Goal: Information Seeking & Learning: Learn about a topic

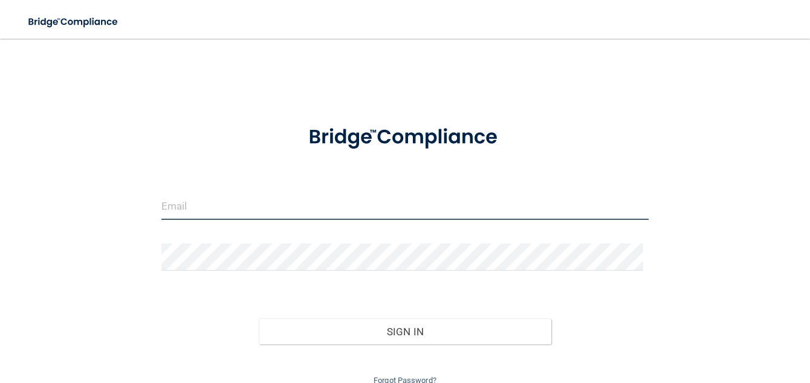
click at [301, 206] on input "email" at bounding box center [404, 206] width 487 height 27
click at [302, 206] on input "email" at bounding box center [404, 206] width 487 height 27
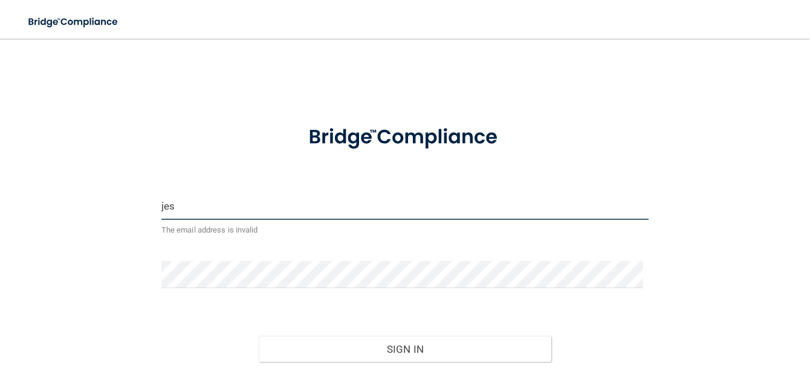
type input "[PERSON_NAME][EMAIL_ADDRESS][PERSON_NAME][DOMAIN_NAME]"
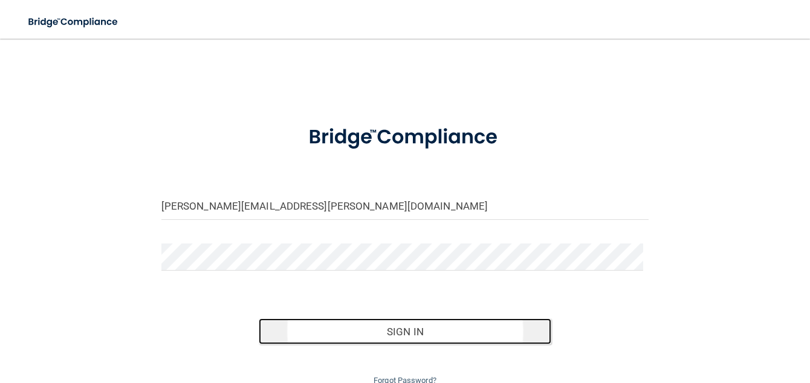
click at [399, 331] on button "Sign In" at bounding box center [405, 332] width 293 height 27
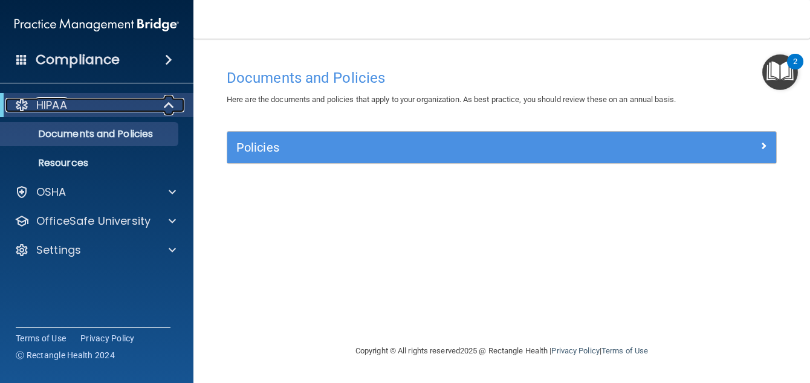
click at [169, 102] on span at bounding box center [170, 105] width 10 height 15
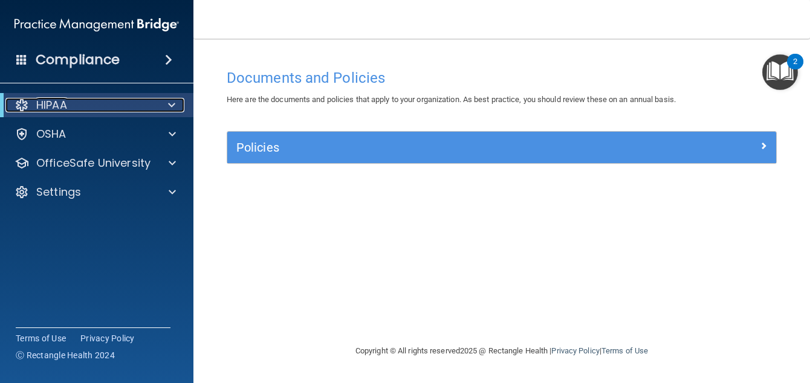
click at [169, 102] on span at bounding box center [171, 105] width 7 height 15
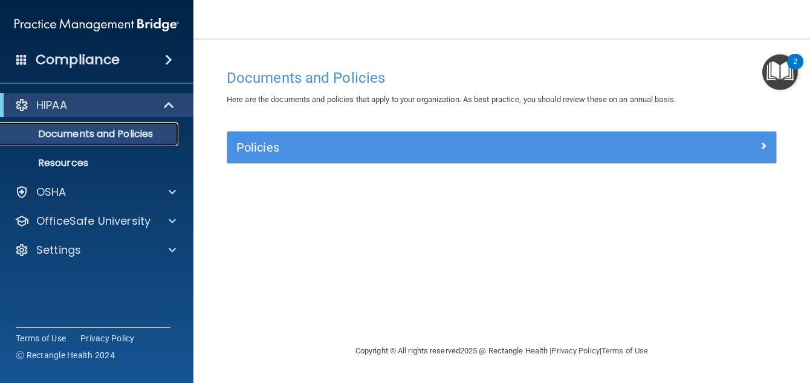
click at [82, 138] on p "Documents and Policies" at bounding box center [90, 134] width 165 height 12
click at [77, 101] on div "HIPAA" at bounding box center [79, 105] width 149 height 15
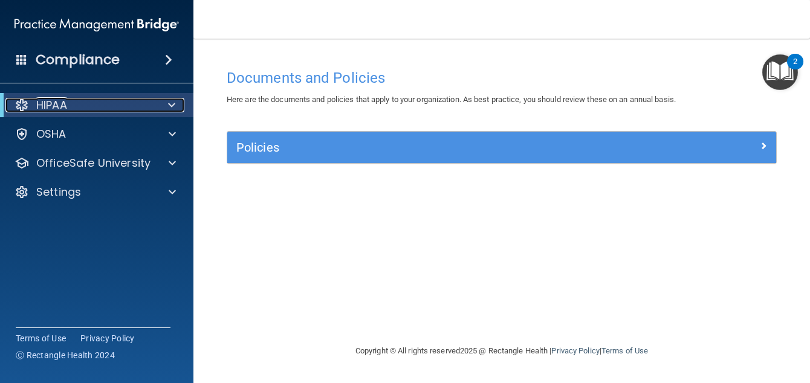
click at [78, 100] on div "HIPAA" at bounding box center [79, 105] width 149 height 15
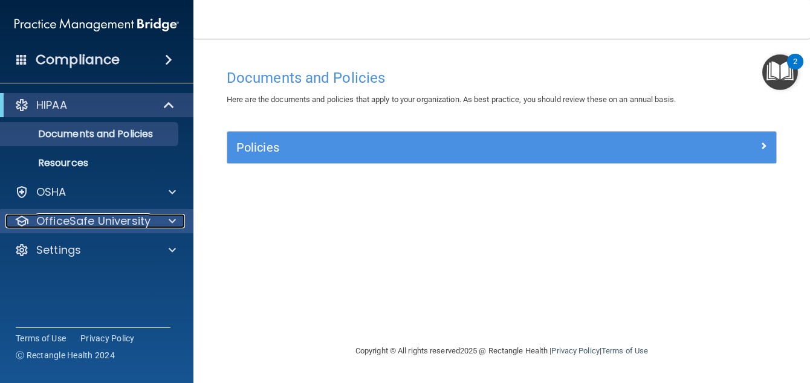
click at [103, 223] on p "OfficeSafe University" at bounding box center [93, 221] width 114 height 15
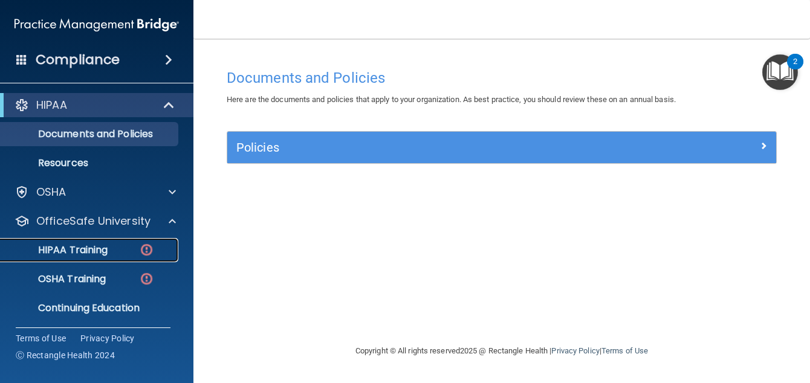
click at [94, 247] on p "HIPAA Training" at bounding box center [58, 250] width 100 height 12
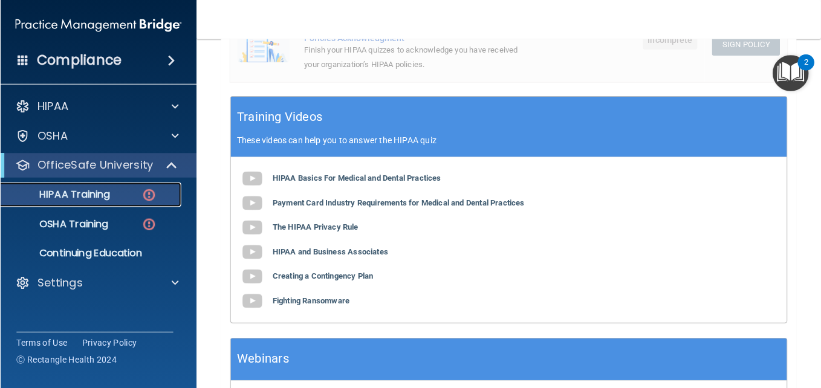
scroll to position [414, 0]
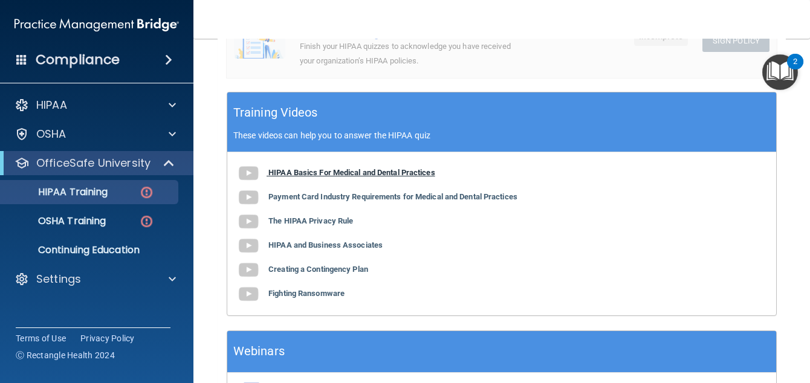
click at [380, 175] on b "HIPAA Basics For Medical and Dental Practices" at bounding box center [351, 172] width 167 height 9
click at [384, 198] on b "Payment Card Industry Requirements for Medical and Dental Practices" at bounding box center [392, 196] width 249 height 9
click at [332, 224] on b "The HIPAA Privacy Rule" at bounding box center [310, 220] width 85 height 9
click at [310, 248] on b "HIPAA and Business Associates" at bounding box center [325, 245] width 114 height 9
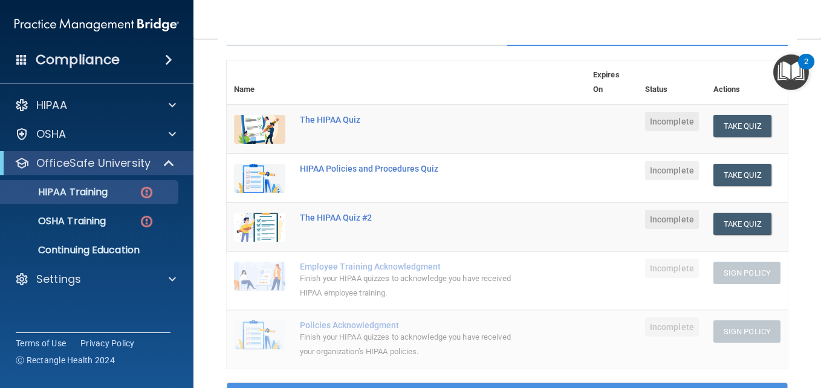
scroll to position [99, 0]
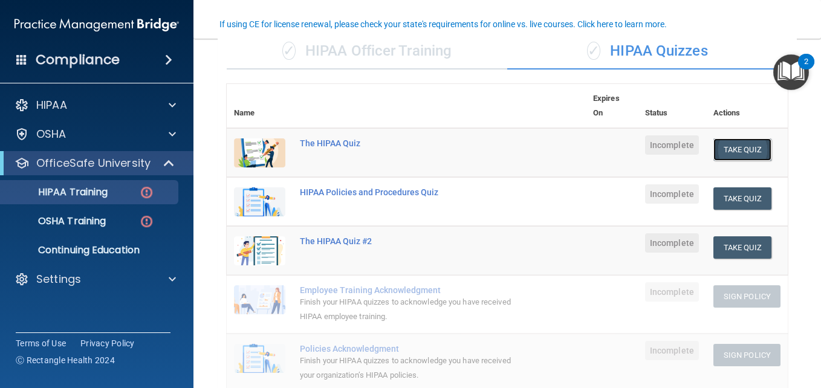
click at [736, 155] on button "Take Quiz" at bounding box center [742, 149] width 58 height 22
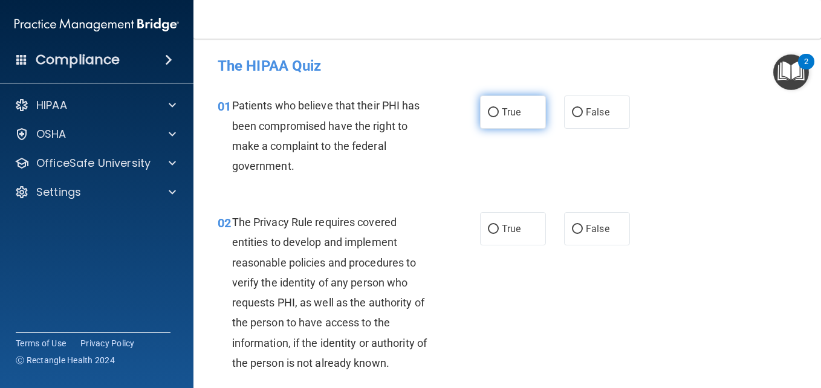
click at [489, 112] on input "True" at bounding box center [493, 112] width 11 height 9
radio input "true"
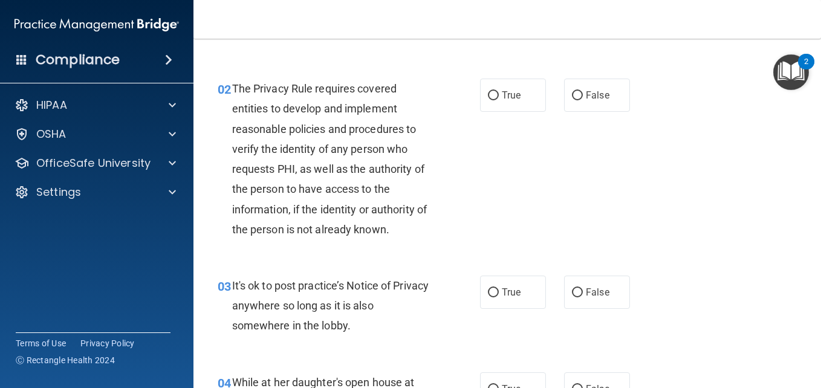
scroll to position [145, 0]
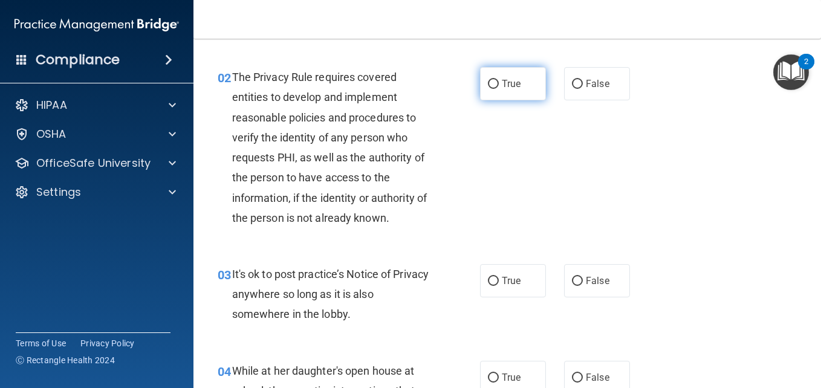
click at [488, 85] on input "True" at bounding box center [493, 84] width 11 height 9
radio input "true"
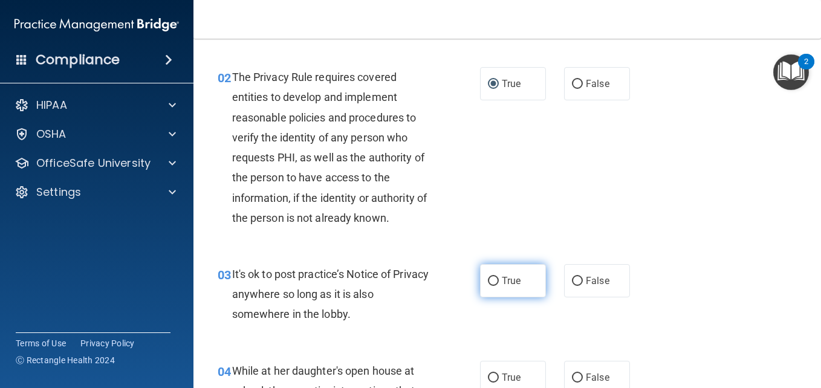
click at [489, 279] on input "True" at bounding box center [493, 281] width 11 height 9
radio input "true"
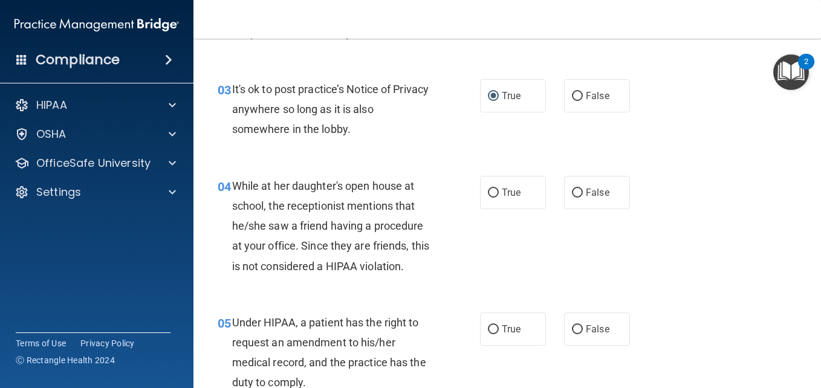
scroll to position [339, 0]
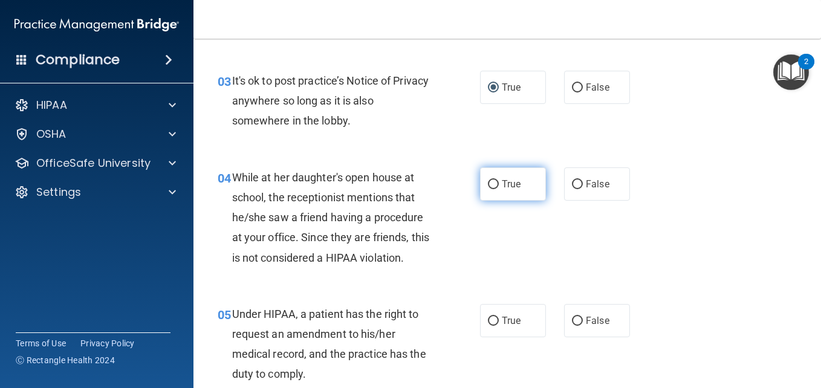
click at [488, 183] on input "True" at bounding box center [493, 184] width 11 height 9
radio input "true"
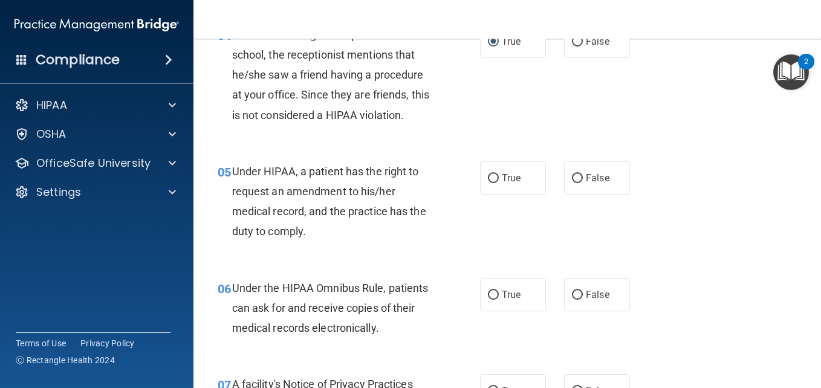
scroll to position [484, 0]
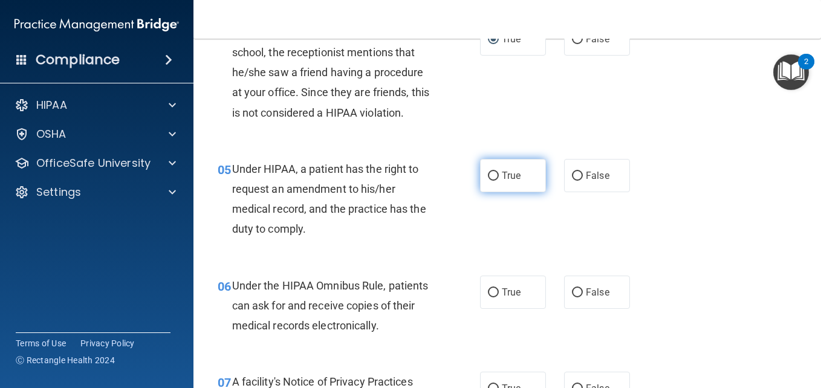
click at [490, 175] on input "True" at bounding box center [493, 176] width 11 height 9
radio input "true"
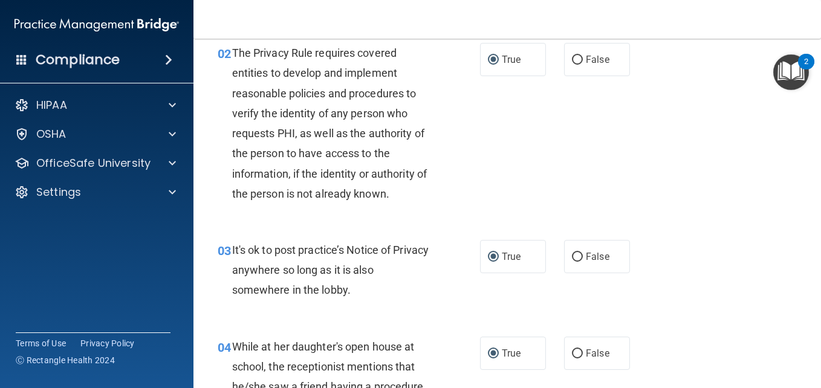
scroll to position [145, 0]
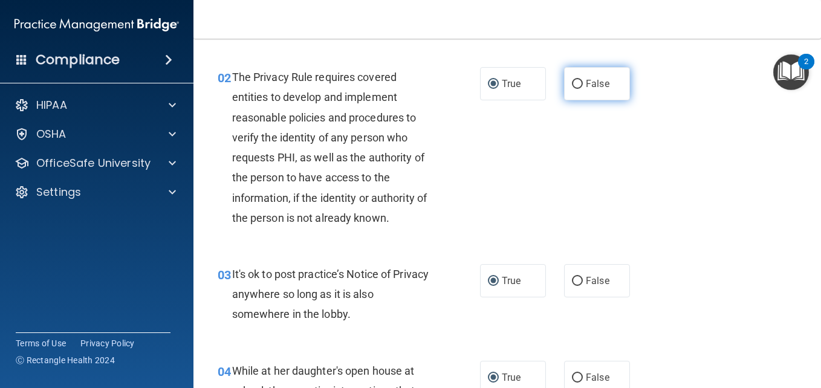
click at [574, 85] on input "False" at bounding box center [577, 84] width 11 height 9
radio input "true"
radio input "false"
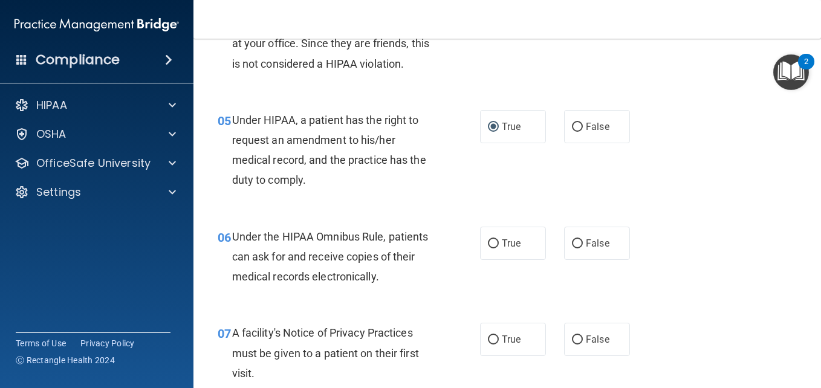
scroll to position [556, 0]
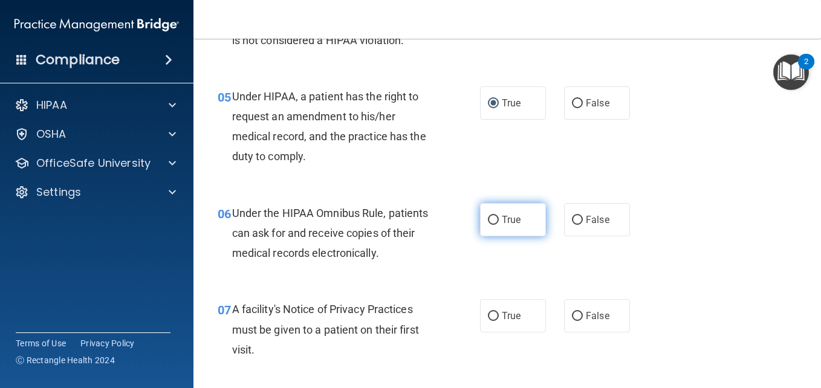
click at [488, 221] on input "True" at bounding box center [493, 220] width 11 height 9
radio input "true"
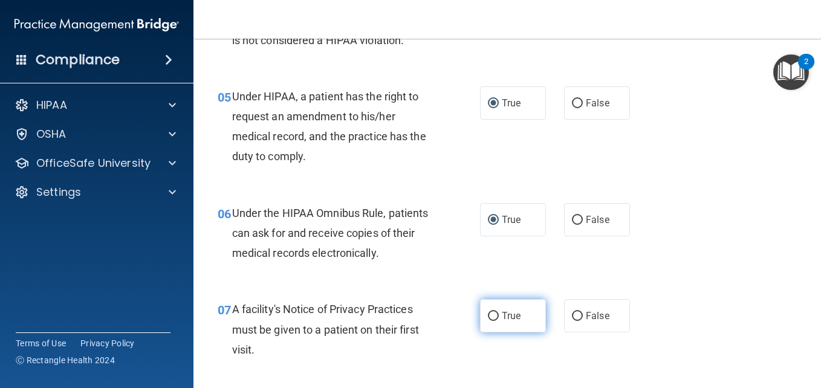
click at [488, 318] on input "True" at bounding box center [493, 316] width 11 height 9
radio input "true"
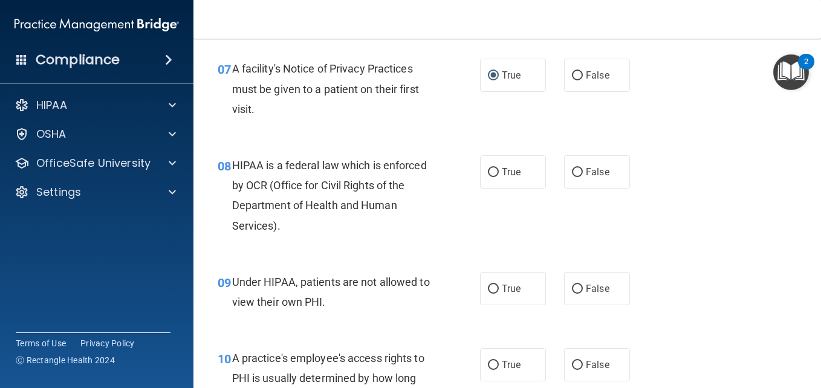
scroll to position [822, 0]
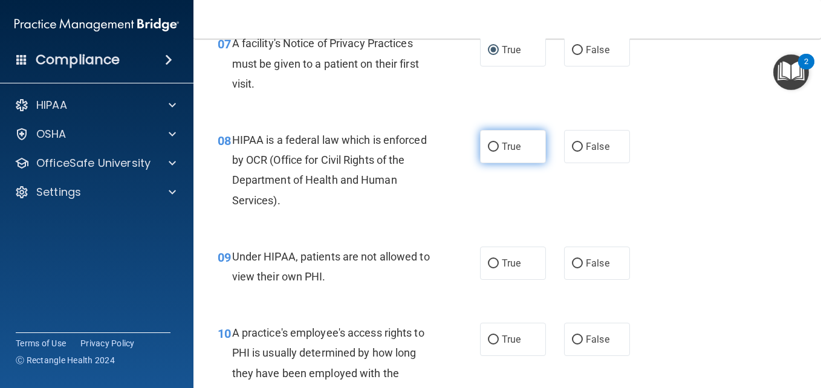
click at [488, 146] on input "True" at bounding box center [493, 147] width 11 height 9
radio input "true"
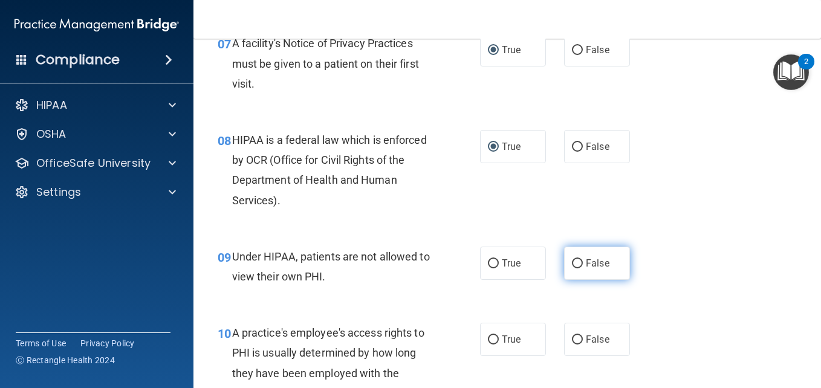
click at [572, 259] on input "False" at bounding box center [577, 263] width 11 height 9
radio input "true"
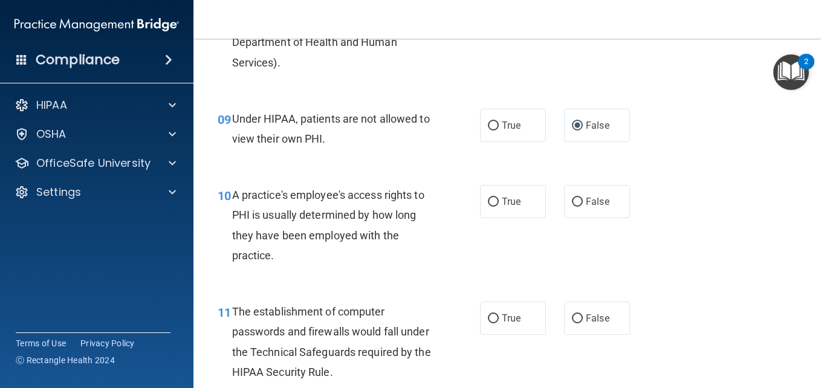
scroll to position [967, 0]
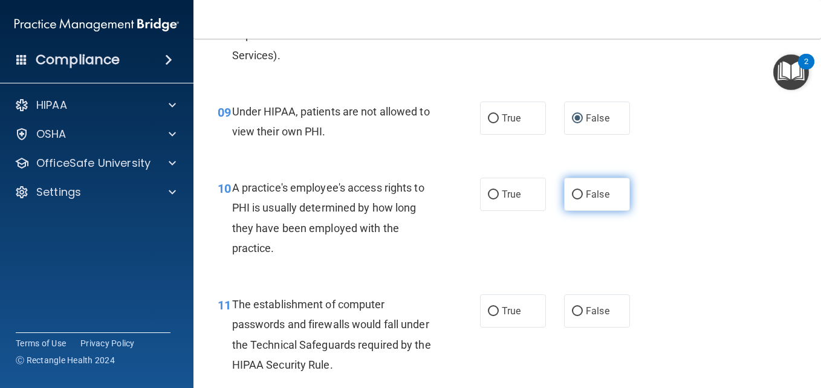
click at [572, 198] on input "False" at bounding box center [577, 194] width 11 height 9
radio input "true"
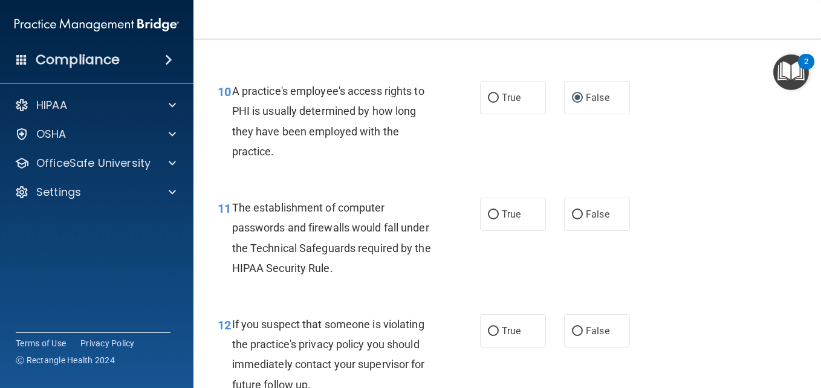
scroll to position [1088, 0]
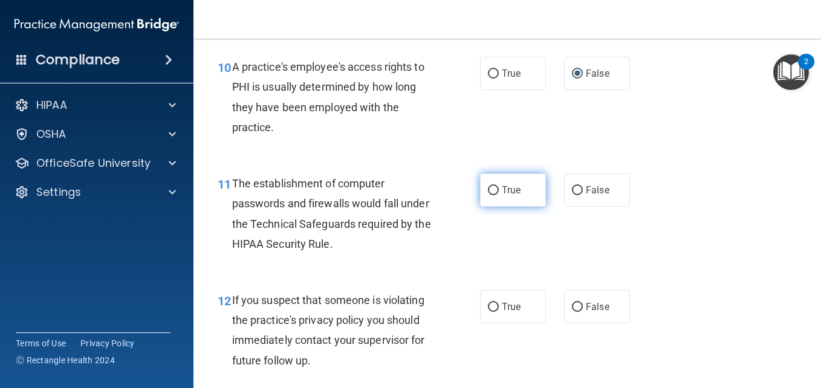
click at [502, 187] on span "True" at bounding box center [511, 189] width 19 height 11
click at [499, 187] on input "True" at bounding box center [493, 190] width 11 height 9
radio input "true"
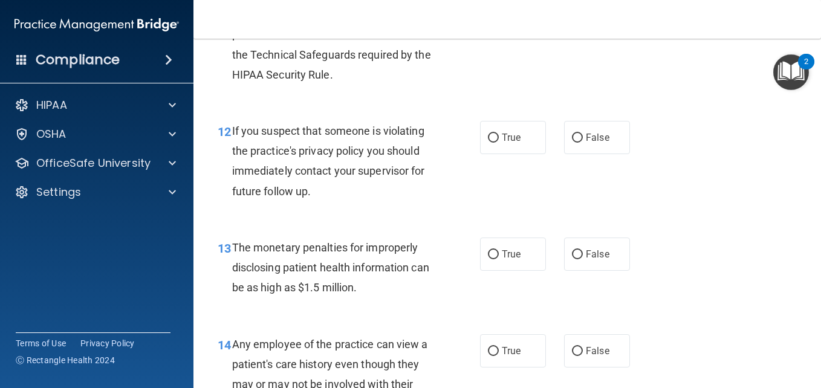
scroll to position [1282, 0]
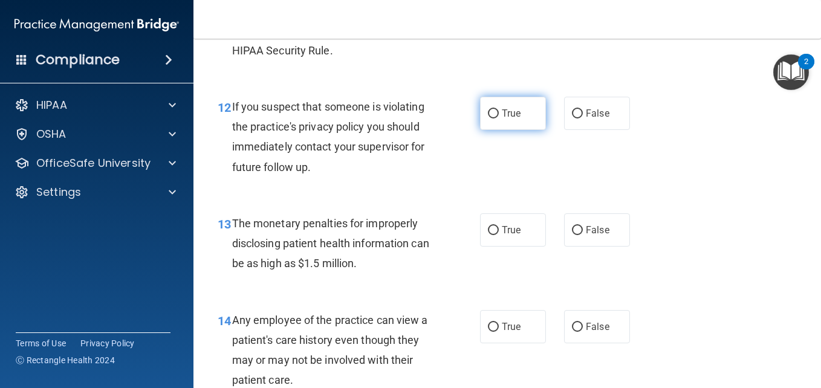
click at [489, 114] on input "True" at bounding box center [493, 113] width 11 height 9
radio input "true"
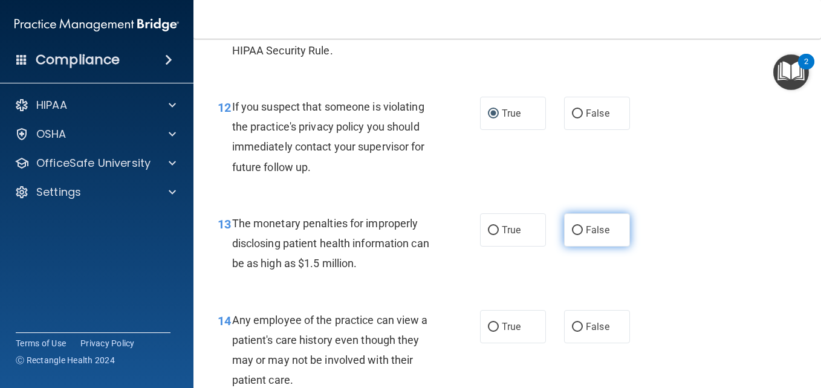
click at [572, 226] on input "False" at bounding box center [577, 230] width 11 height 9
radio input "true"
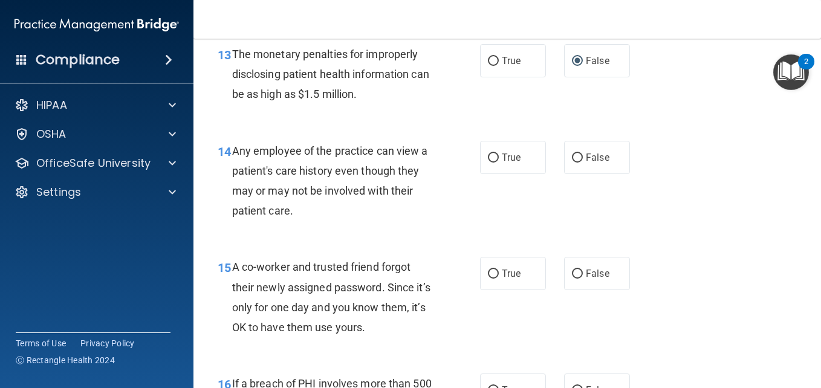
scroll to position [1475, 0]
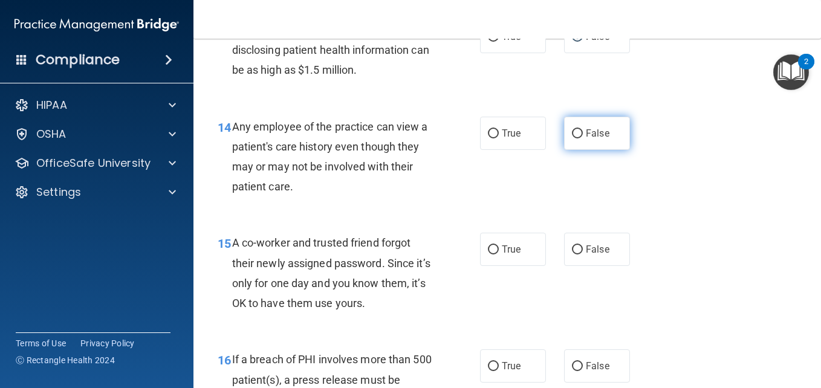
click at [574, 132] on input "False" at bounding box center [577, 133] width 11 height 9
radio input "true"
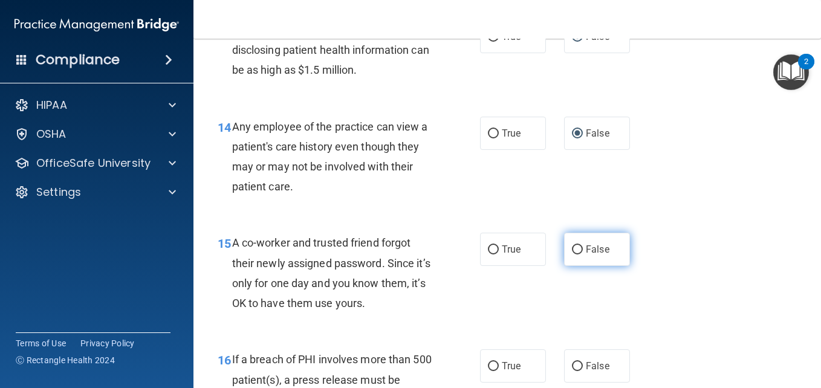
click at [572, 251] on input "False" at bounding box center [577, 249] width 11 height 9
radio input "true"
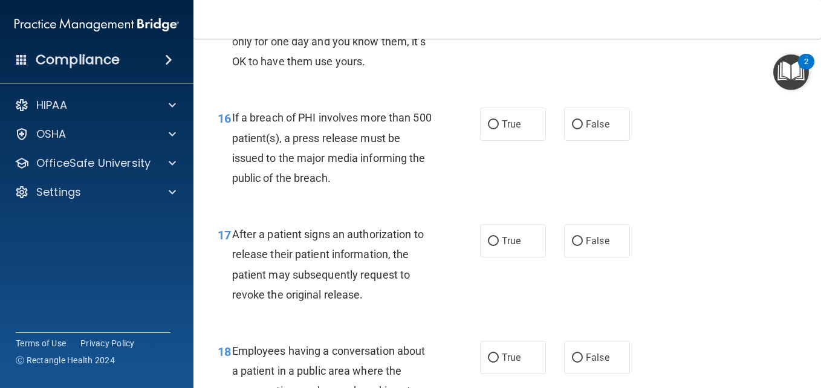
scroll to position [1741, 0]
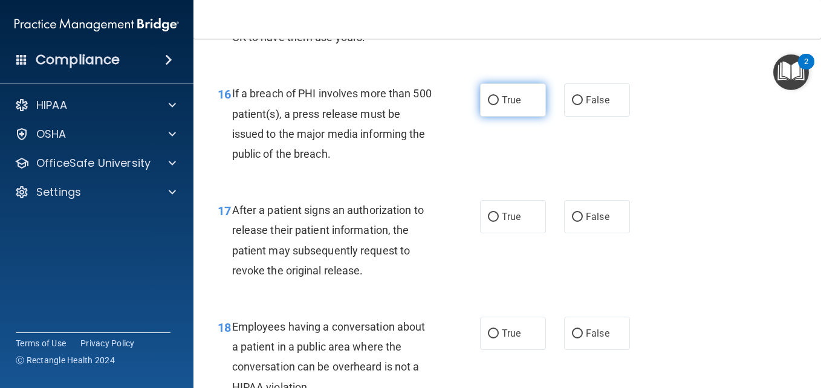
click at [490, 99] on input "True" at bounding box center [493, 100] width 11 height 9
radio input "true"
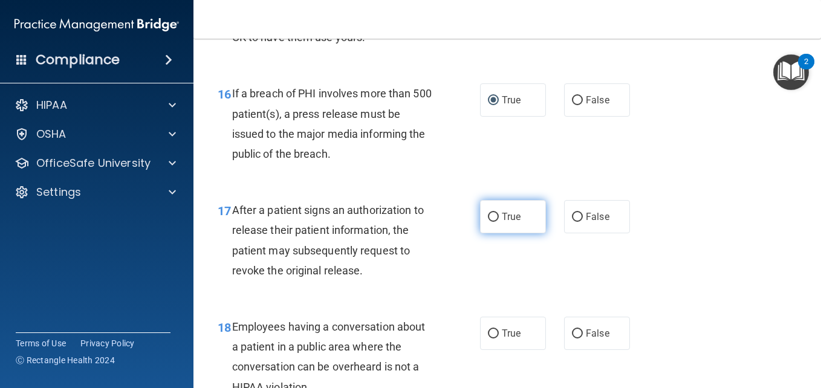
click at [488, 216] on input "True" at bounding box center [493, 217] width 11 height 9
radio input "true"
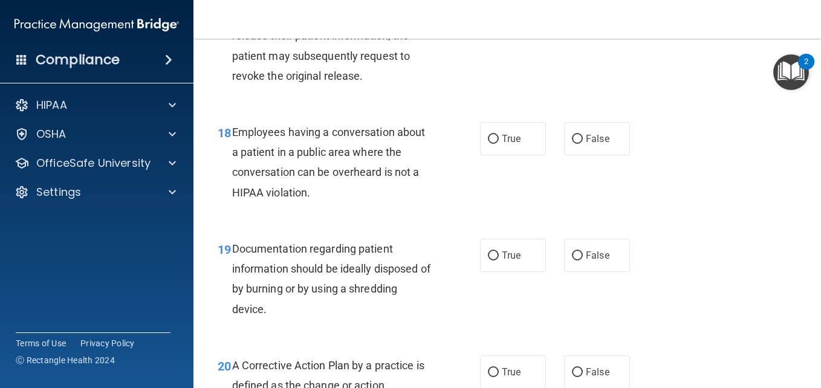
scroll to position [1959, 0]
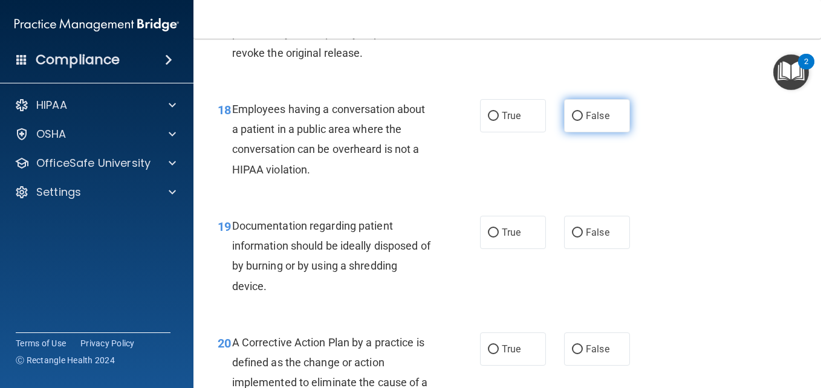
click at [572, 112] on input "False" at bounding box center [577, 116] width 11 height 9
radio input "true"
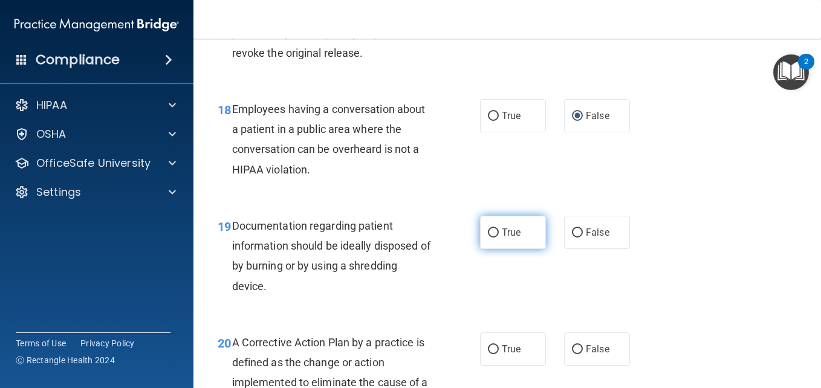
click at [489, 233] on input "True" at bounding box center [493, 233] width 11 height 9
radio input "true"
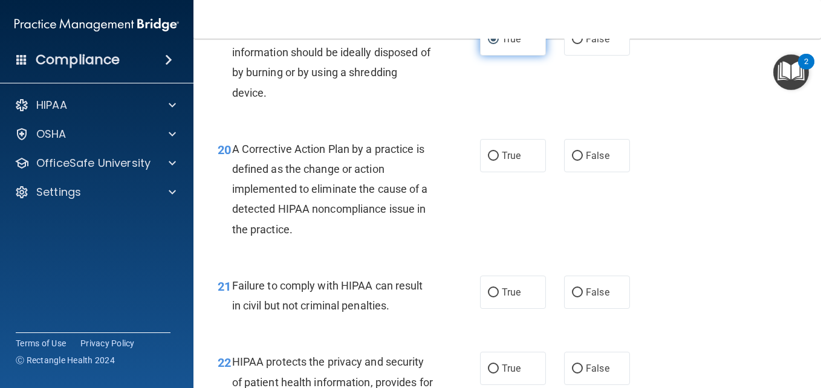
scroll to position [2176, 0]
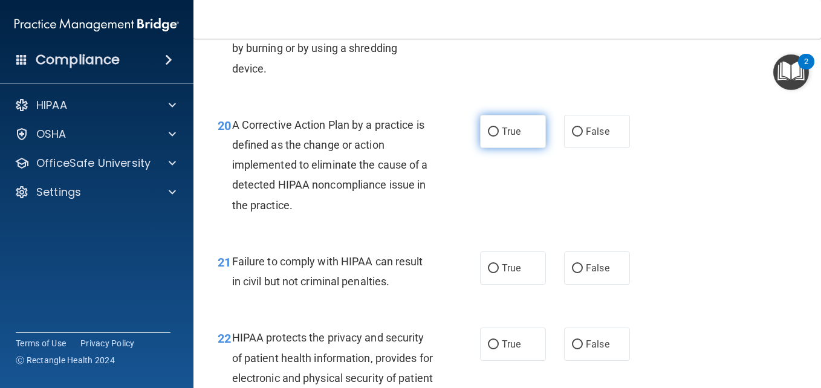
click at [488, 133] on input "True" at bounding box center [493, 132] width 11 height 9
radio input "true"
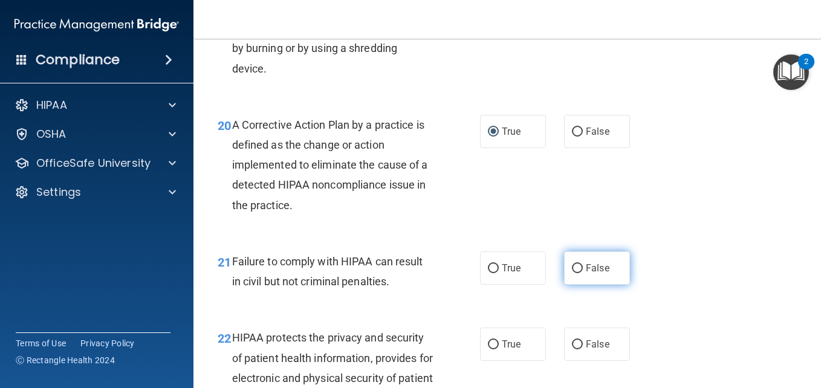
click at [572, 267] on input "False" at bounding box center [577, 268] width 11 height 9
radio input "true"
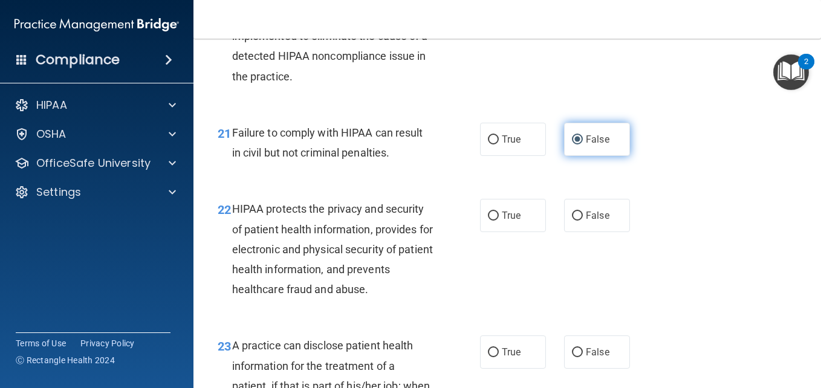
scroll to position [2321, 0]
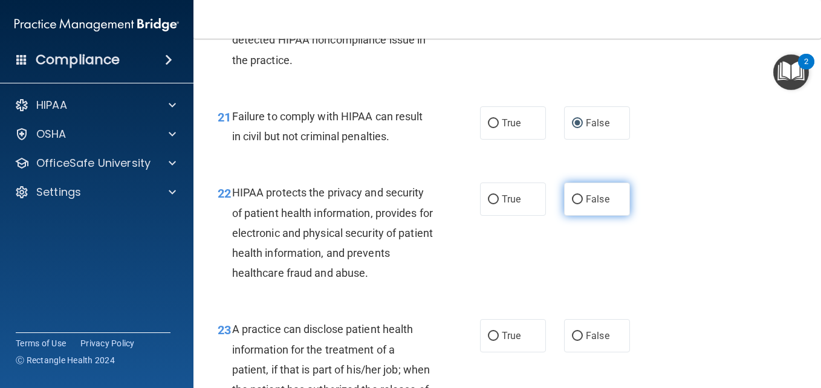
click at [573, 196] on input "False" at bounding box center [577, 199] width 11 height 9
radio input "true"
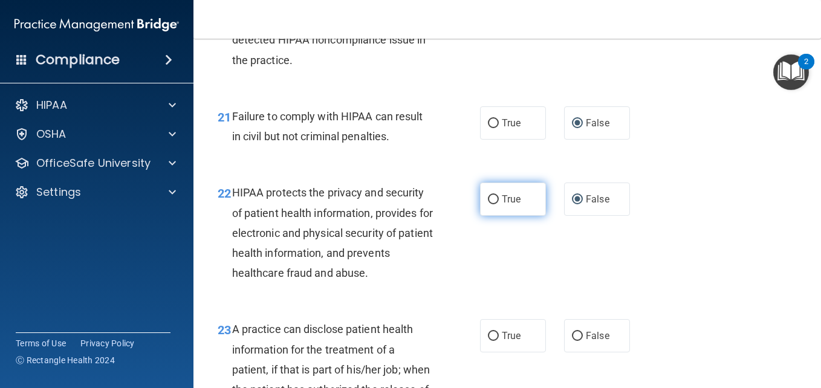
click at [488, 198] on input "True" at bounding box center [493, 199] width 11 height 9
radio input "true"
radio input "false"
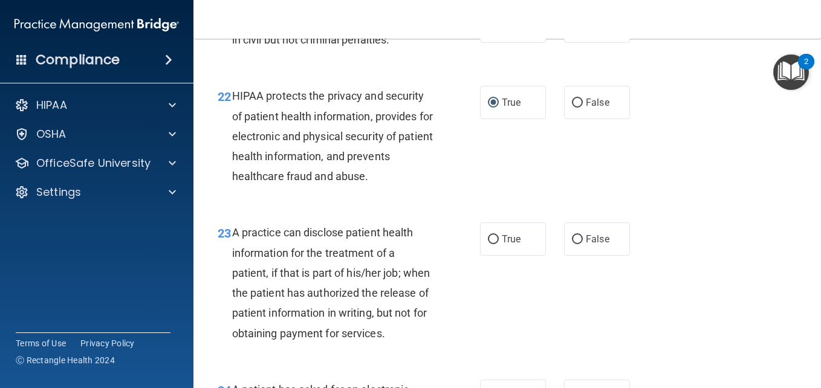
scroll to position [2442, 0]
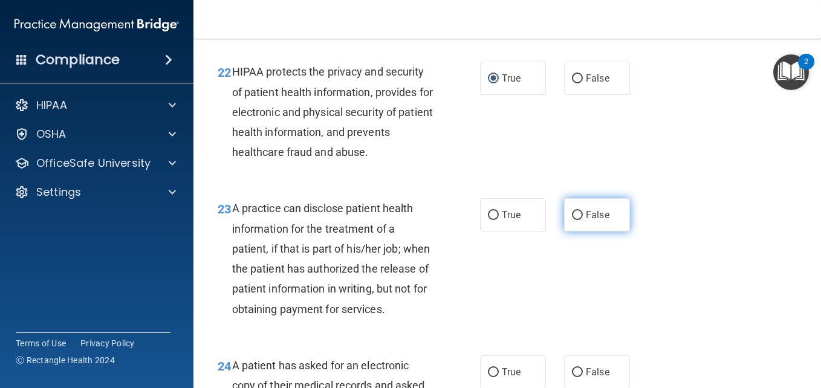
click at [574, 216] on input "False" at bounding box center [577, 215] width 11 height 9
radio input "true"
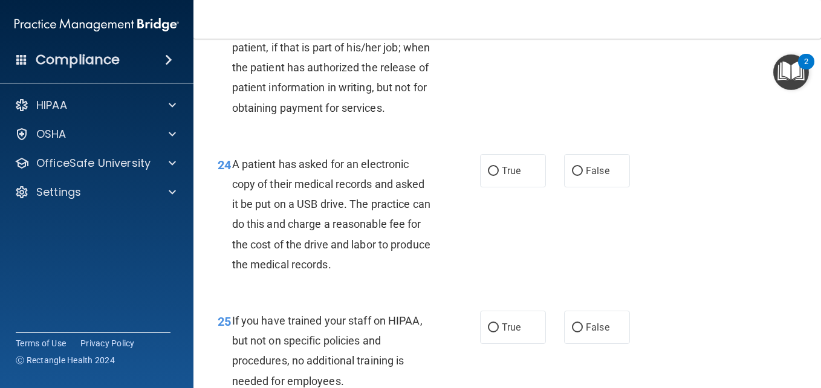
scroll to position [2676, 0]
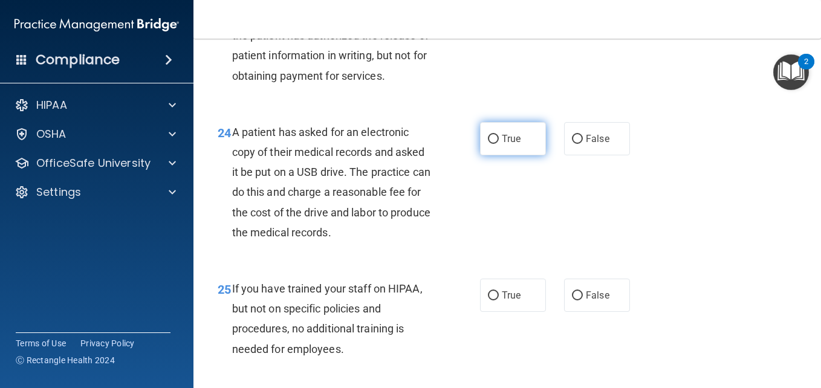
click at [488, 144] on input "True" at bounding box center [493, 139] width 11 height 9
radio input "true"
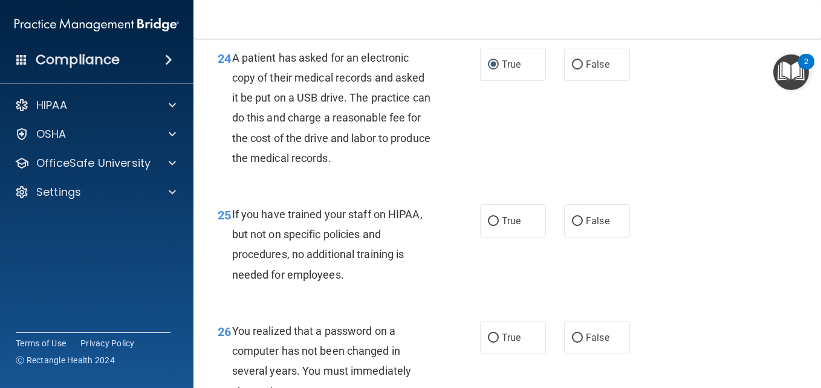
scroll to position [2772, 0]
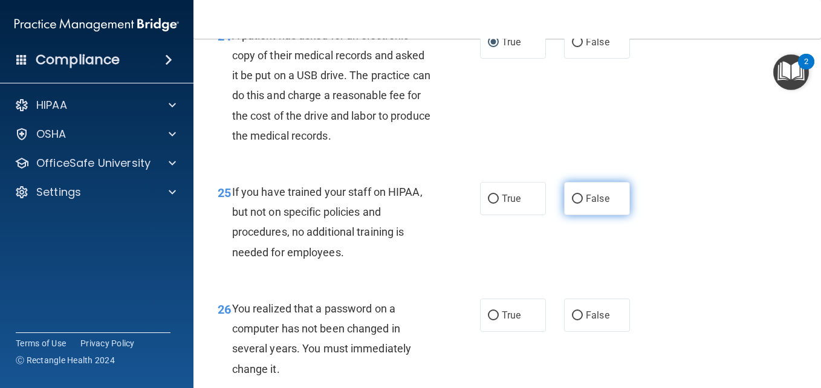
click at [576, 204] on input "False" at bounding box center [577, 199] width 11 height 9
radio input "true"
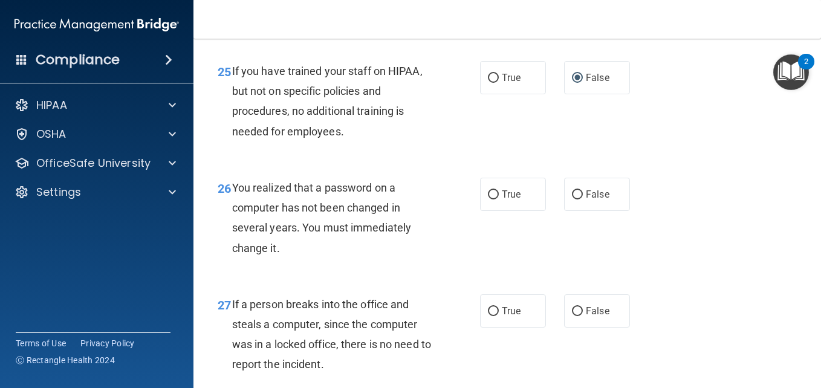
scroll to position [2934, 0]
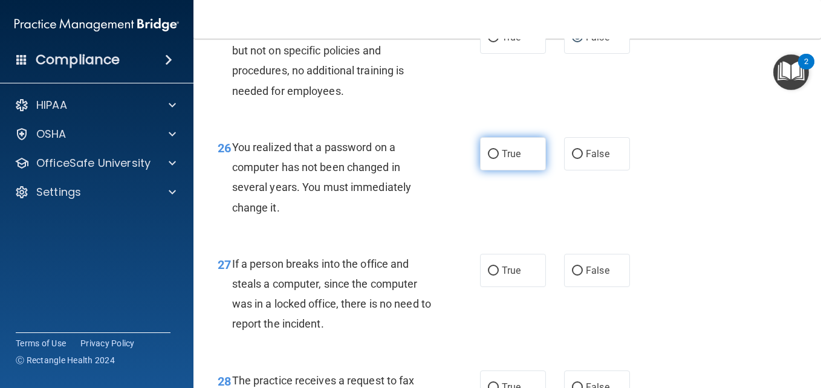
click at [489, 159] on input "True" at bounding box center [493, 154] width 11 height 9
radio input "true"
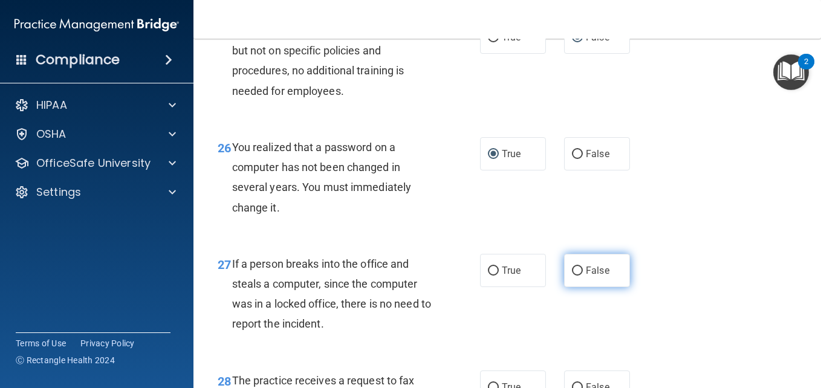
click at [573, 276] on input "False" at bounding box center [577, 271] width 11 height 9
radio input "true"
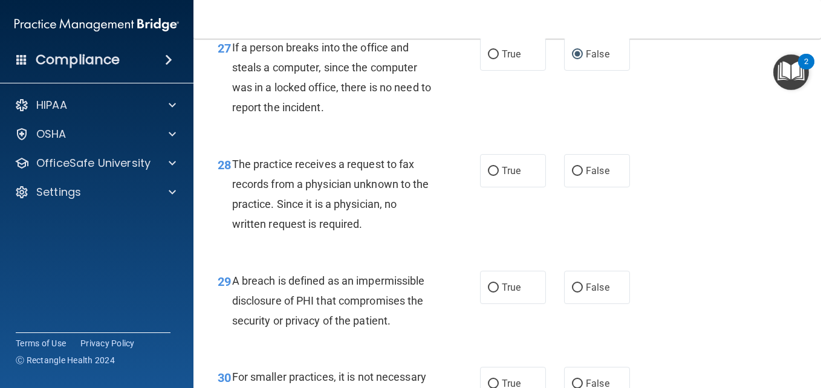
scroll to position [3151, 0]
click at [490, 175] on input "True" at bounding box center [493, 170] width 11 height 9
radio input "true"
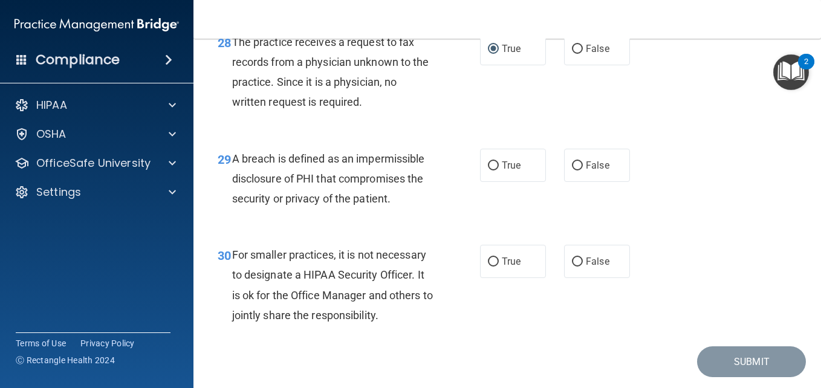
scroll to position [3297, 0]
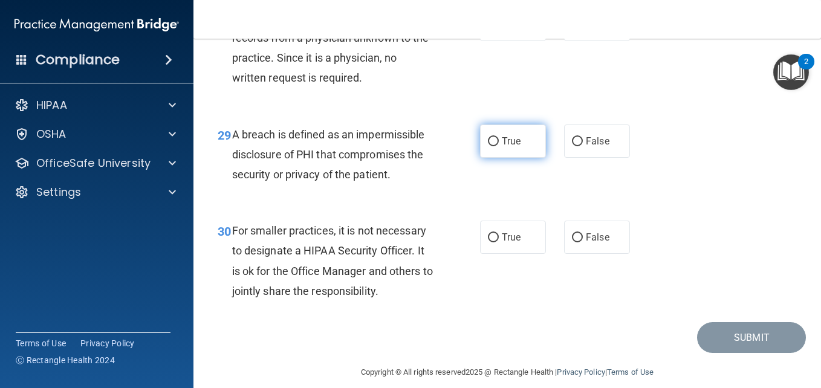
click at [488, 146] on input "True" at bounding box center [493, 141] width 11 height 9
radio input "true"
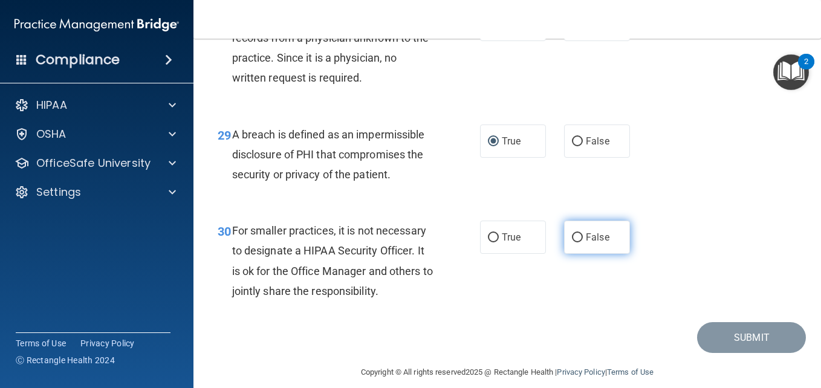
click at [575, 242] on input "False" at bounding box center [577, 237] width 11 height 9
radio input "true"
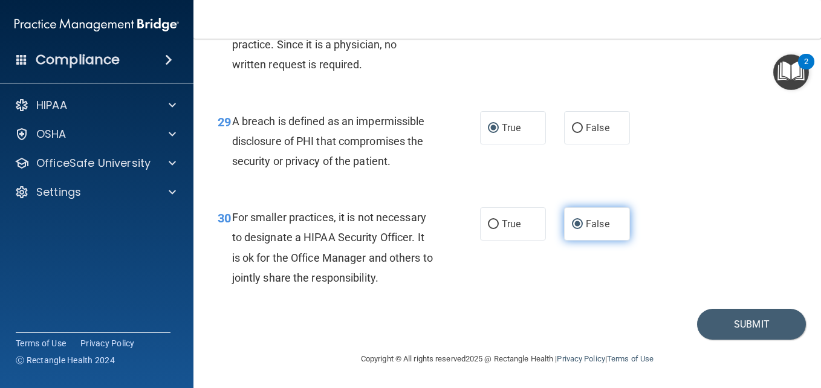
scroll to position [3330, 0]
click at [713, 320] on button "Submit" at bounding box center [751, 324] width 109 height 31
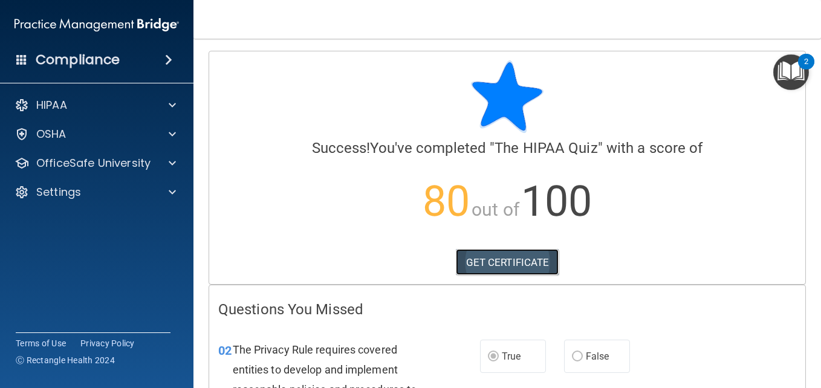
click at [491, 254] on link "GET CERTIFICATE" at bounding box center [507, 262] width 103 height 27
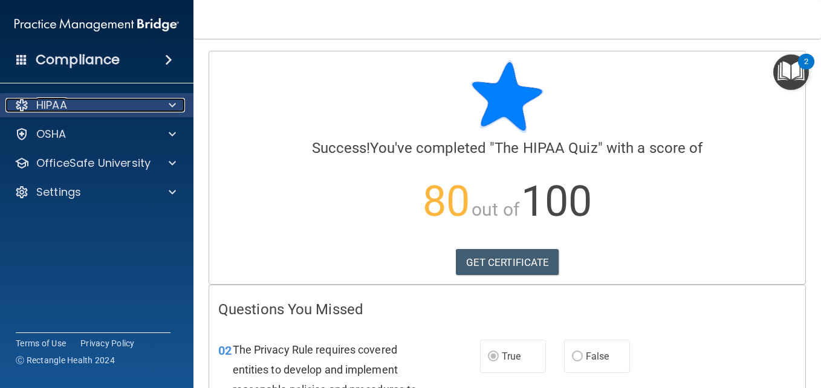
click at [180, 103] on div at bounding box center [170, 105] width 30 height 15
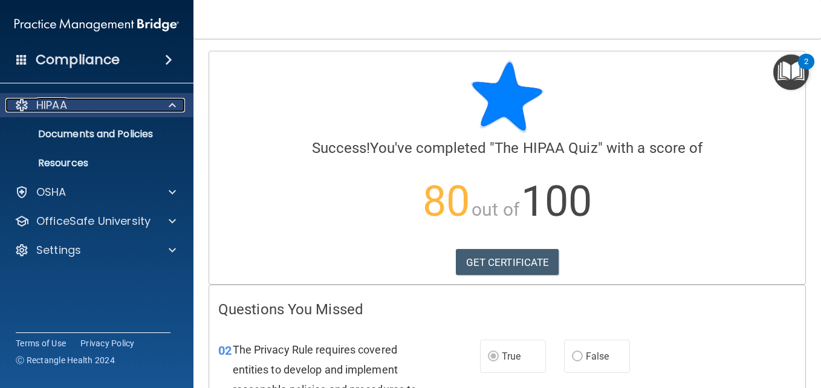
click at [180, 103] on div at bounding box center [170, 105] width 30 height 15
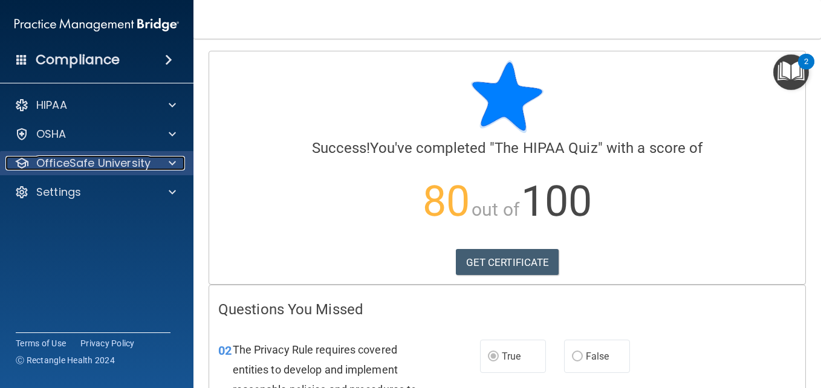
click at [172, 161] on span at bounding box center [172, 163] width 7 height 15
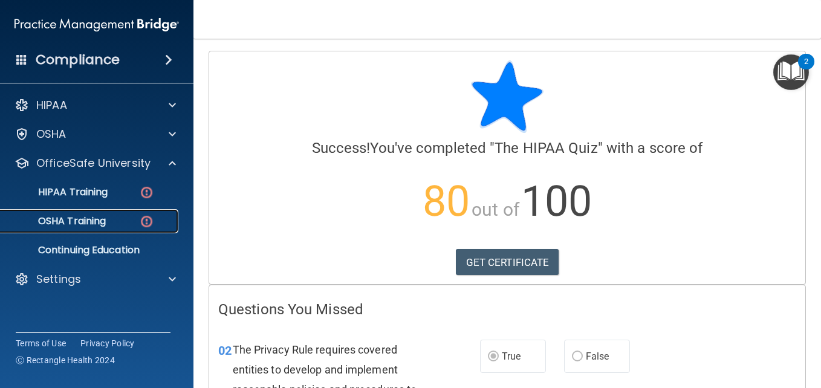
click at [89, 222] on p "OSHA Training" at bounding box center [57, 221] width 98 height 12
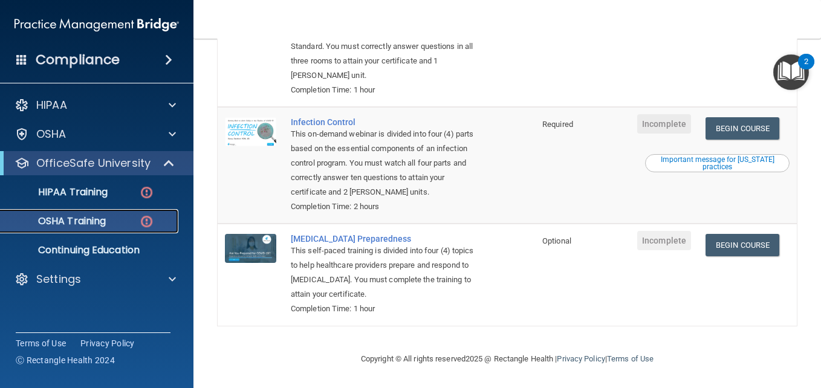
scroll to position [328, 0]
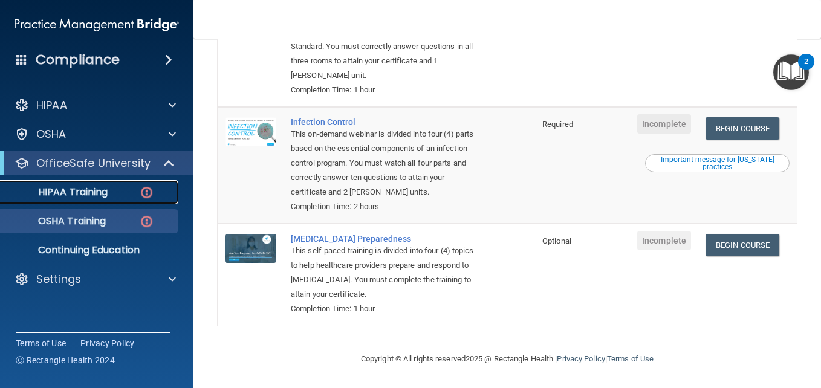
click at [60, 193] on p "HIPAA Training" at bounding box center [58, 192] width 100 height 12
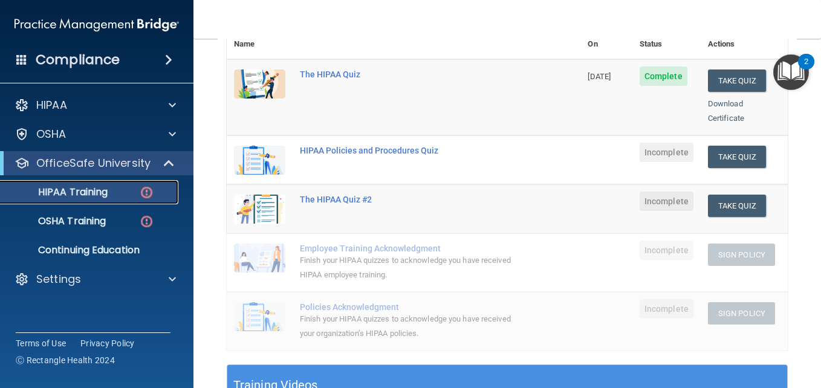
scroll to position [144, 0]
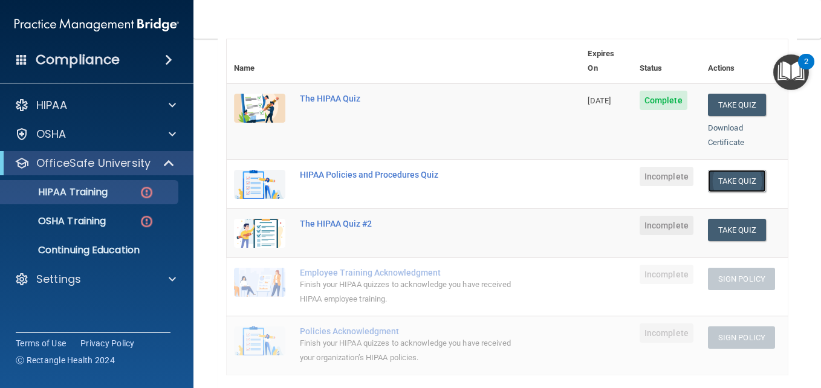
click at [714, 172] on button "Take Quiz" at bounding box center [737, 181] width 58 height 22
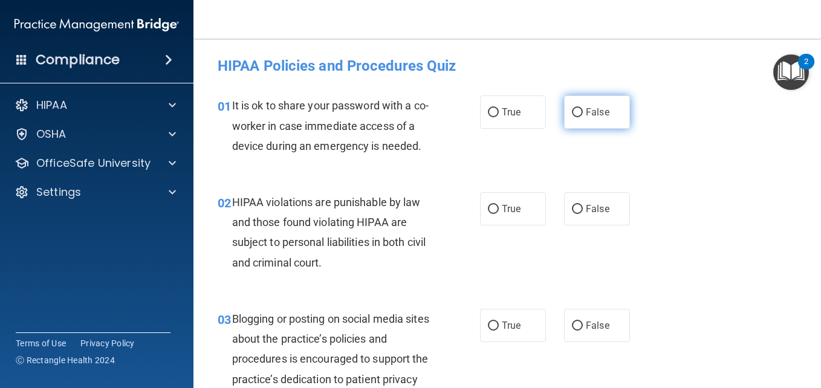
click at [576, 117] on input "False" at bounding box center [577, 112] width 11 height 9
radio input "true"
click at [576, 117] on input "False" at bounding box center [577, 112] width 11 height 9
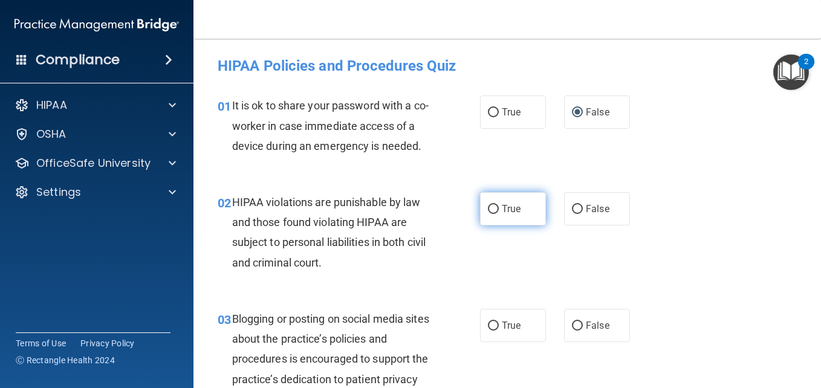
click at [489, 214] on input "True" at bounding box center [493, 209] width 11 height 9
radio input "true"
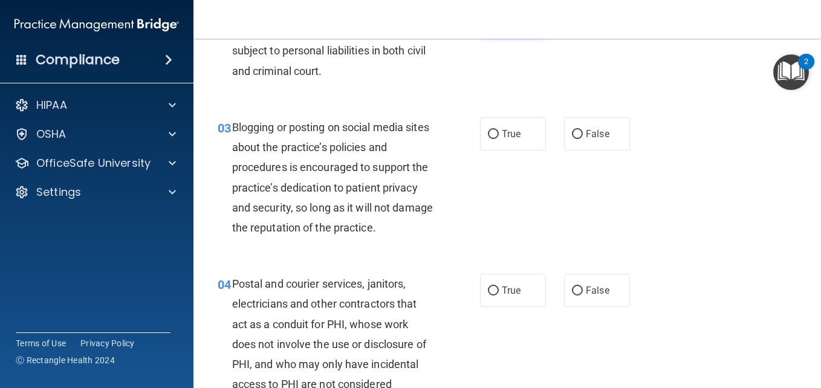
scroll to position [193, 0]
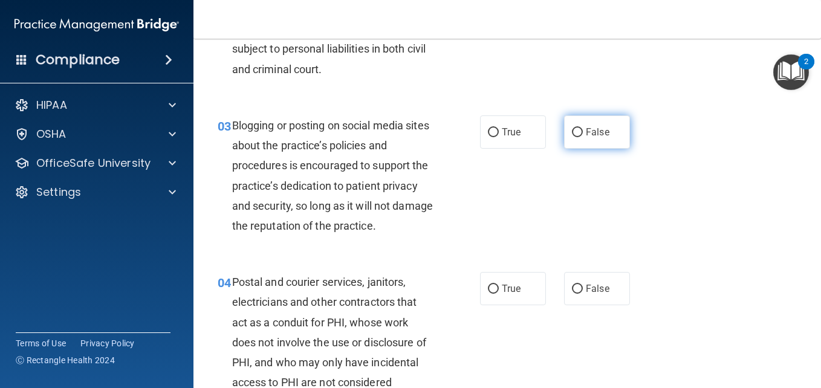
click at [572, 137] on input "False" at bounding box center [577, 132] width 11 height 9
radio input "true"
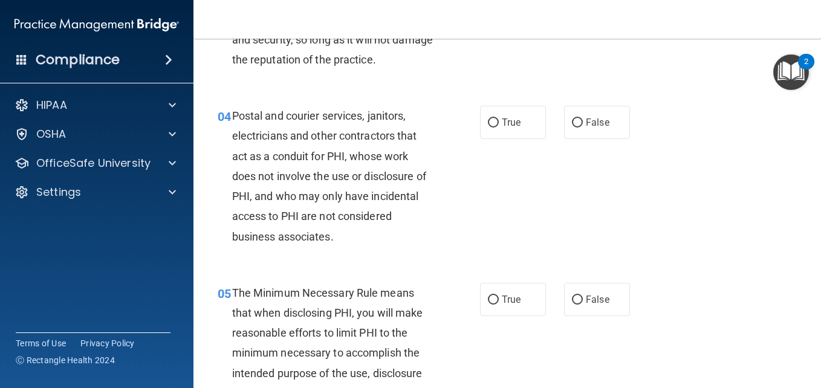
scroll to position [363, 0]
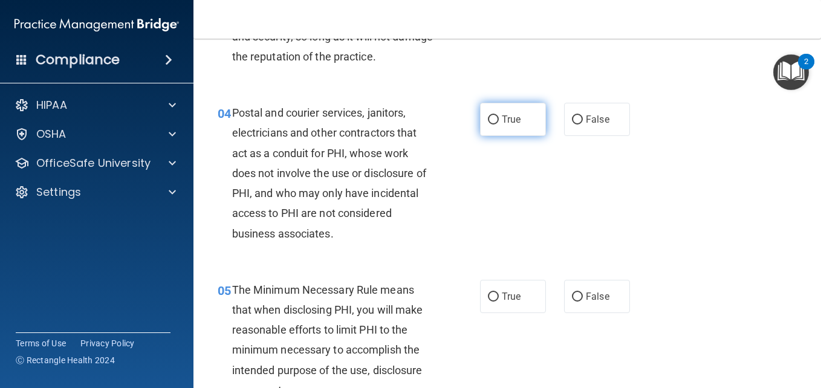
click at [488, 125] on input "True" at bounding box center [493, 119] width 11 height 9
radio input "true"
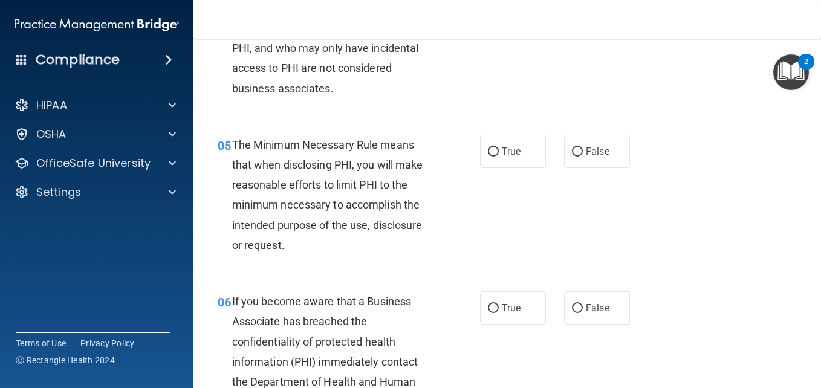
scroll to position [532, 0]
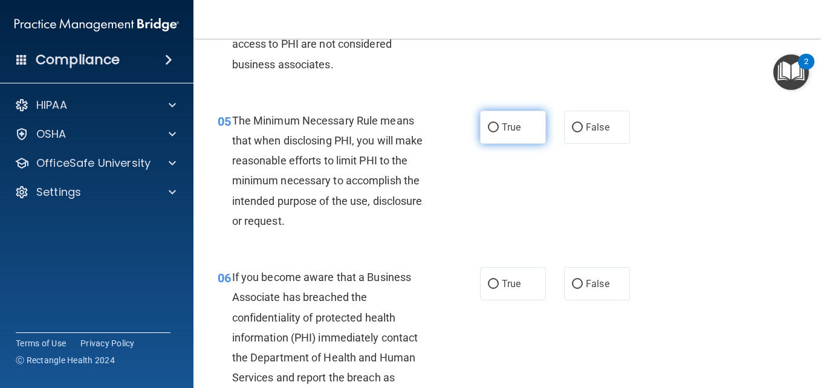
click at [482, 144] on label "True" at bounding box center [513, 127] width 66 height 33
click at [488, 132] on input "True" at bounding box center [493, 127] width 11 height 9
radio input "true"
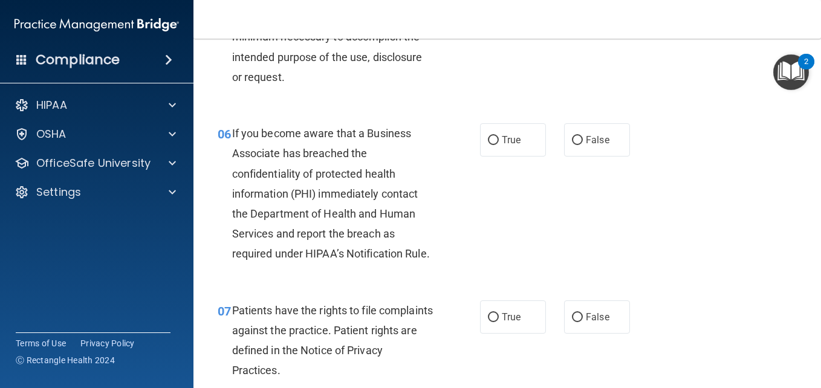
scroll to position [677, 0]
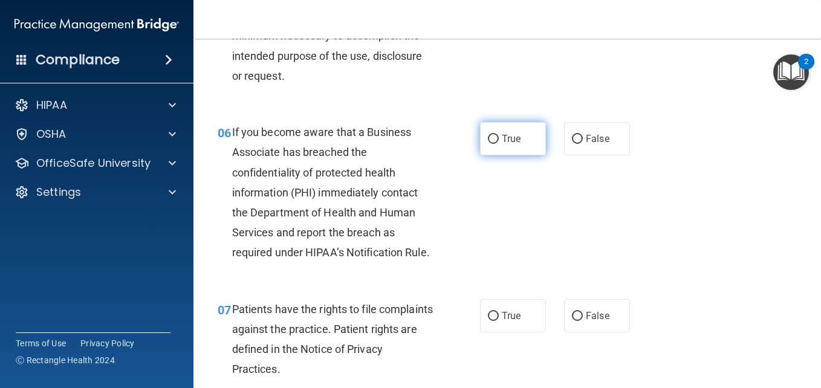
click at [488, 144] on input "True" at bounding box center [493, 139] width 11 height 9
radio input "true"
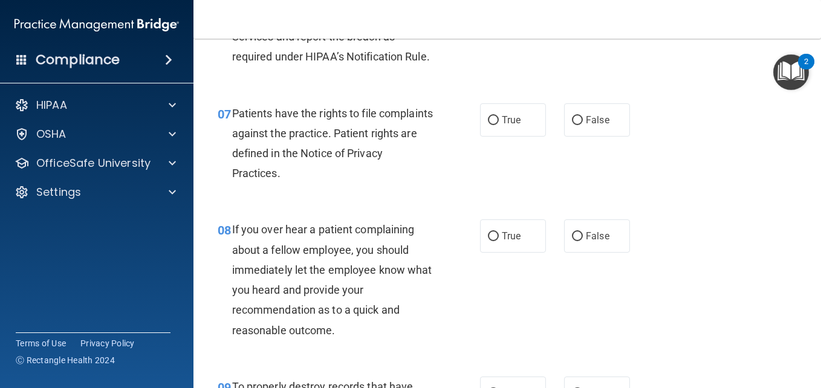
scroll to position [895, 0]
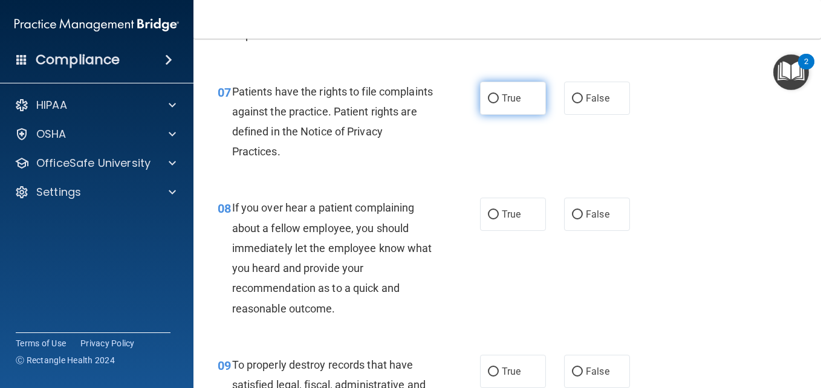
click at [491, 103] on input "True" at bounding box center [493, 98] width 11 height 9
radio input "true"
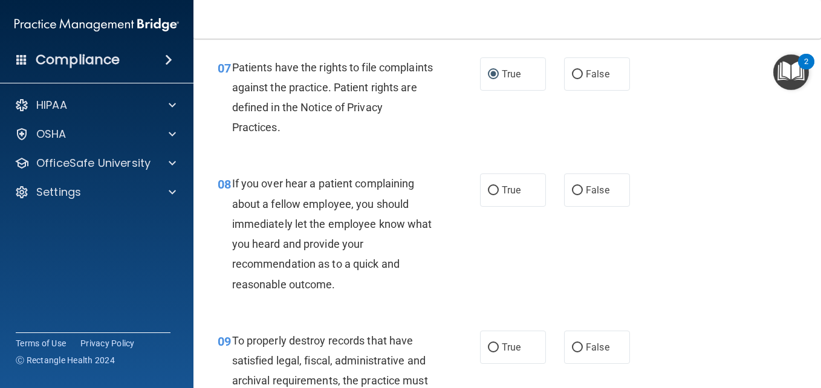
scroll to position [943, 0]
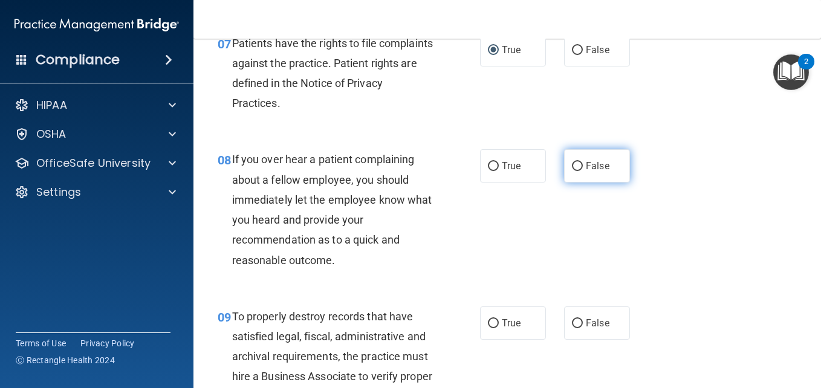
click at [572, 171] on input "False" at bounding box center [577, 166] width 11 height 9
radio input "true"
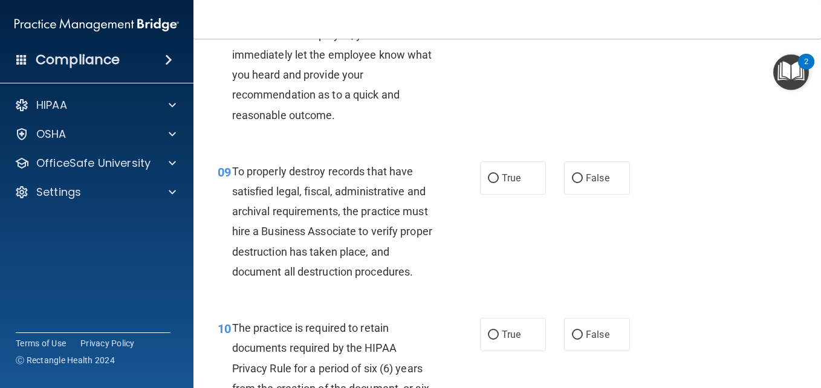
scroll to position [1112, 0]
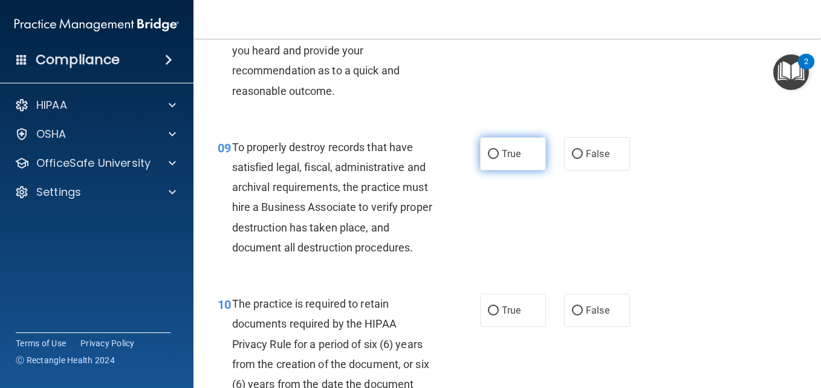
click at [492, 159] on input "True" at bounding box center [493, 154] width 11 height 9
radio input "true"
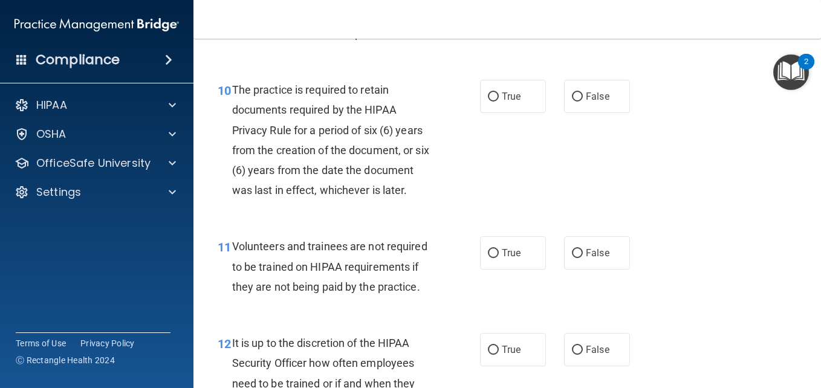
scroll to position [1330, 0]
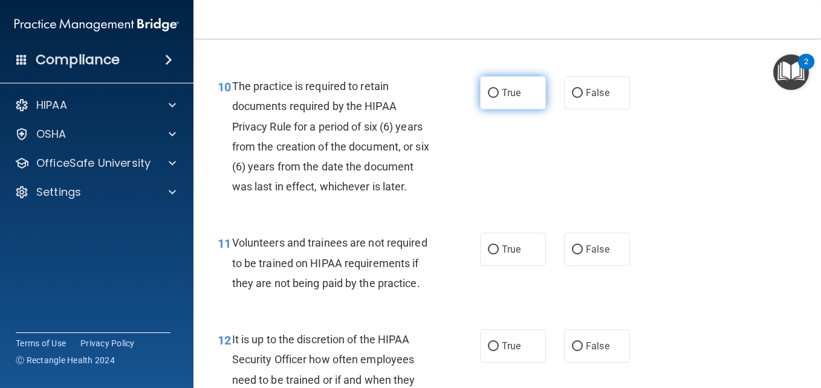
click at [492, 98] on input "True" at bounding box center [493, 93] width 11 height 9
radio input "true"
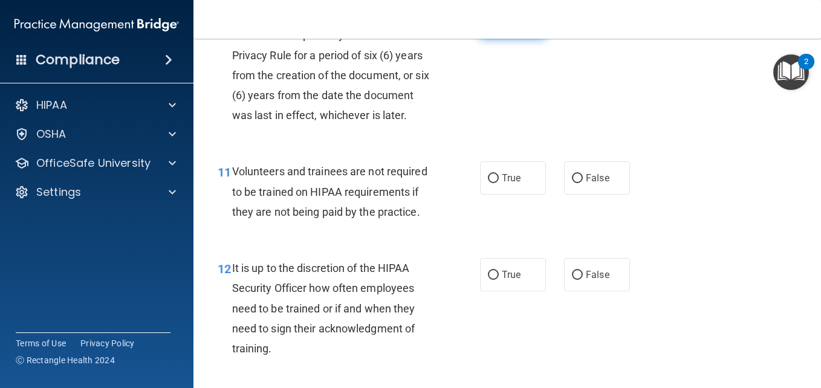
scroll to position [1403, 0]
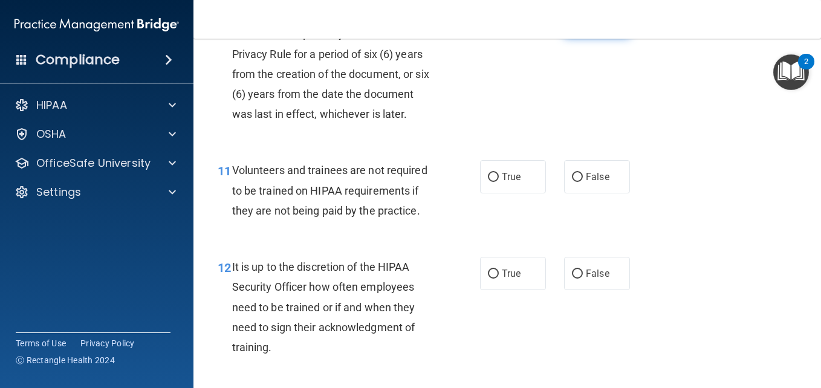
click at [572, 25] on input "False" at bounding box center [577, 20] width 11 height 9
radio input "true"
radio input "false"
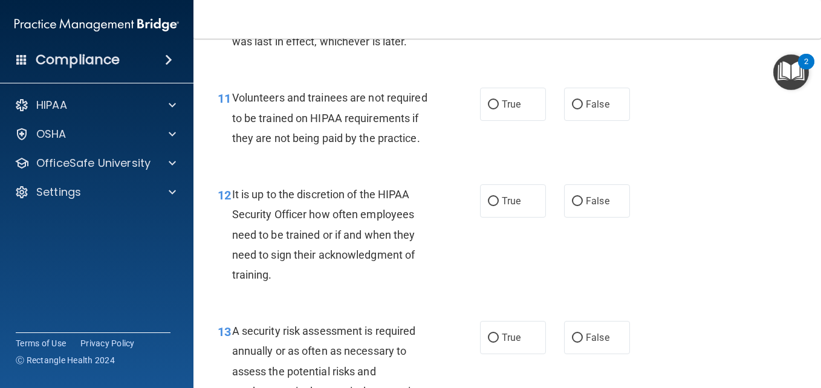
scroll to position [1499, 0]
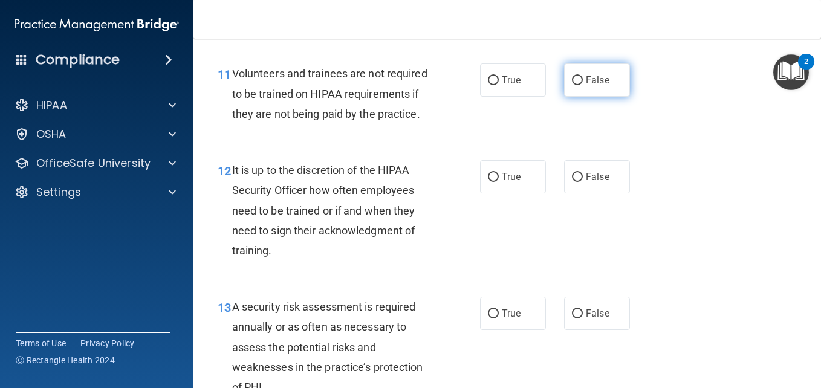
click at [573, 85] on input "False" at bounding box center [577, 80] width 11 height 9
radio input "true"
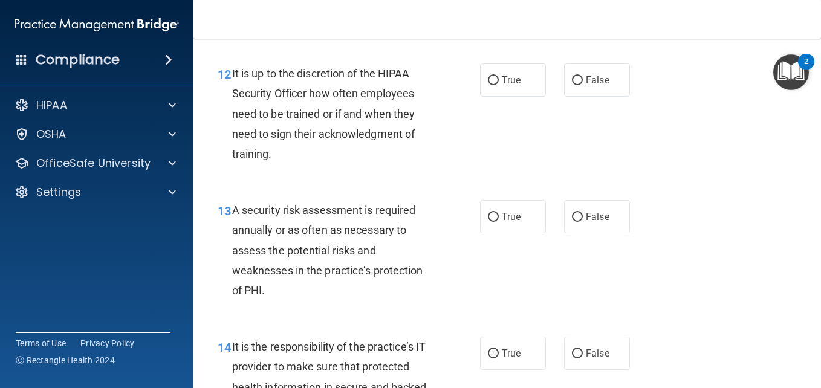
scroll to position [1620, 0]
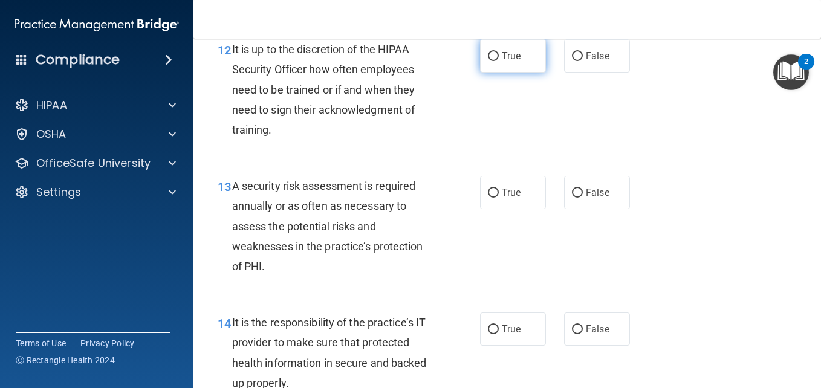
click at [488, 61] on input "True" at bounding box center [493, 56] width 11 height 9
radio input "true"
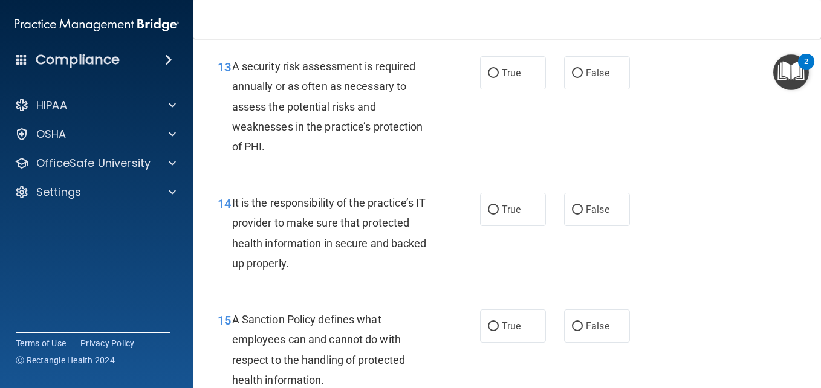
scroll to position [1741, 0]
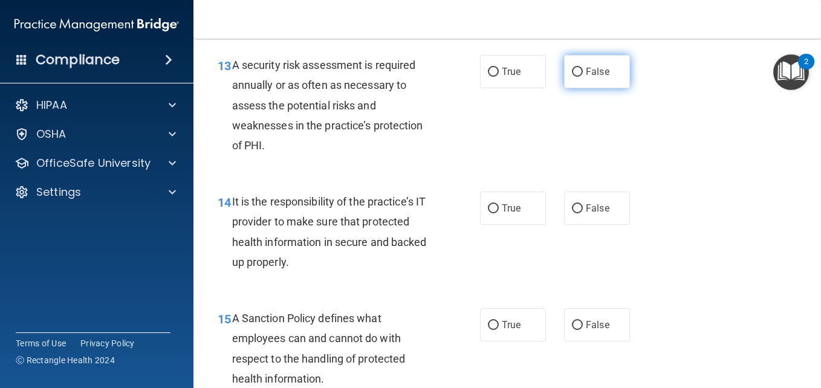
click at [572, 77] on input "False" at bounding box center [577, 72] width 11 height 9
radio input "true"
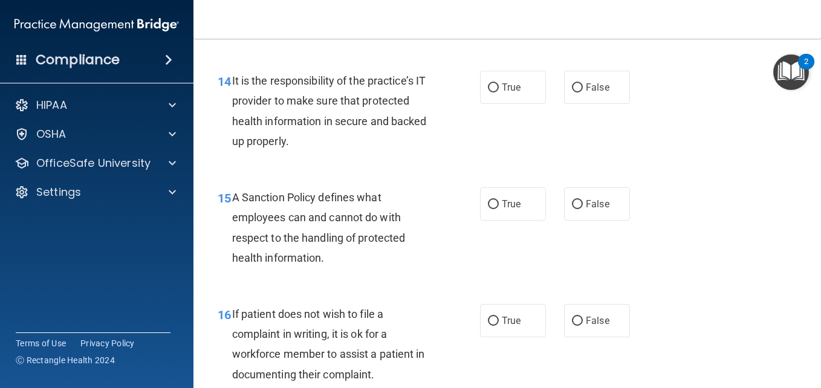
scroll to position [1886, 0]
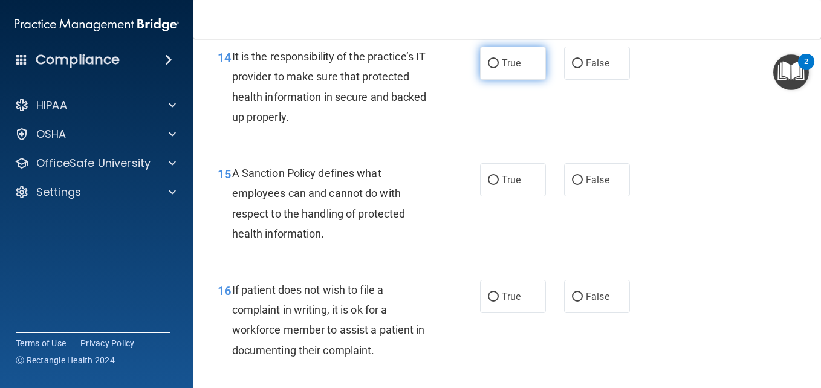
click at [492, 68] on input "True" at bounding box center [493, 63] width 11 height 9
radio input "true"
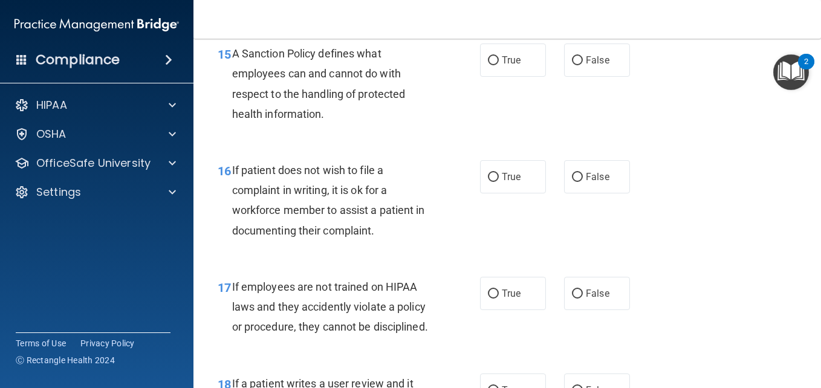
scroll to position [2007, 0]
click at [574, 64] on input "False" at bounding box center [577, 59] width 11 height 9
radio input "true"
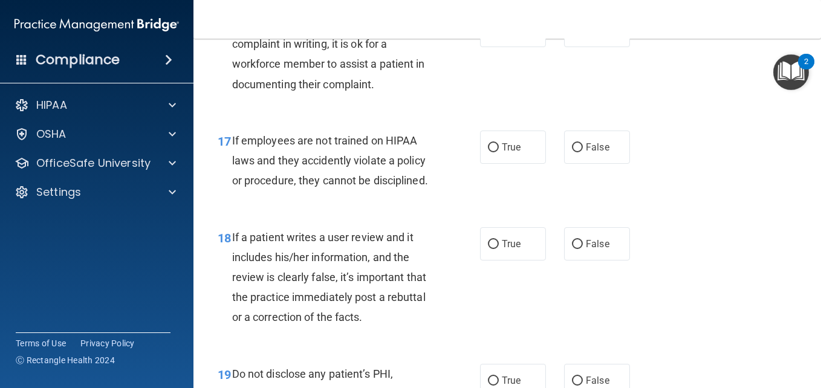
scroll to position [2176, 0]
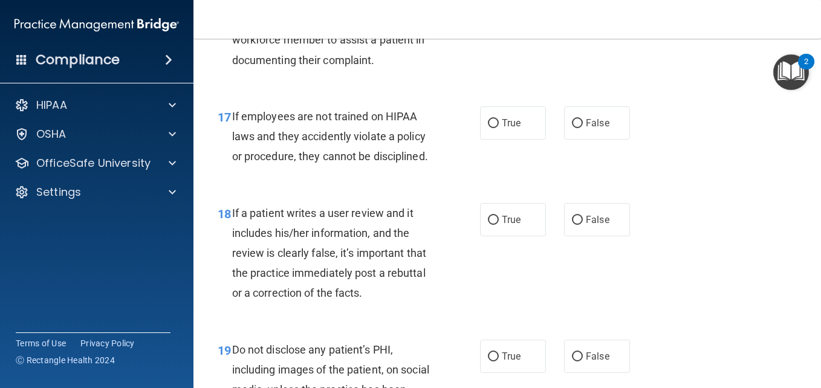
click at [574, 11] on input "False" at bounding box center [577, 6] width 11 height 9
radio input "true"
click at [489, 128] on input "True" at bounding box center [493, 123] width 11 height 9
radio input "true"
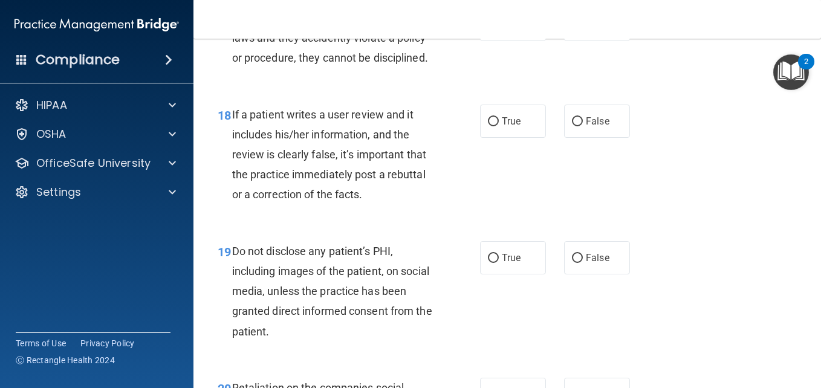
scroll to position [2297, 0]
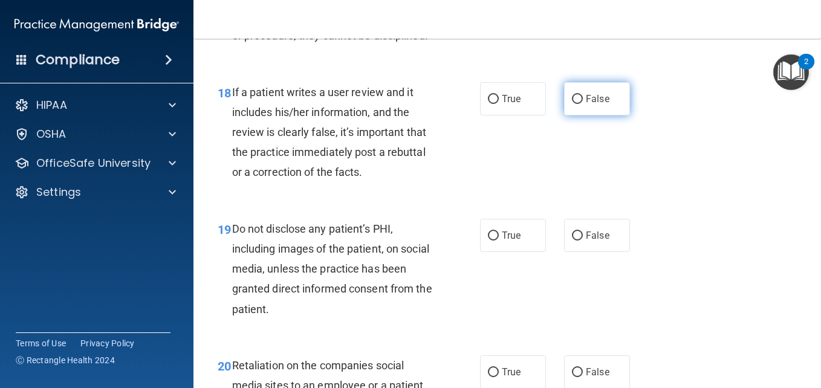
click at [572, 104] on input "False" at bounding box center [577, 99] width 11 height 9
radio input "true"
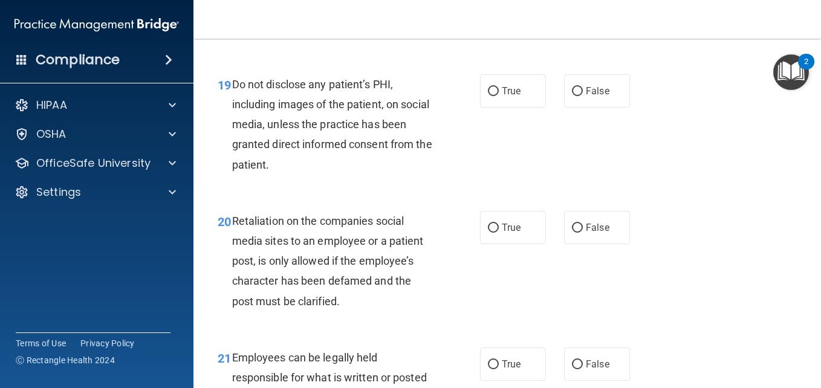
scroll to position [2442, 0]
click at [488, 96] on input "True" at bounding box center [493, 90] width 11 height 9
radio input "true"
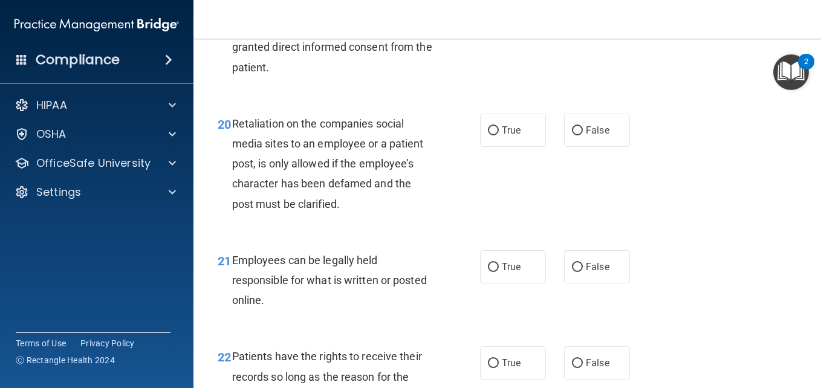
scroll to position [2563, 0]
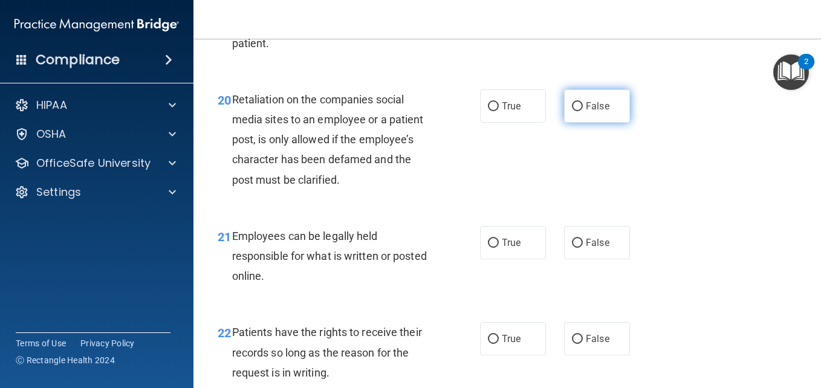
click at [572, 111] on input "False" at bounding box center [577, 106] width 11 height 9
radio input "true"
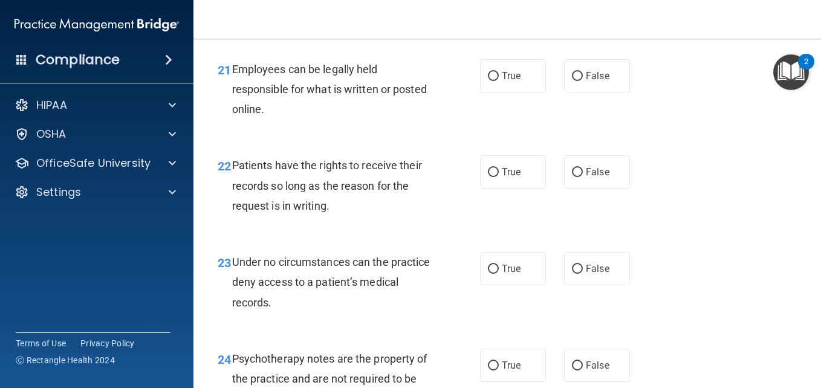
scroll to position [2732, 0]
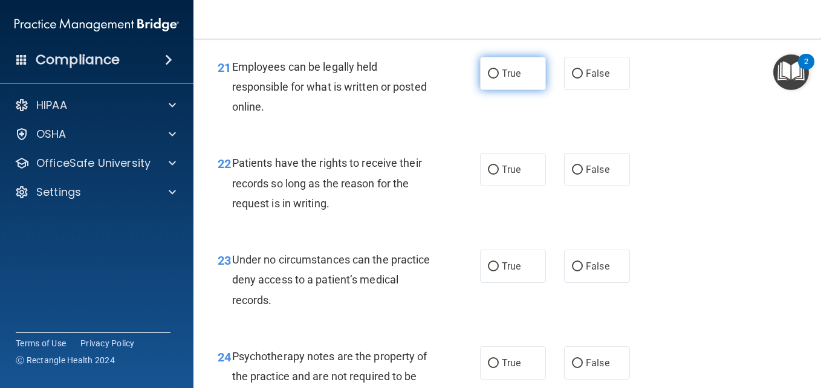
click at [493, 79] on input "True" at bounding box center [493, 74] width 11 height 9
radio input "true"
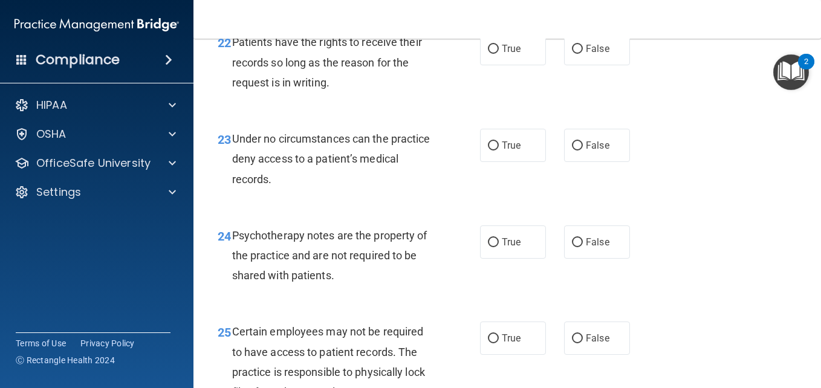
scroll to position [2878, 0]
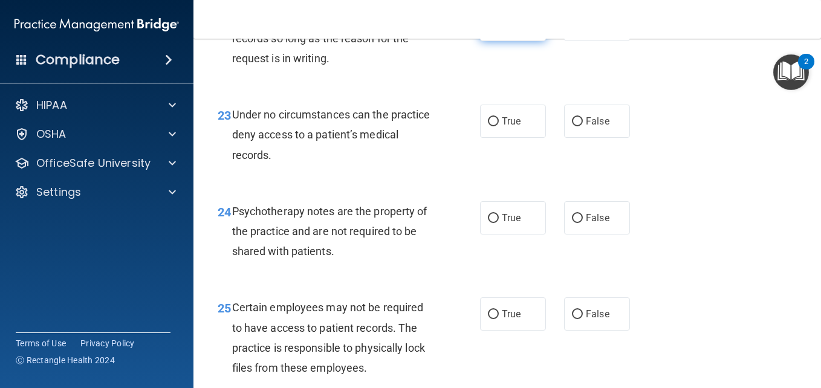
click at [488, 30] on input "True" at bounding box center [493, 25] width 11 height 9
radio input "true"
click at [488, 126] on input "True" at bounding box center [493, 121] width 11 height 9
radio input "true"
click at [575, 138] on label "False" at bounding box center [597, 121] width 66 height 33
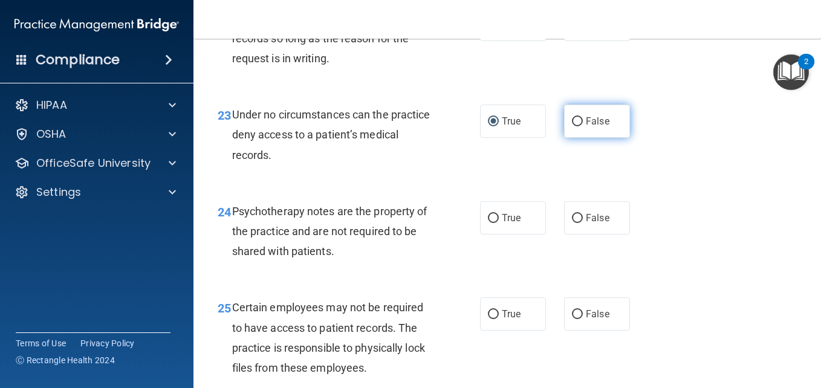
click at [575, 126] on input "False" at bounding box center [577, 121] width 11 height 9
radio input "true"
radio input "false"
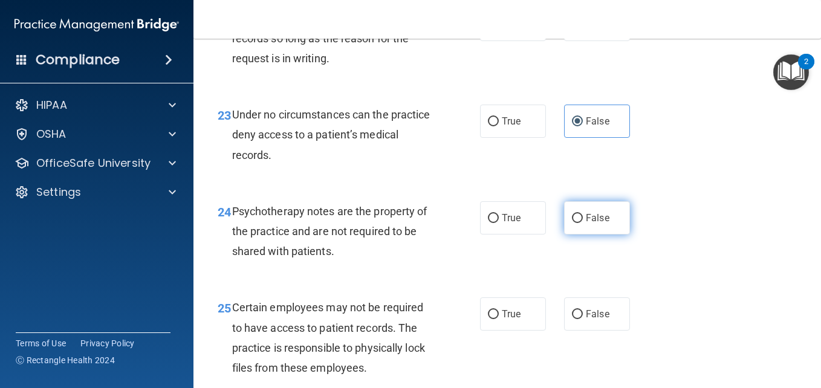
click at [572, 223] on input "False" at bounding box center [577, 218] width 11 height 9
radio input "true"
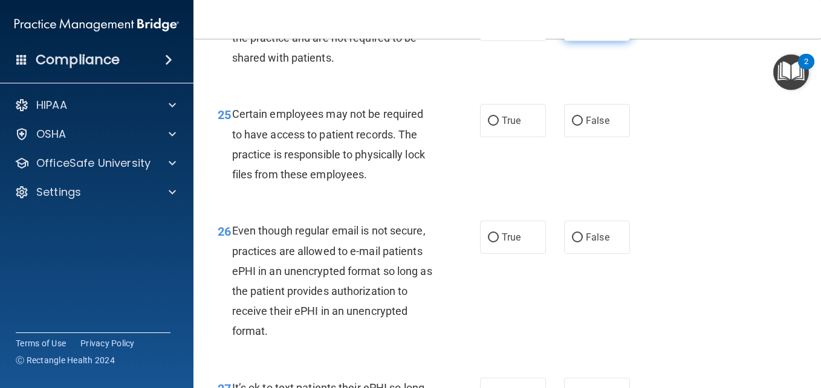
scroll to position [3095, 0]
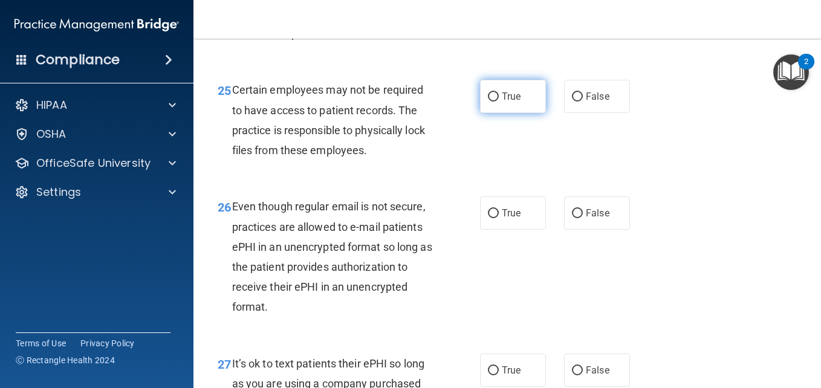
click at [490, 113] on label "True" at bounding box center [513, 96] width 66 height 33
click at [490, 102] on input "True" at bounding box center [493, 96] width 11 height 9
radio input "true"
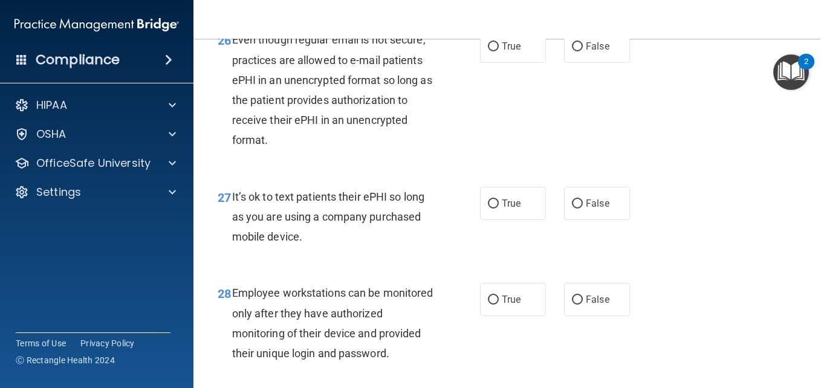
scroll to position [3264, 0]
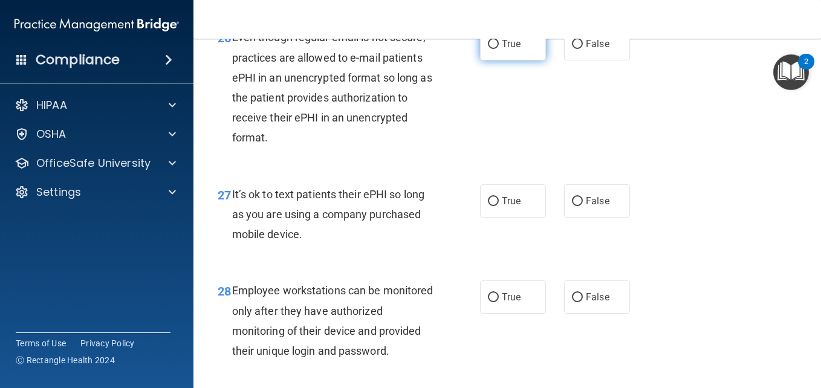
click at [489, 49] on input "True" at bounding box center [493, 44] width 11 height 9
radio input "true"
click at [572, 206] on input "False" at bounding box center [577, 201] width 11 height 9
radio input "true"
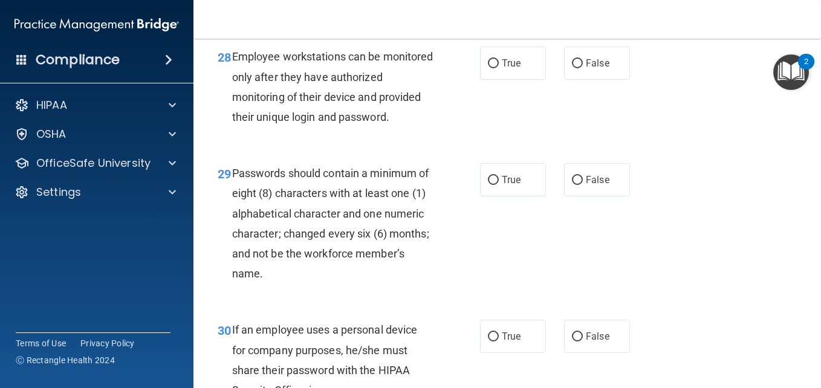
scroll to position [3506, 0]
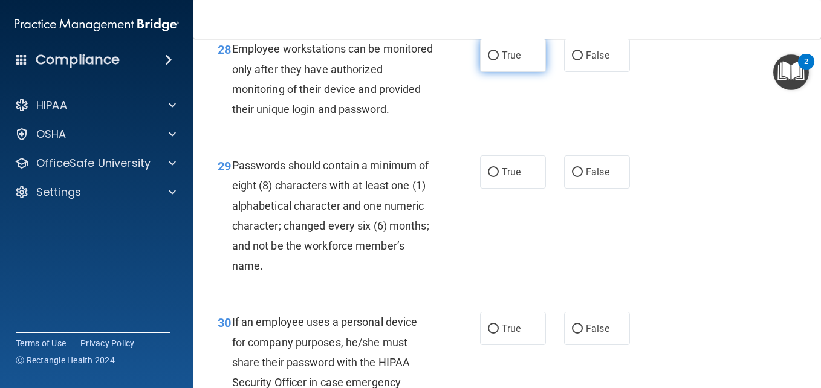
click at [491, 72] on label "True" at bounding box center [513, 55] width 66 height 33
click at [491, 60] on input "True" at bounding box center [493, 55] width 11 height 9
radio input "true"
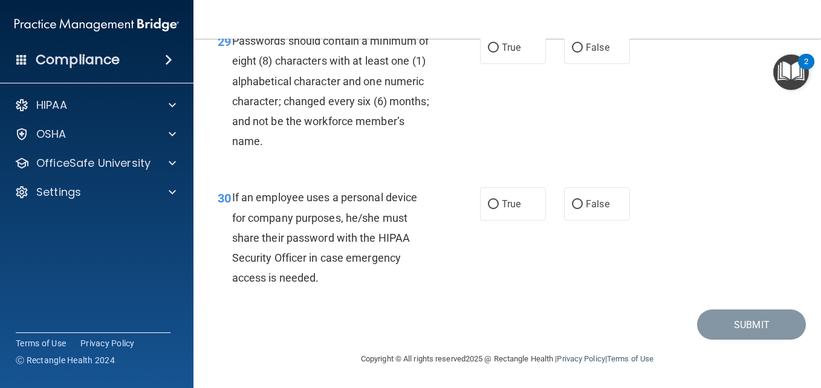
scroll to position [3676, 0]
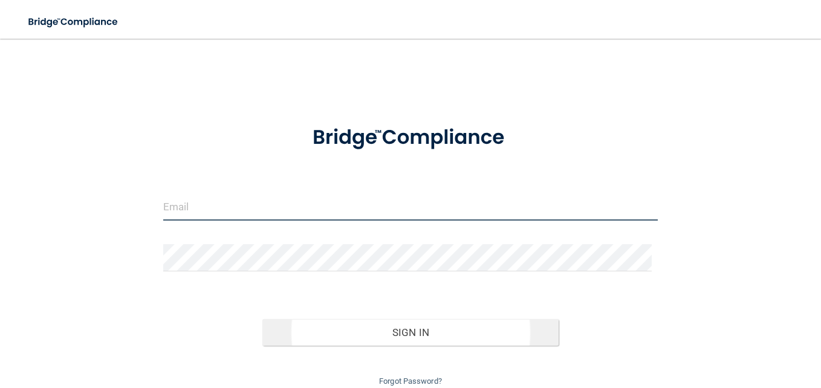
type input "[PERSON_NAME][EMAIL_ADDRESS][PERSON_NAME][DOMAIN_NAME]"
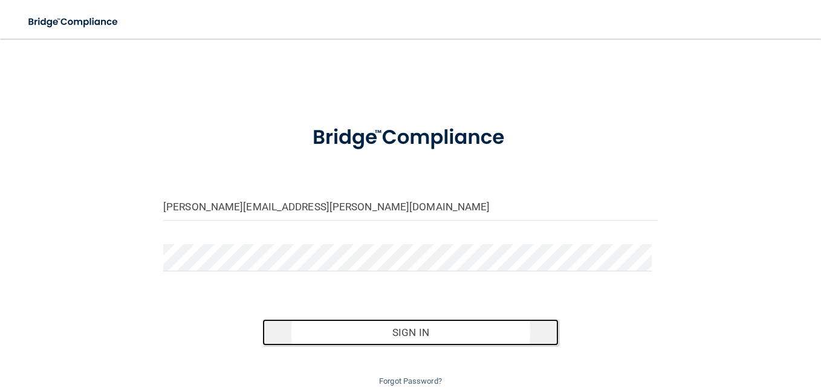
click at [418, 326] on button "Sign In" at bounding box center [410, 332] width 297 height 27
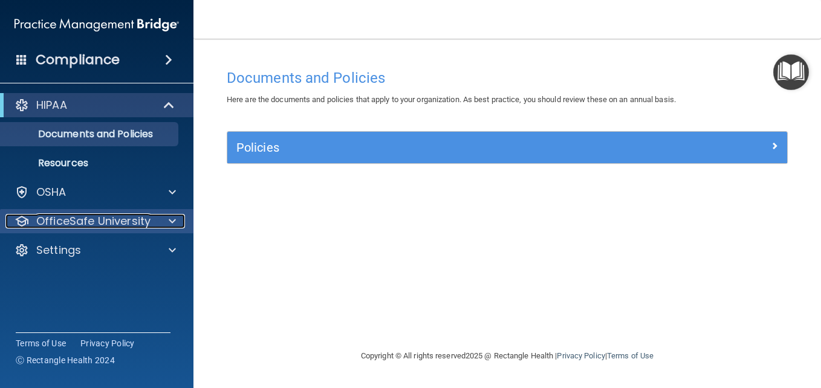
click at [110, 222] on p "OfficeSafe University" at bounding box center [93, 221] width 114 height 15
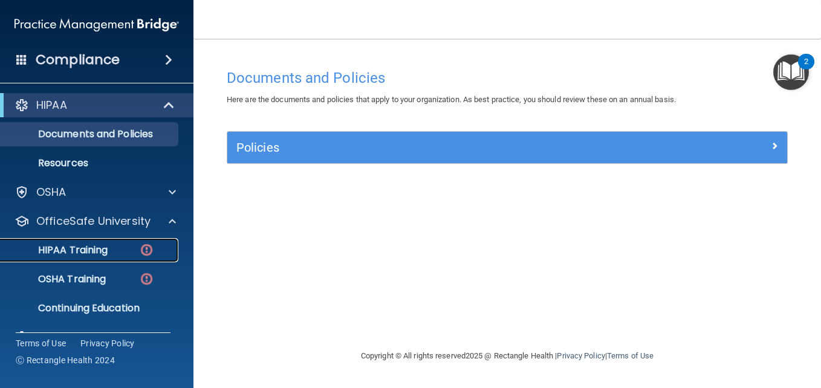
click at [97, 253] on p "HIPAA Training" at bounding box center [58, 250] width 100 height 12
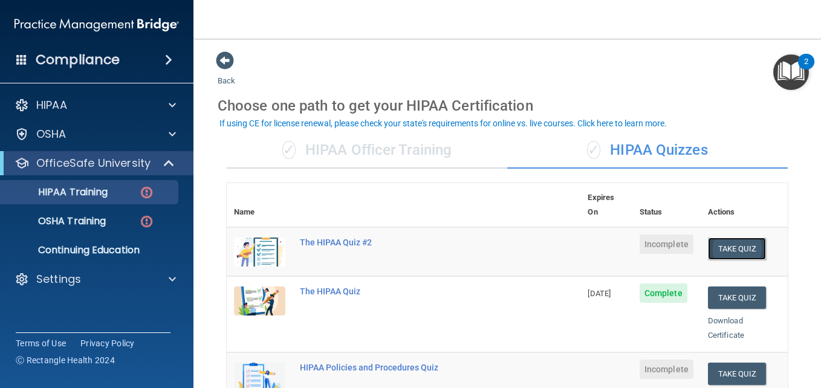
click at [724, 238] on button "Take Quiz" at bounding box center [737, 249] width 58 height 22
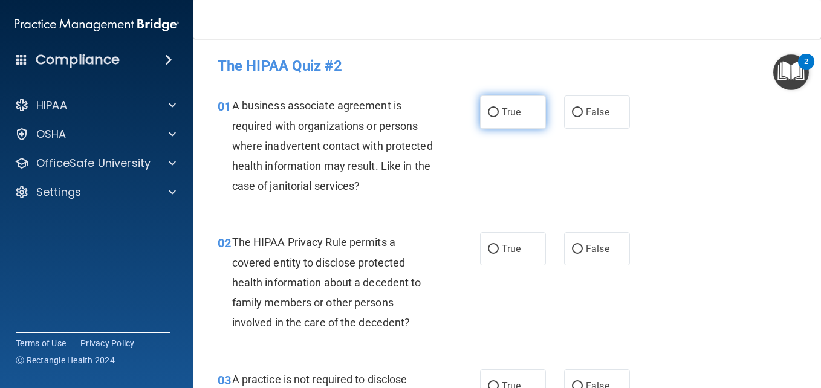
click at [490, 110] on input "True" at bounding box center [493, 112] width 11 height 9
radio input "true"
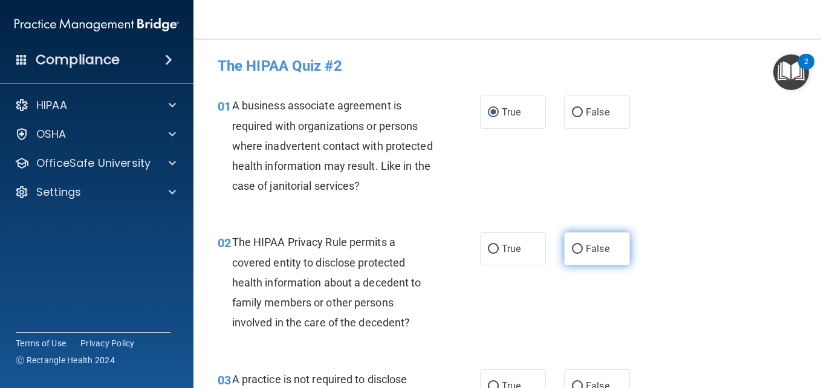
click at [572, 247] on input "False" at bounding box center [577, 249] width 11 height 9
radio input "true"
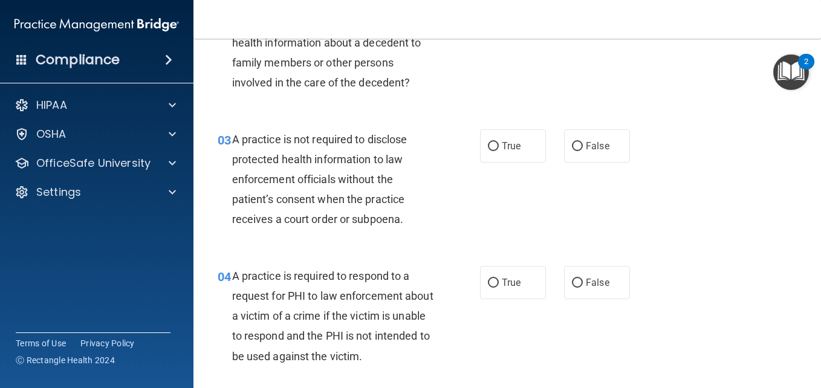
scroll to position [242, 0]
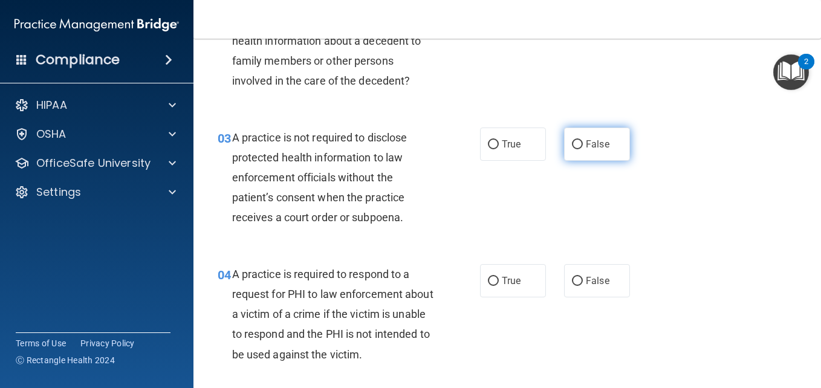
click at [572, 141] on input "False" at bounding box center [577, 144] width 11 height 9
radio input "true"
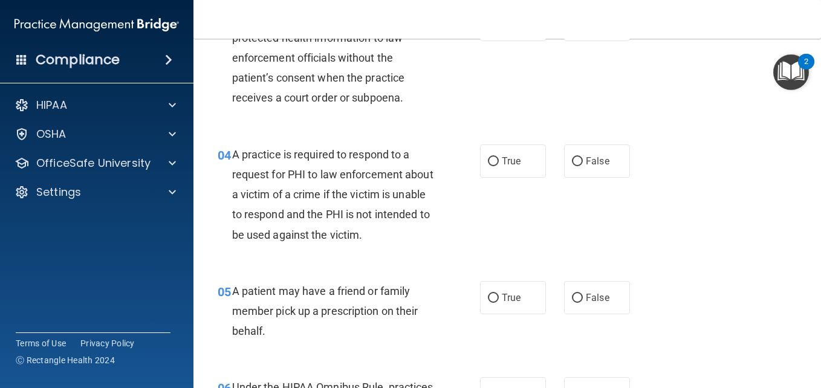
scroll to position [363, 0]
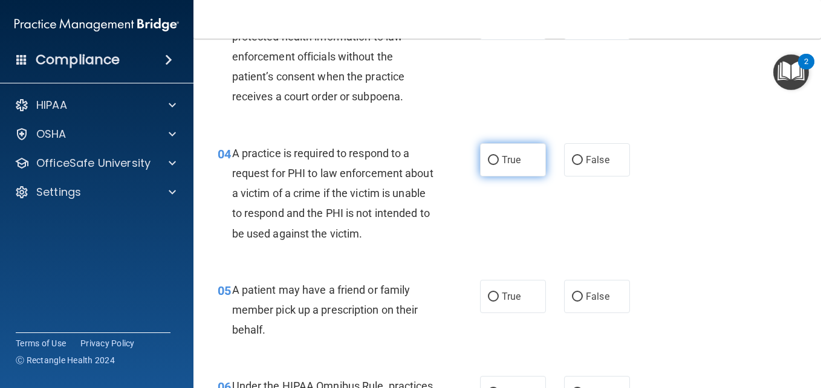
click at [496, 160] on label "True" at bounding box center [513, 159] width 66 height 33
click at [496, 160] on input "True" at bounding box center [493, 160] width 11 height 9
radio input "true"
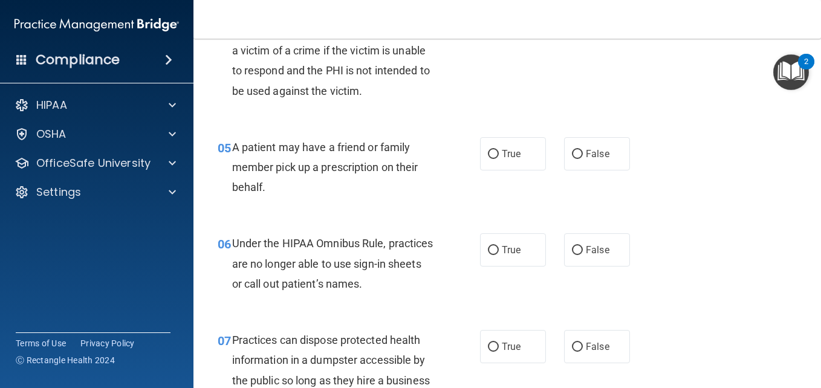
scroll to position [508, 0]
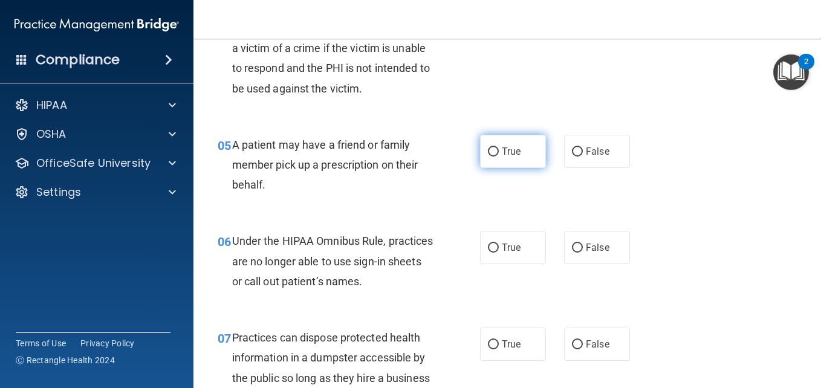
click at [488, 150] on input "True" at bounding box center [493, 152] width 11 height 9
radio input "true"
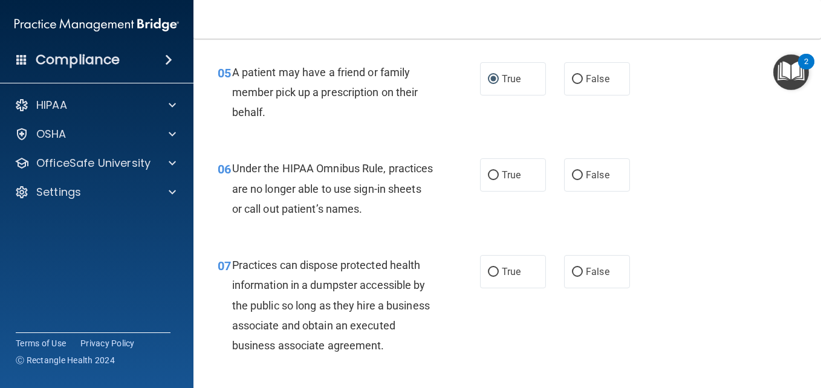
scroll to position [605, 0]
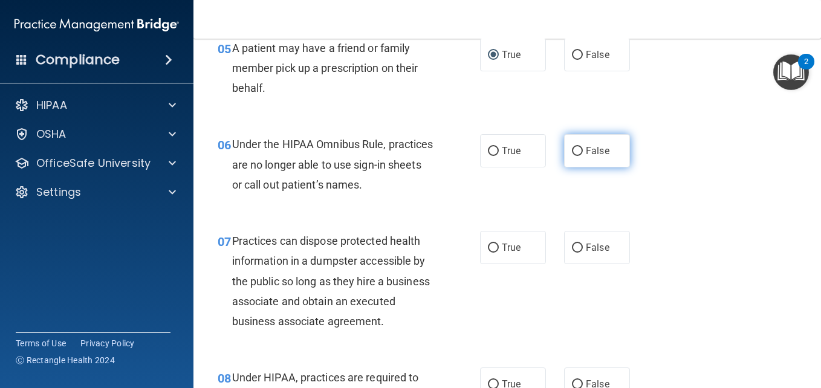
click at [574, 149] on input "False" at bounding box center [577, 151] width 11 height 9
radio input "true"
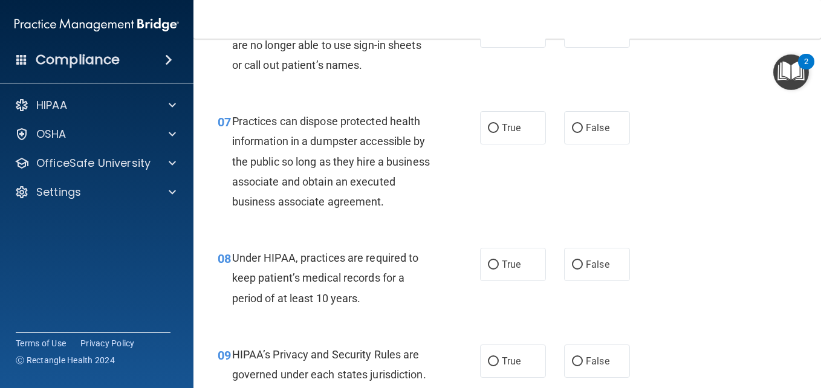
scroll to position [725, 0]
click at [572, 125] on input "False" at bounding box center [577, 127] width 11 height 9
radio input "true"
click at [572, 268] on input "False" at bounding box center [577, 263] width 11 height 9
radio input "true"
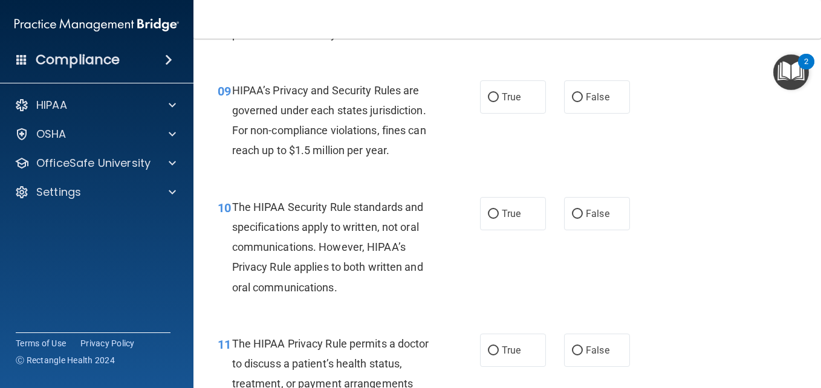
scroll to position [991, 0]
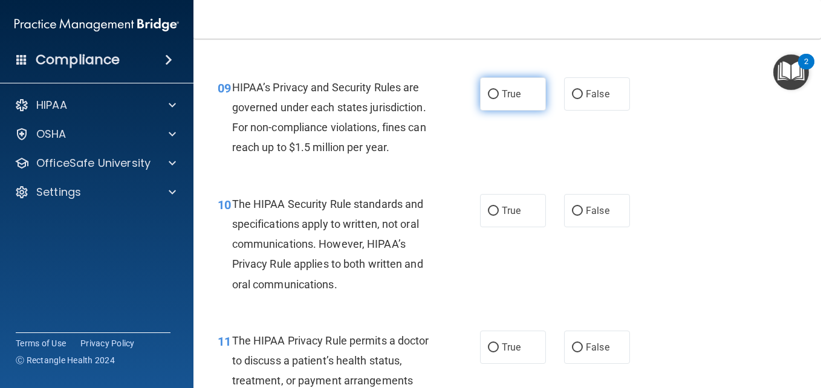
click at [488, 99] on input "True" at bounding box center [493, 94] width 11 height 9
radio input "true"
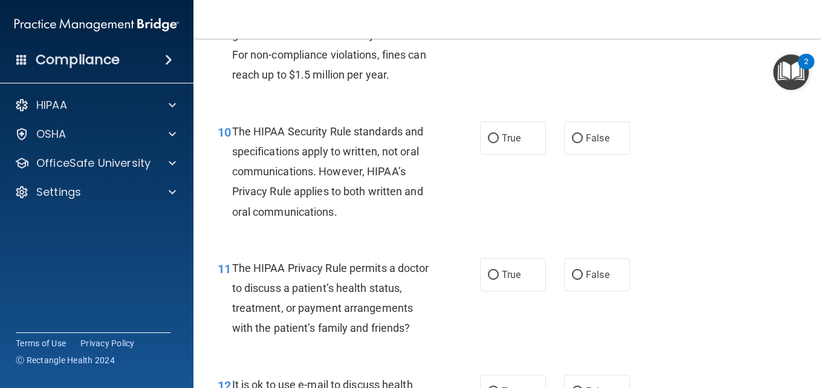
scroll to position [1088, 0]
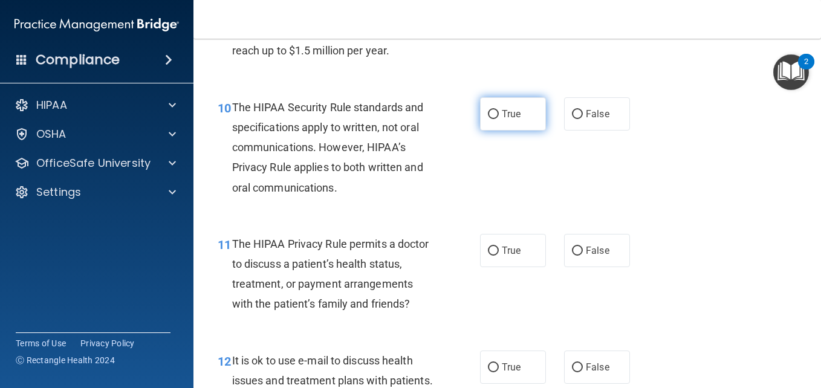
click at [488, 119] on input "True" at bounding box center [493, 114] width 11 height 9
radio input "true"
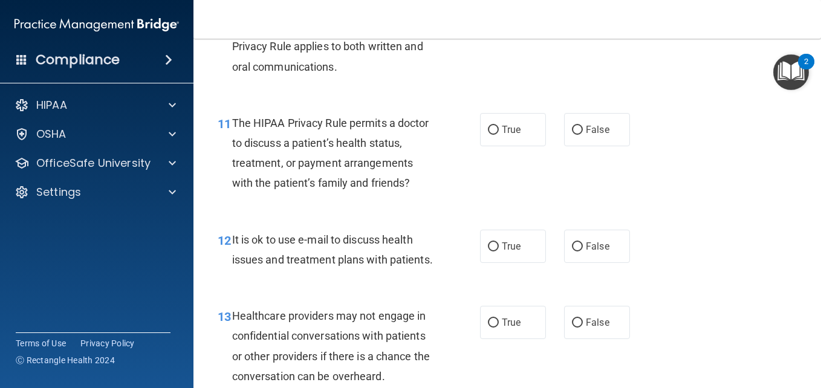
scroll to position [1233, 0]
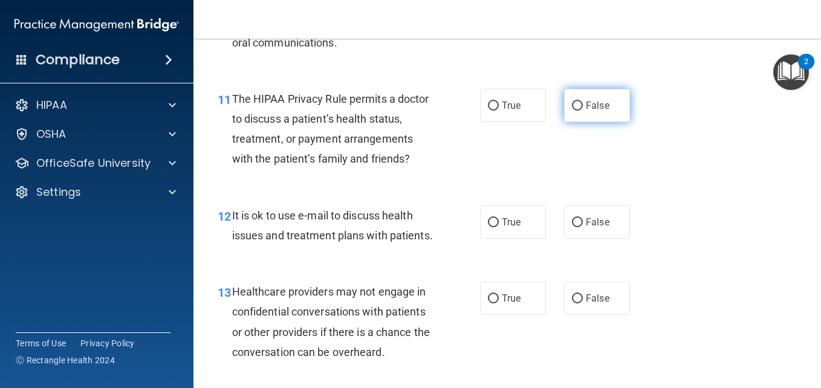
click at [572, 111] on input "False" at bounding box center [577, 106] width 11 height 9
radio input "true"
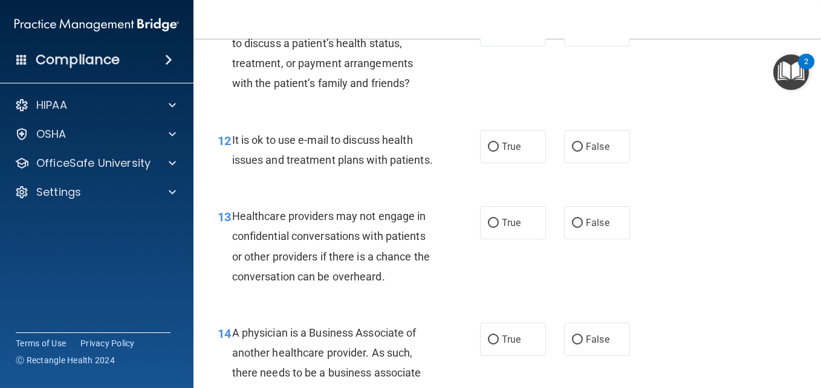
scroll to position [1330, 0]
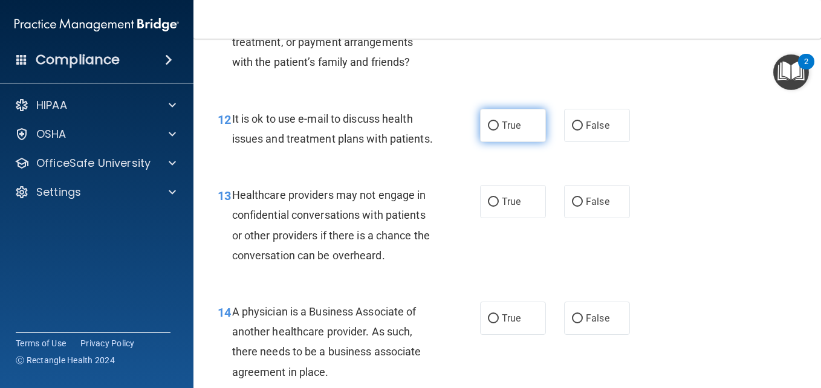
click at [490, 131] on input "True" at bounding box center [493, 126] width 11 height 9
radio input "true"
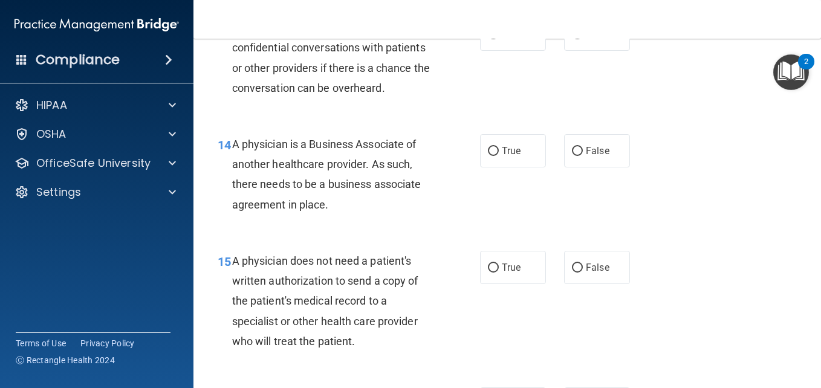
scroll to position [1499, 0]
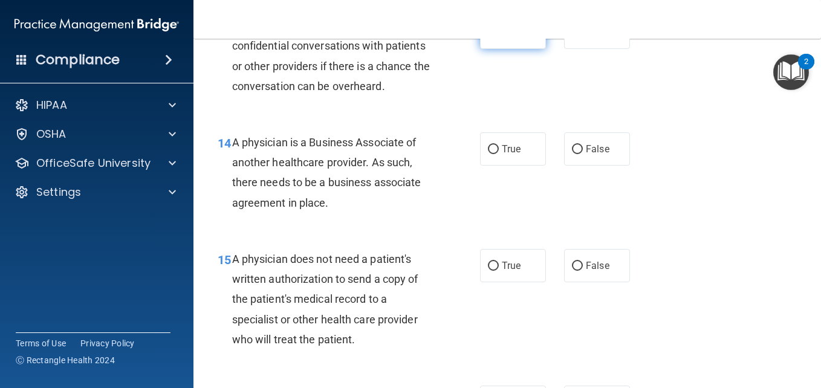
click at [488, 49] on label "True" at bounding box center [513, 32] width 66 height 33
click at [488, 37] on input "True" at bounding box center [493, 32] width 11 height 9
radio input "true"
click at [573, 154] on input "False" at bounding box center [577, 149] width 11 height 9
radio input "true"
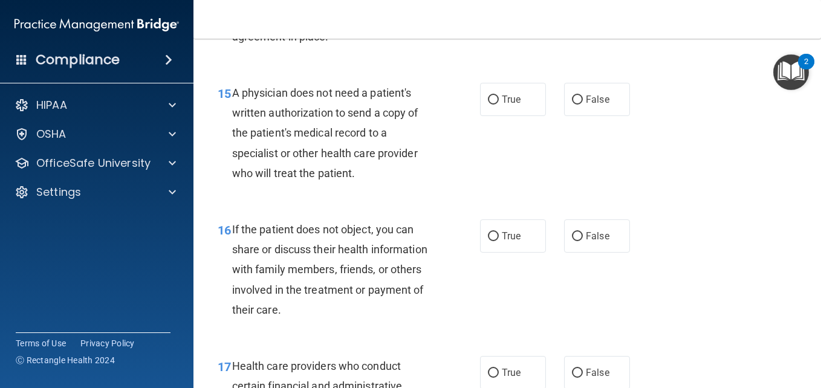
scroll to position [1669, 0]
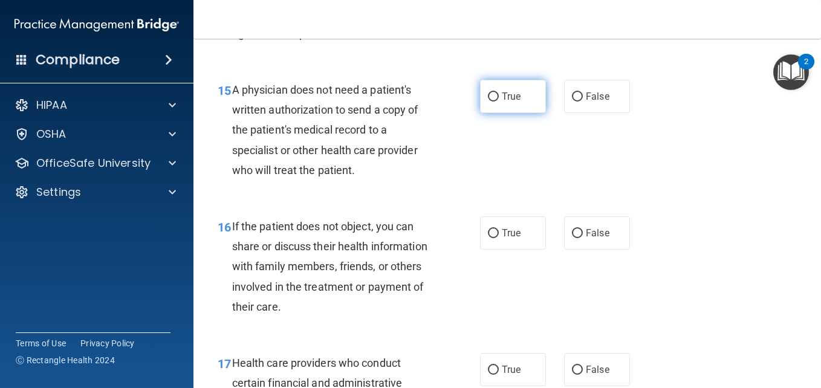
click at [496, 113] on label "True" at bounding box center [513, 96] width 66 height 33
click at [496, 102] on input "True" at bounding box center [493, 96] width 11 height 9
radio input "true"
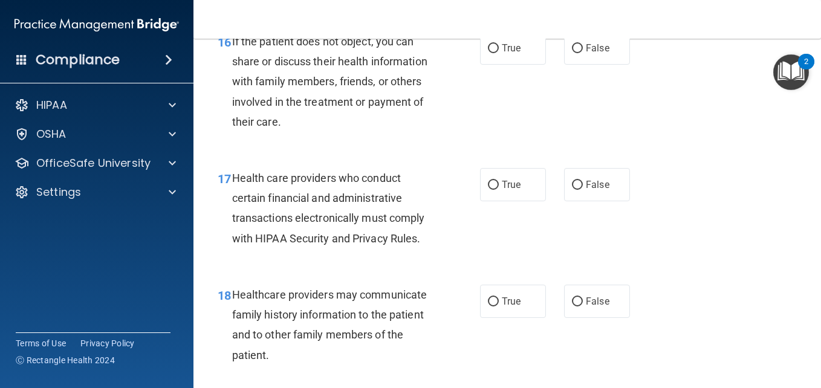
scroll to position [1862, 0]
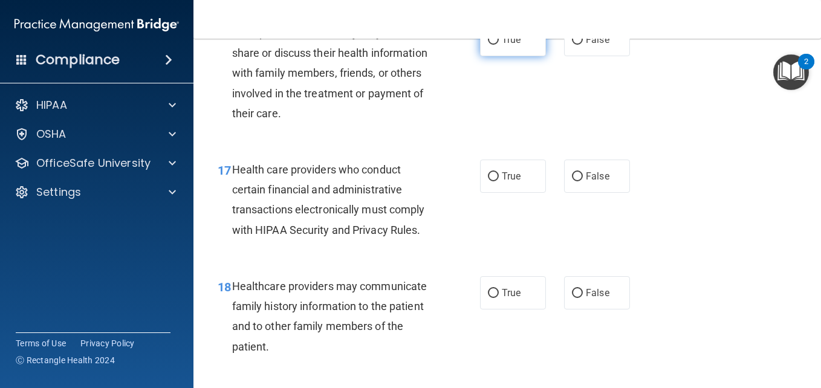
click at [488, 45] on input "True" at bounding box center [493, 40] width 11 height 9
radio input "true"
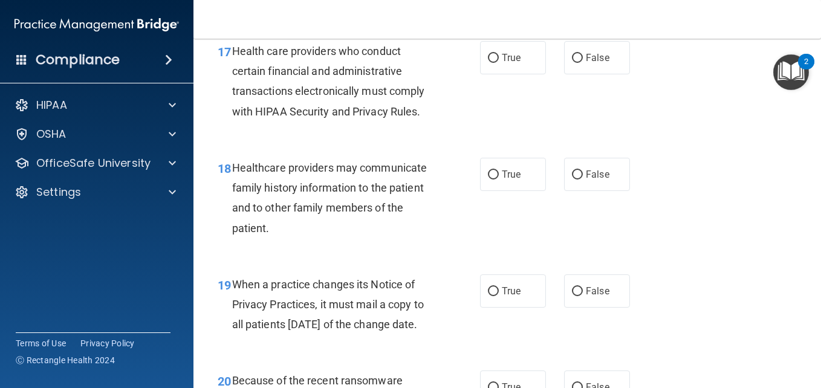
scroll to position [1983, 0]
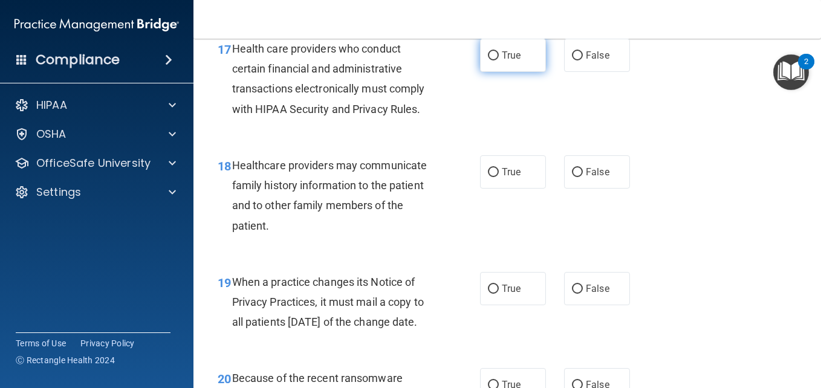
click at [488, 60] on input "True" at bounding box center [493, 55] width 11 height 9
radio input "true"
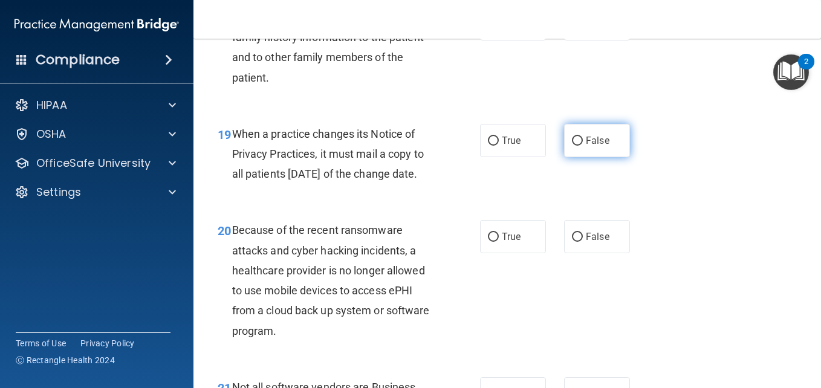
scroll to position [2107, 0]
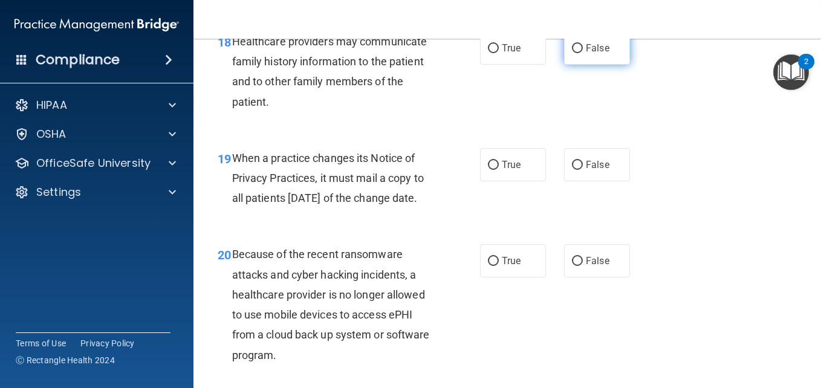
click at [572, 53] on input "False" at bounding box center [577, 48] width 11 height 9
radio input "true"
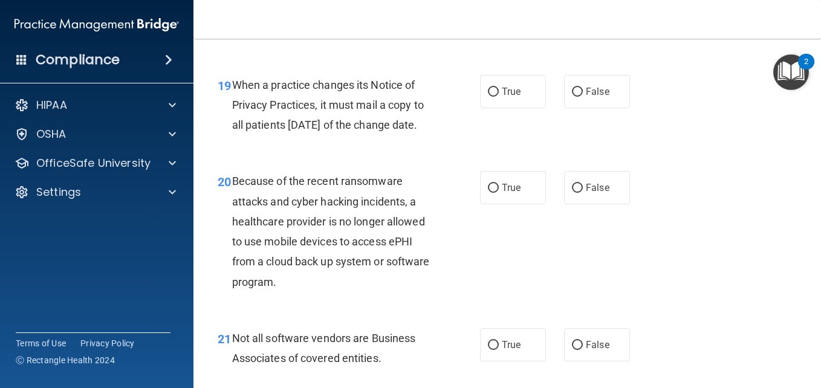
scroll to position [2204, 0]
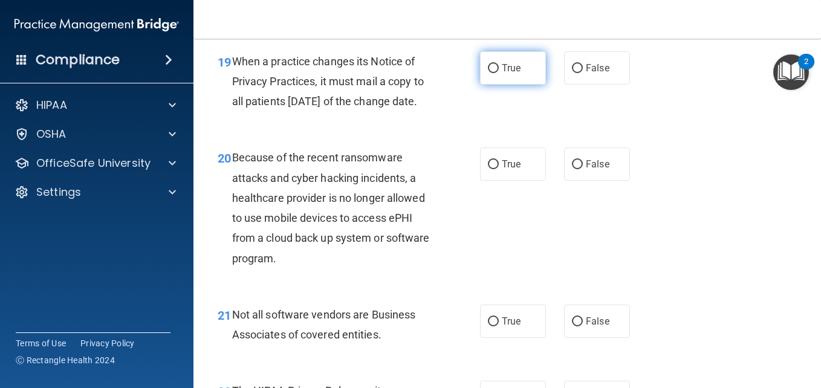
click at [490, 73] on input "True" at bounding box center [493, 68] width 11 height 9
radio input "true"
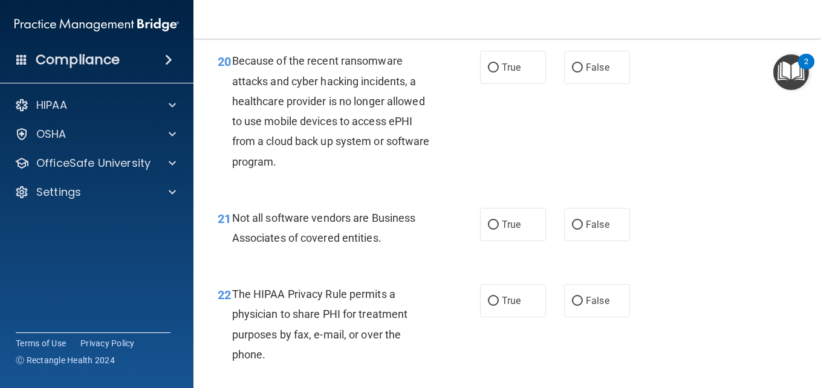
scroll to position [2324, 0]
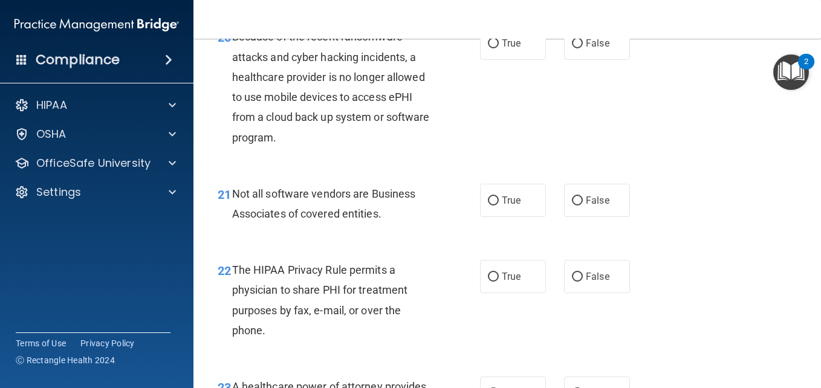
drag, startPoint x: 484, startPoint y: 122, endPoint x: 457, endPoint y: 190, distance: 73.3
click at [638, 27] on ng-form "20 Because of the recent ransomware attacks and cyber hacking incidents, a heal…" at bounding box center [638, 27] width 0 height 0
click at [490, 48] on input "True" at bounding box center [493, 43] width 11 height 9
radio input "true"
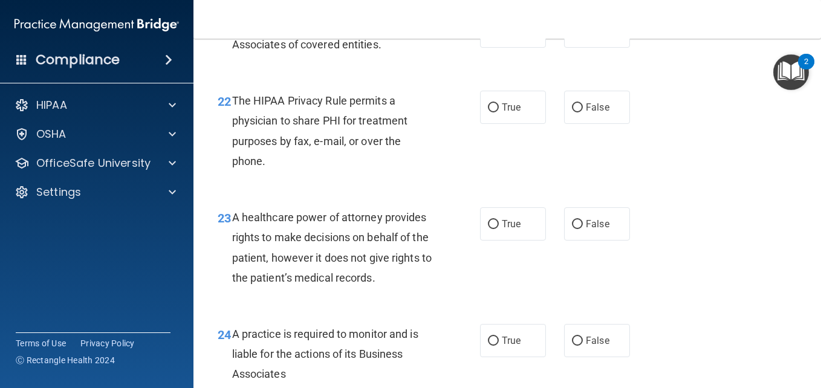
scroll to position [2518, 0]
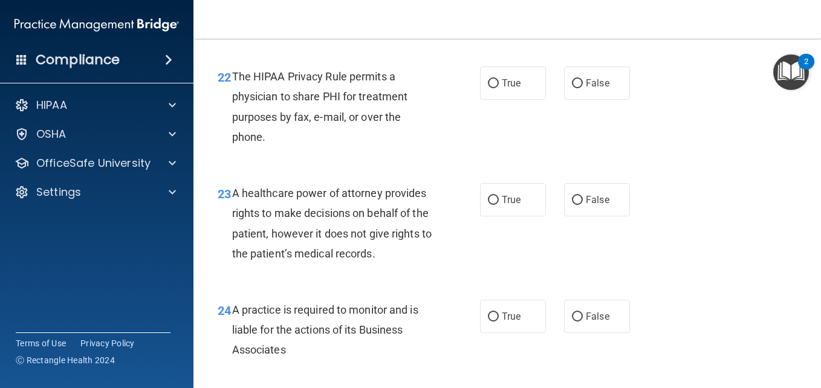
click at [492, 12] on input "True" at bounding box center [493, 7] width 11 height 9
radio input "true"
click at [490, 88] on input "True" at bounding box center [493, 83] width 11 height 9
radio input "true"
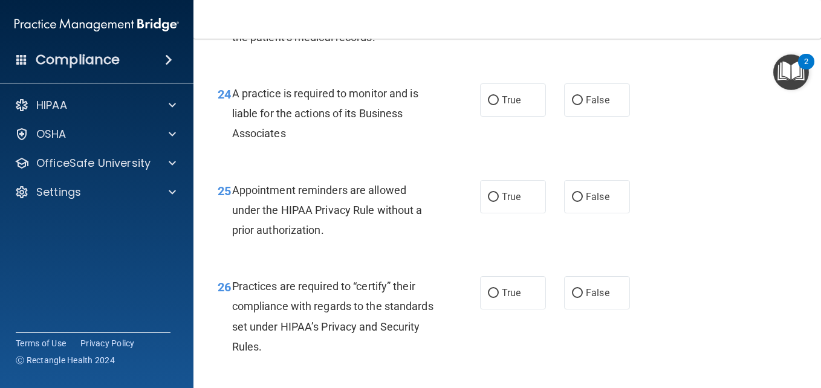
scroll to position [2736, 0]
radio input "true"
click at [574, 104] on input "False" at bounding box center [577, 99] width 11 height 9
radio input "true"
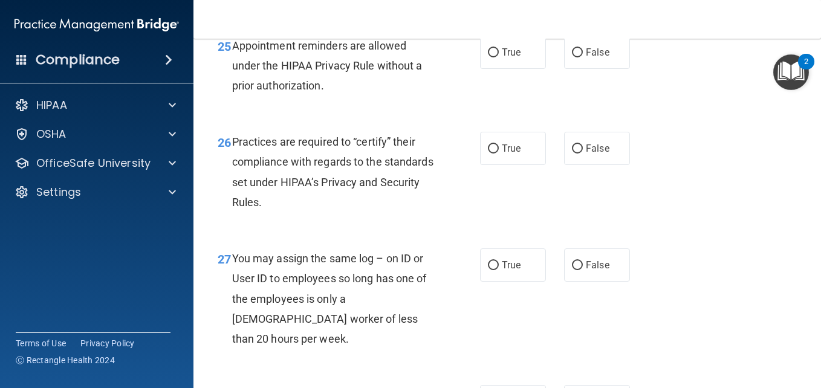
scroll to position [2881, 0]
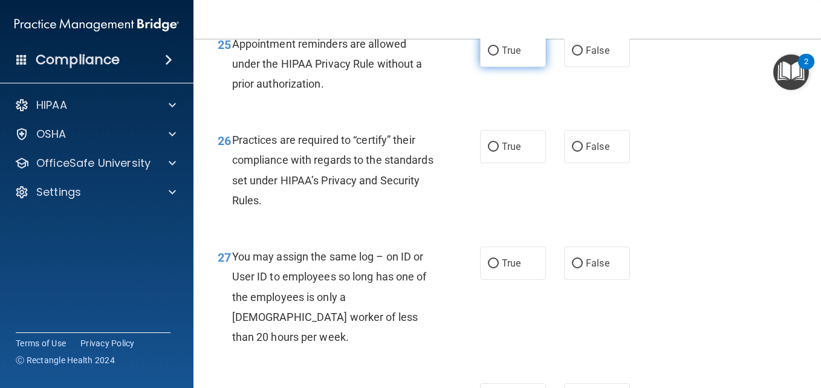
click at [488, 56] on input "True" at bounding box center [493, 51] width 11 height 9
radio input "true"
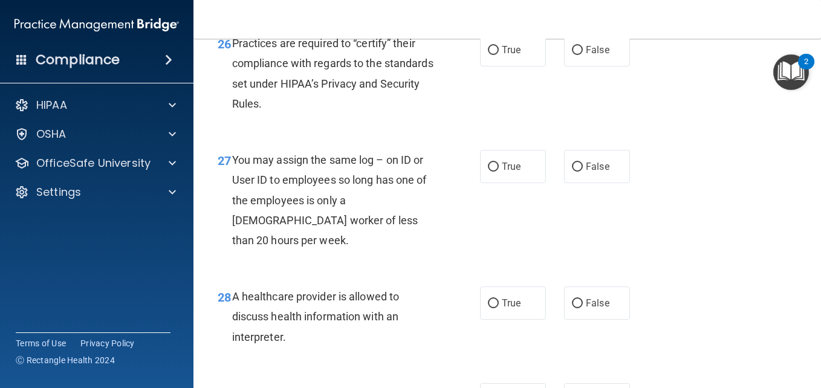
scroll to position [3002, 0]
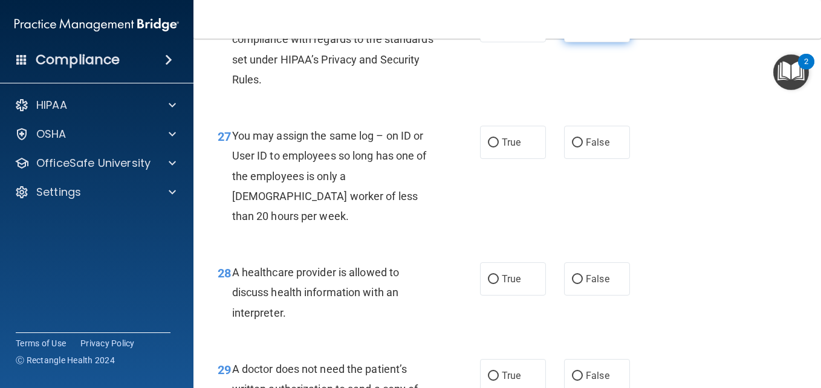
click at [574, 31] on input "False" at bounding box center [577, 26] width 11 height 9
radio input "true"
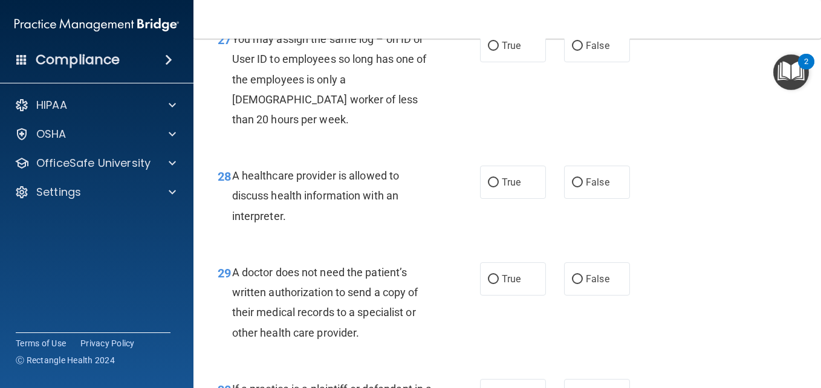
scroll to position [3122, 0]
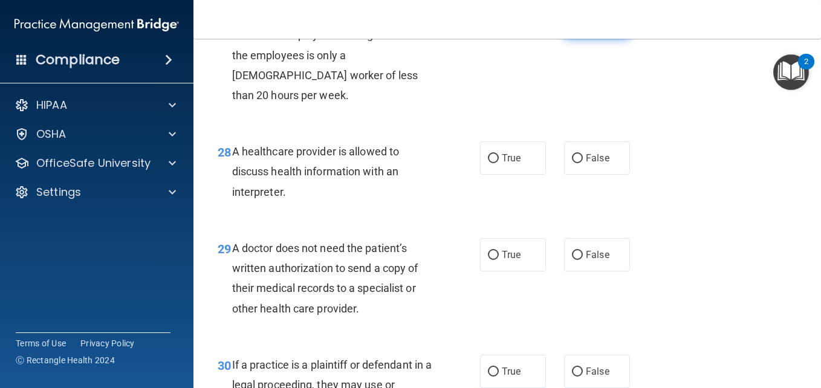
click at [572, 27] on input "False" at bounding box center [577, 22] width 11 height 9
radio input "true"
click at [488, 163] on input "True" at bounding box center [493, 158] width 11 height 9
radio input "true"
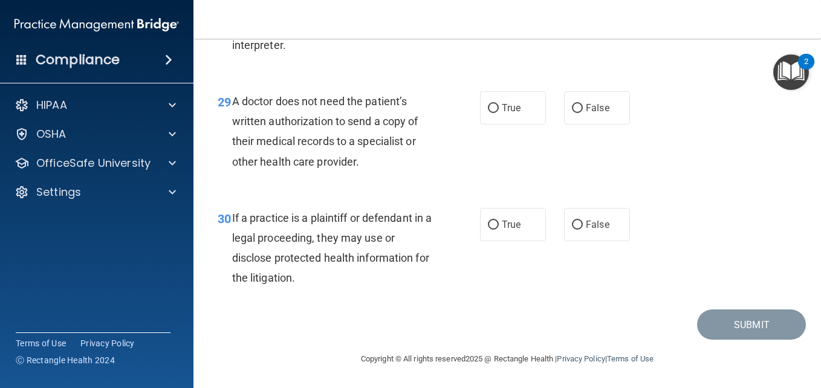
scroll to position [3316, 0]
click at [488, 113] on input "True" at bounding box center [493, 108] width 11 height 9
radio input "true"
click at [490, 230] on input "True" at bounding box center [493, 225] width 11 height 9
radio input "true"
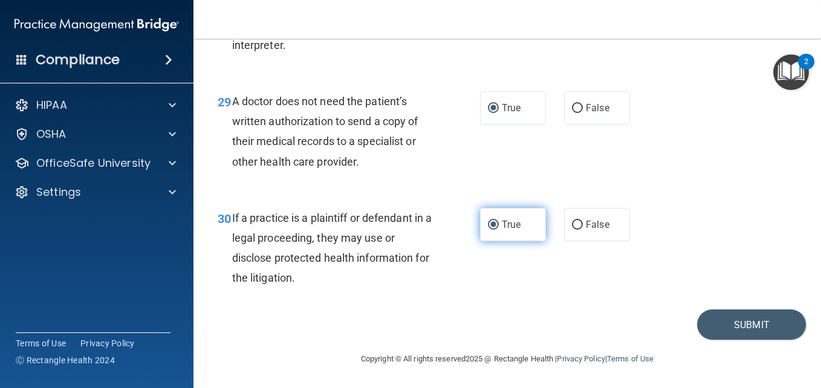
scroll to position [3330, 0]
click at [733, 323] on button "Submit" at bounding box center [751, 325] width 109 height 31
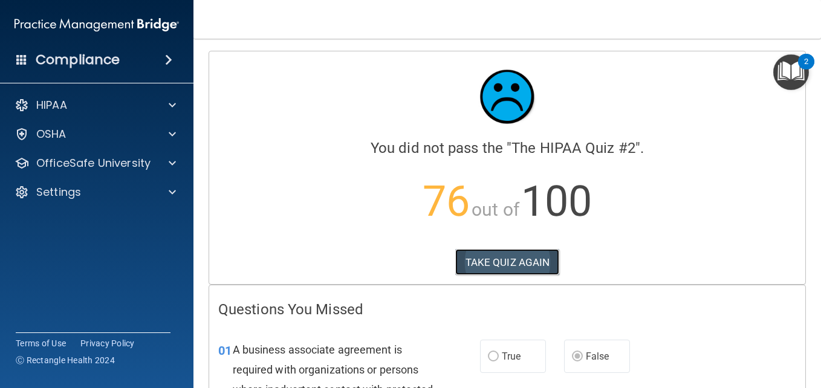
click at [510, 262] on button "TAKE QUIZ AGAIN" at bounding box center [507, 262] width 105 height 27
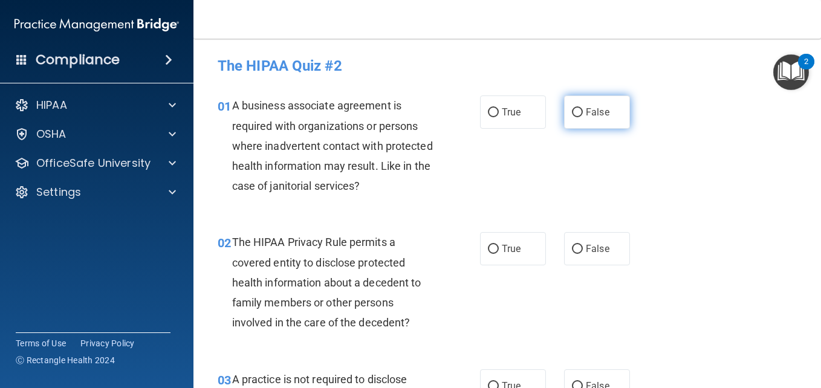
click at [572, 114] on input "False" at bounding box center [577, 112] width 11 height 9
radio input "true"
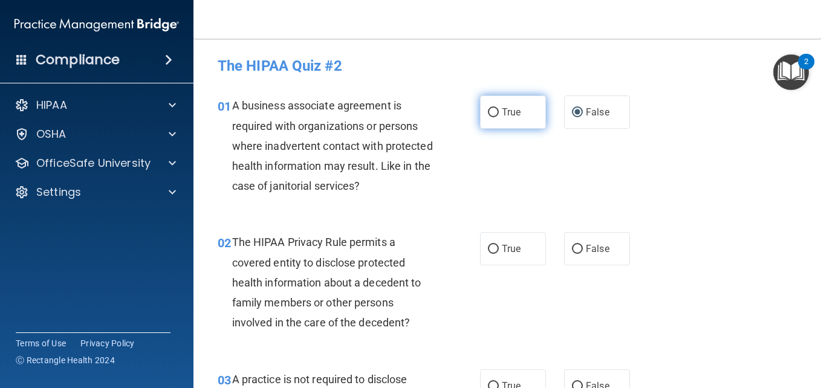
click at [488, 111] on input "True" at bounding box center [493, 112] width 11 height 9
radio input "true"
radio input "false"
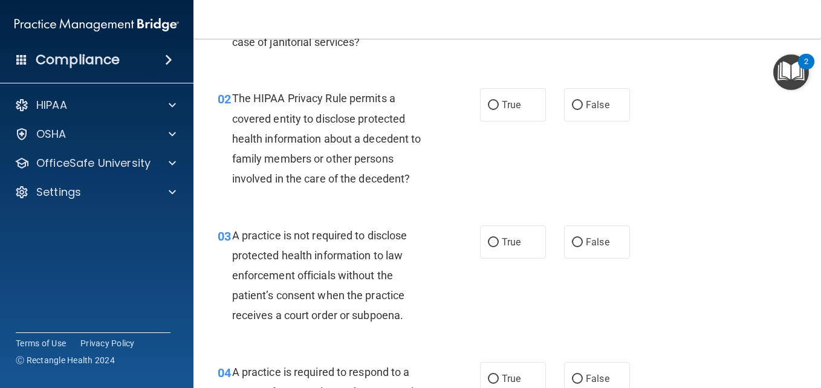
scroll to position [145, 0]
click at [488, 104] on input "True" at bounding box center [493, 104] width 11 height 9
radio input "true"
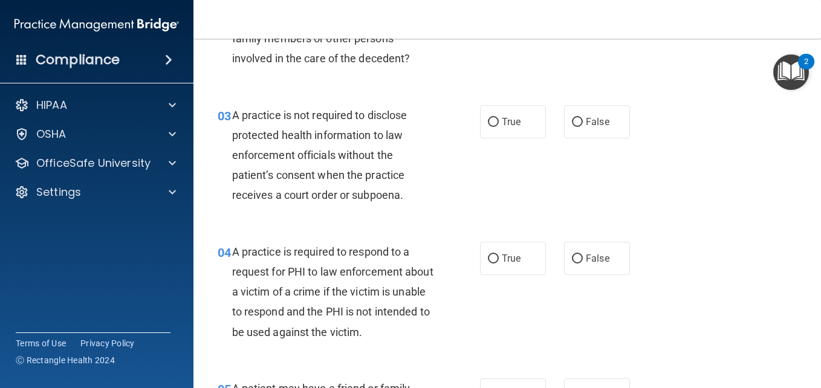
scroll to position [266, 0]
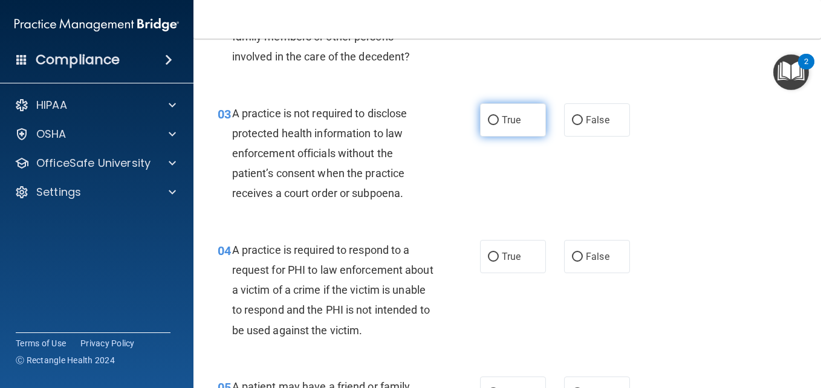
click at [489, 120] on input "True" at bounding box center [493, 120] width 11 height 9
radio input "true"
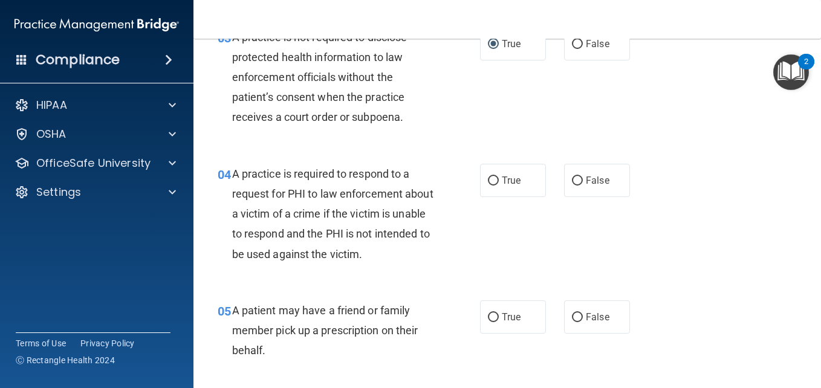
scroll to position [363, 0]
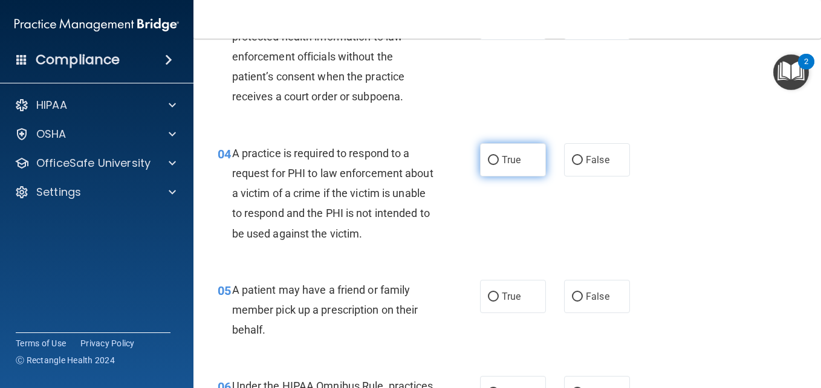
click at [494, 161] on input "True" at bounding box center [493, 160] width 11 height 9
radio input "true"
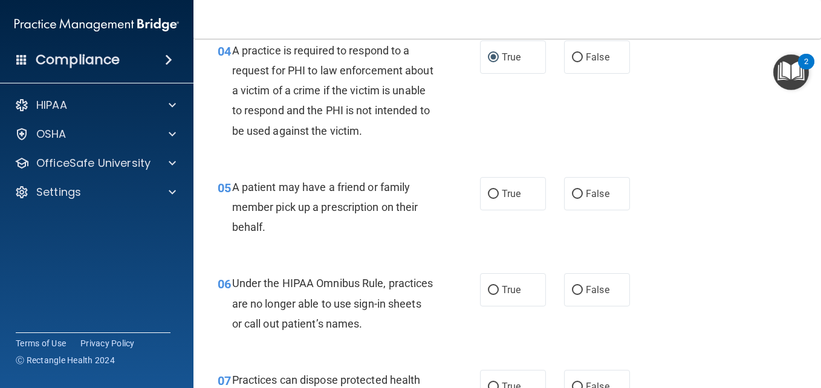
scroll to position [484, 0]
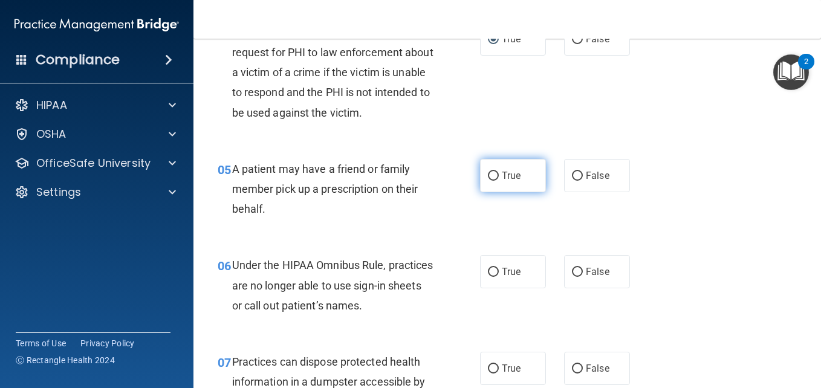
click at [490, 177] on input "True" at bounding box center [493, 176] width 11 height 9
radio input "true"
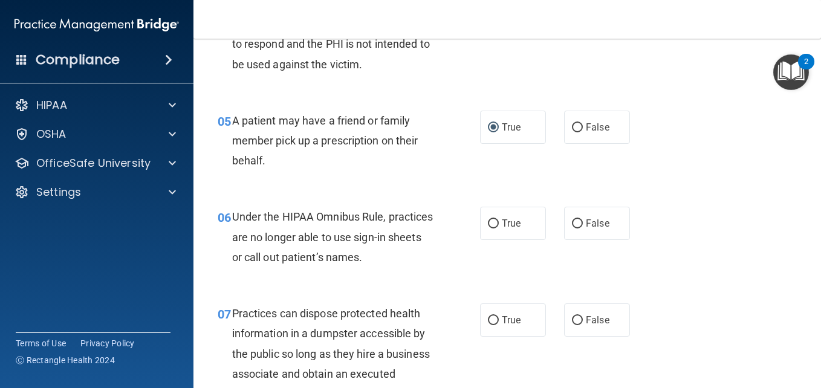
scroll to position [556, 0]
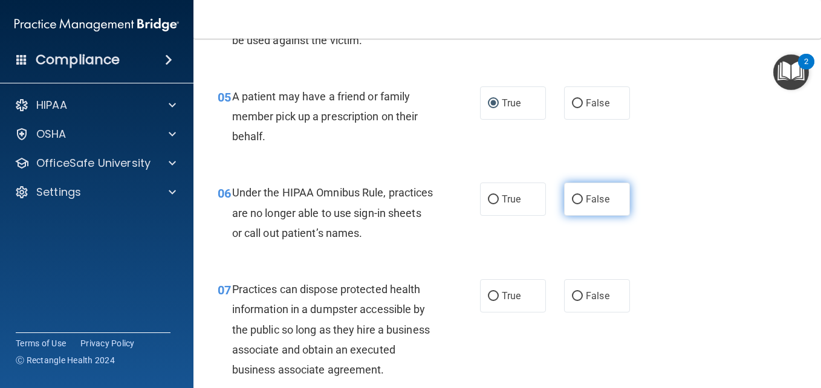
click at [572, 200] on input "False" at bounding box center [577, 199] width 11 height 9
radio input "true"
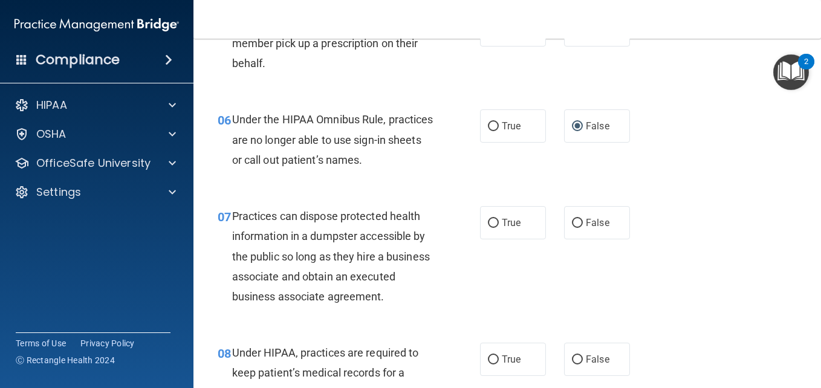
scroll to position [653, 0]
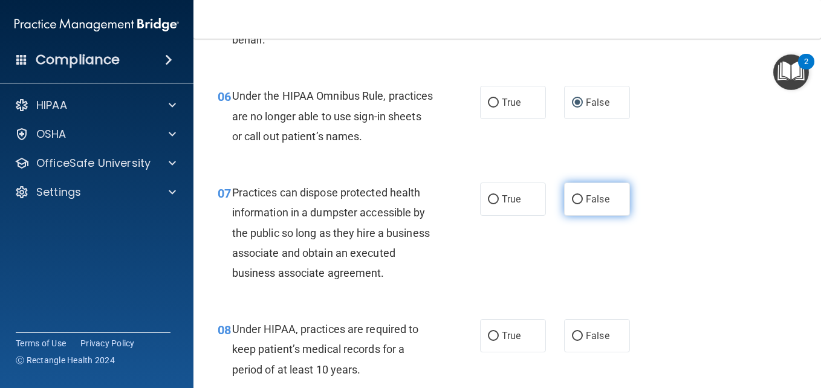
click at [572, 199] on input "False" at bounding box center [577, 199] width 11 height 9
radio input "true"
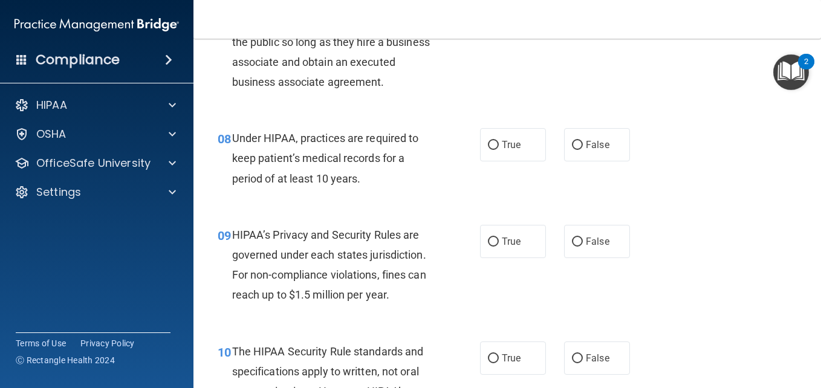
scroll to position [846, 0]
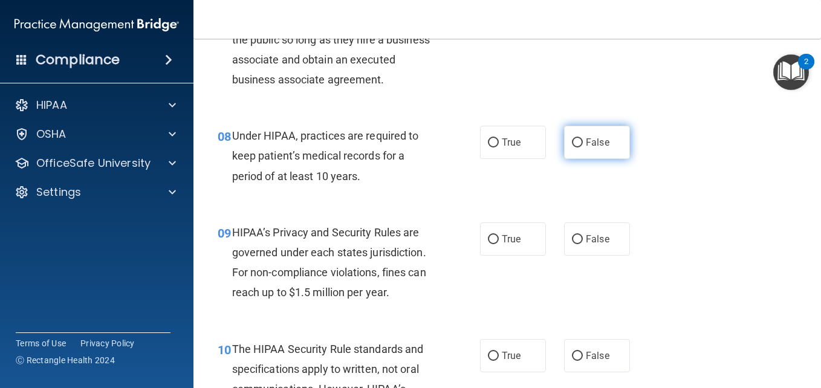
click at [573, 148] on input "False" at bounding box center [577, 142] width 11 height 9
radio input "true"
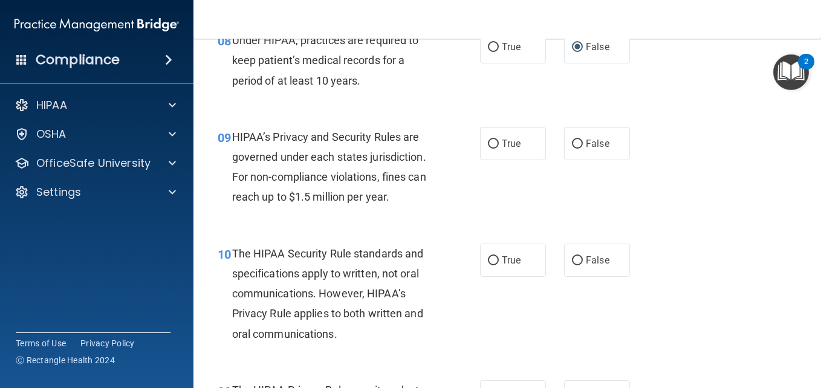
scroll to position [943, 0]
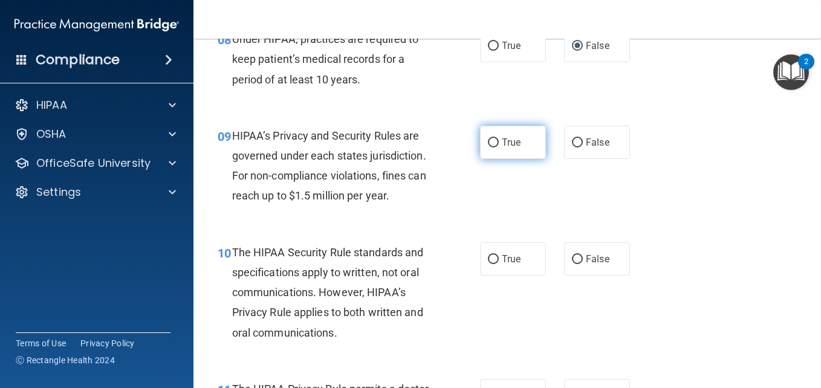
click at [488, 148] on input "True" at bounding box center [493, 142] width 11 height 9
radio input "true"
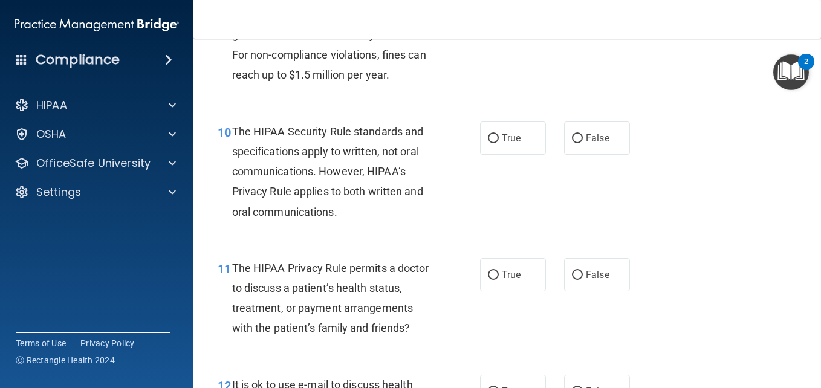
scroll to position [1088, 0]
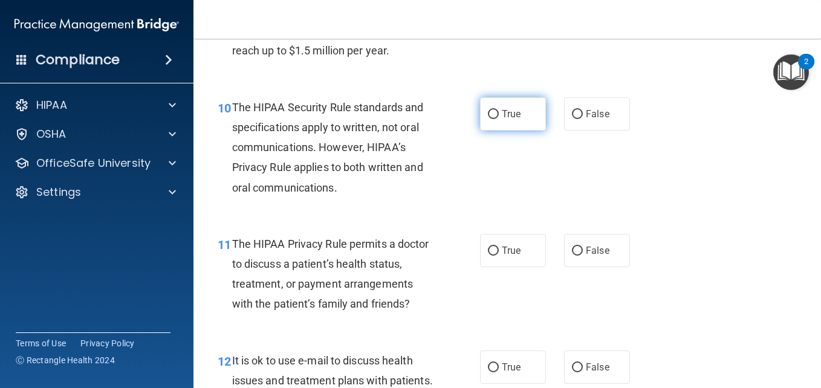
click at [488, 119] on input "True" at bounding box center [493, 114] width 11 height 9
radio input "true"
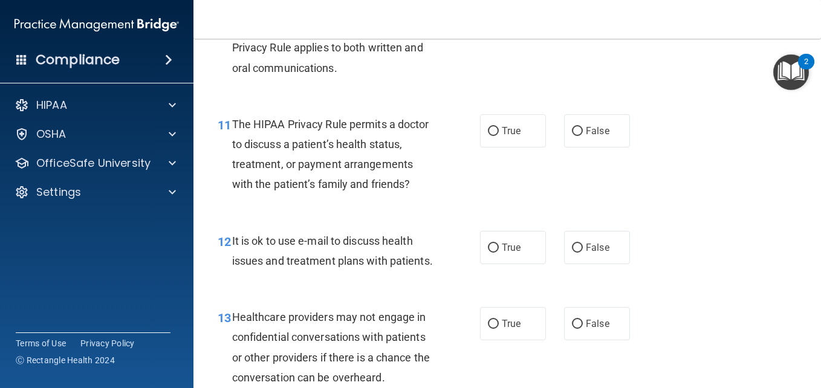
scroll to position [1209, 0]
click at [480, 146] on label "True" at bounding box center [513, 129] width 66 height 33
click at [488, 135] on input "True" at bounding box center [493, 130] width 11 height 9
radio input "true"
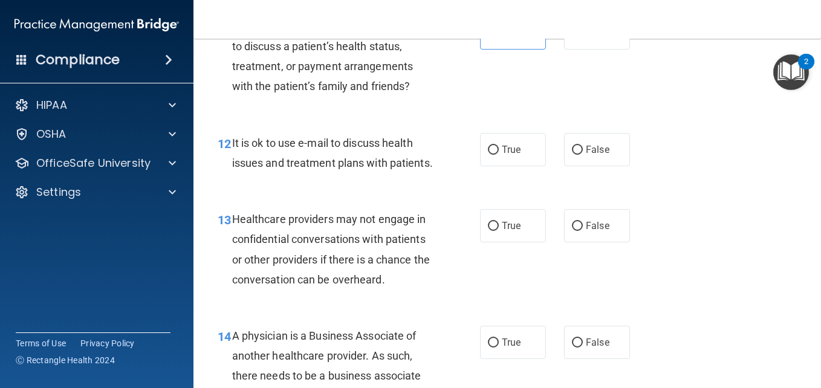
scroll to position [1330, 0]
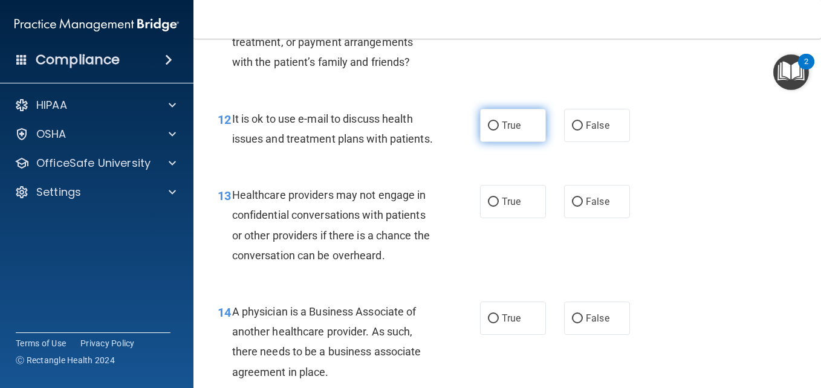
click at [493, 131] on input "True" at bounding box center [493, 126] width 11 height 9
radio input "true"
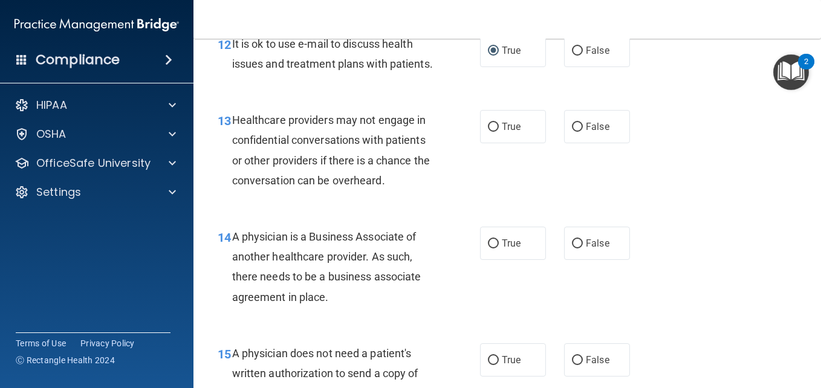
scroll to position [1427, 0]
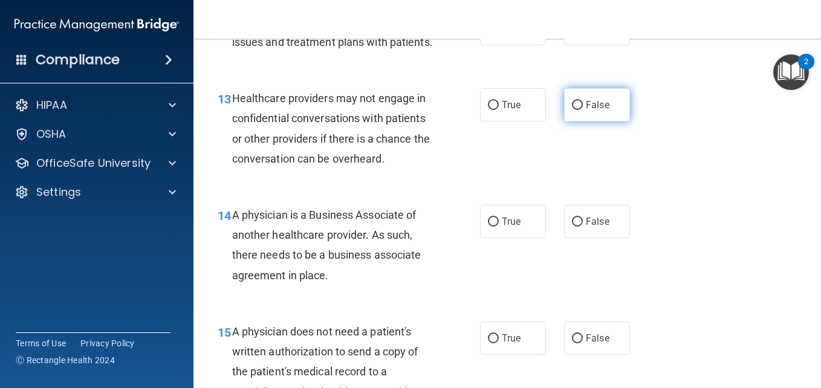
click at [572, 110] on input "False" at bounding box center [577, 105] width 11 height 9
radio input "true"
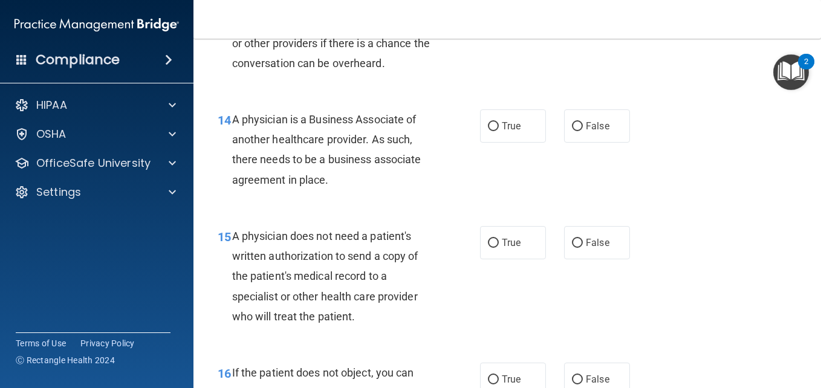
scroll to position [1523, 0]
drag, startPoint x: 574, startPoint y: 184, endPoint x: 516, endPoint y: 224, distance: 70.1
click at [516, 210] on div "14 A physician is a Business Associate of another healthcare provider. As such,…" at bounding box center [507, 151] width 597 height 117
click at [572, 130] on input "False" at bounding box center [577, 125] width 11 height 9
radio input "true"
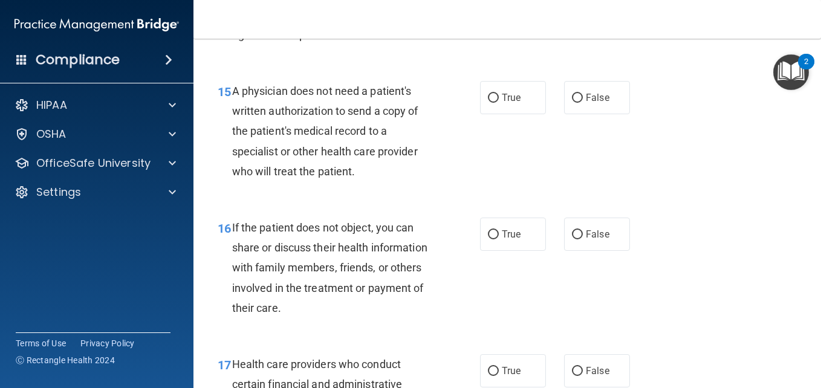
scroll to position [1669, 0]
click at [490, 102] on input "True" at bounding box center [493, 96] width 11 height 9
radio input "true"
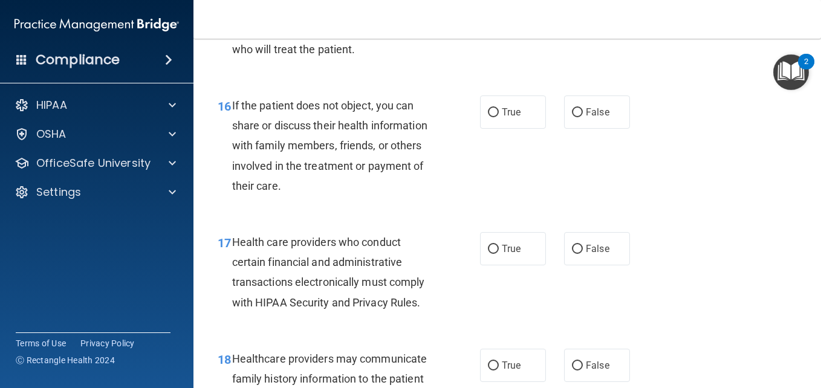
scroll to position [1814, 0]
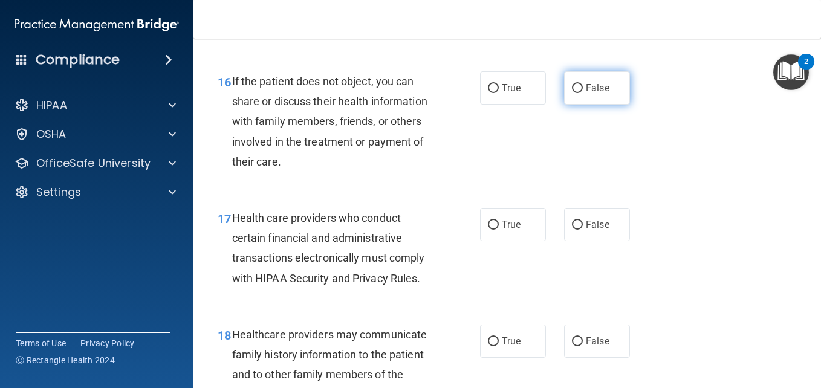
click at [572, 93] on input "False" at bounding box center [577, 88] width 11 height 9
radio input "true"
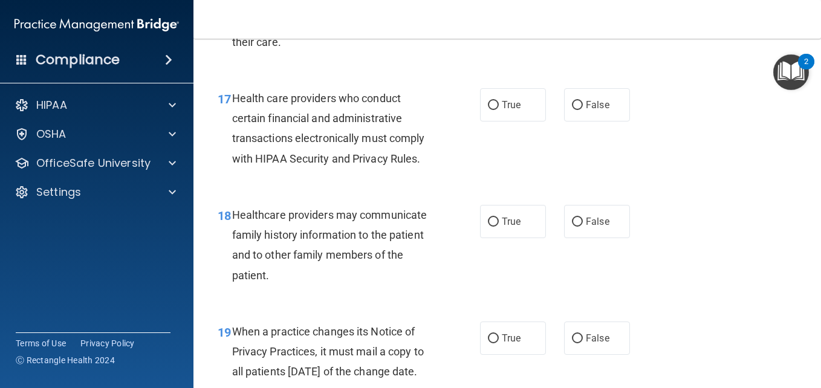
scroll to position [1935, 0]
click at [491, 109] on input "True" at bounding box center [493, 104] width 11 height 9
radio input "true"
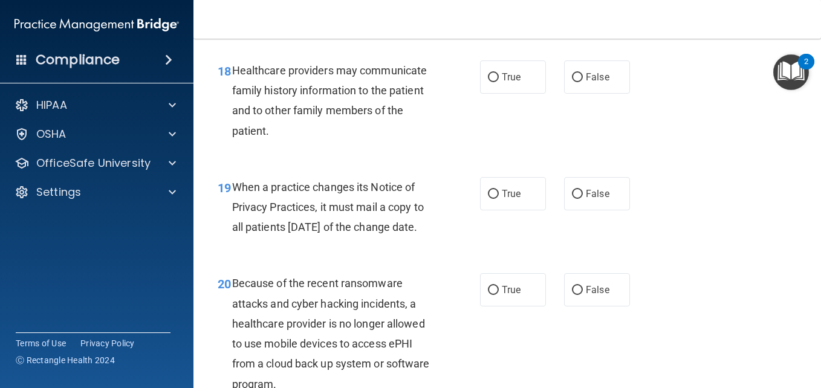
scroll to position [2080, 0]
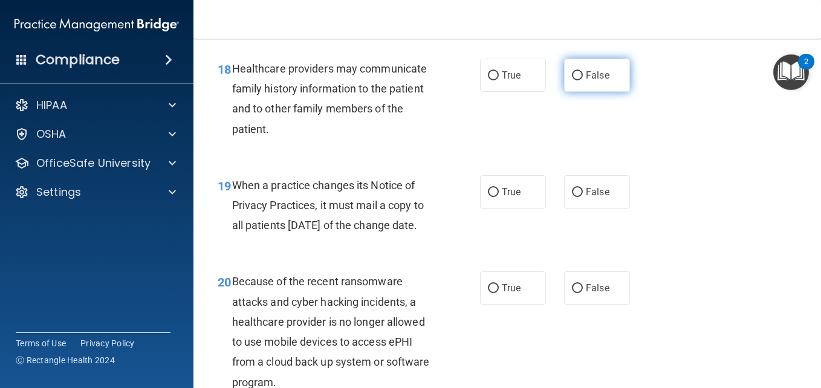
click at [565, 92] on label "False" at bounding box center [597, 75] width 66 height 33
click at [572, 80] on input "False" at bounding box center [577, 75] width 11 height 9
radio input "true"
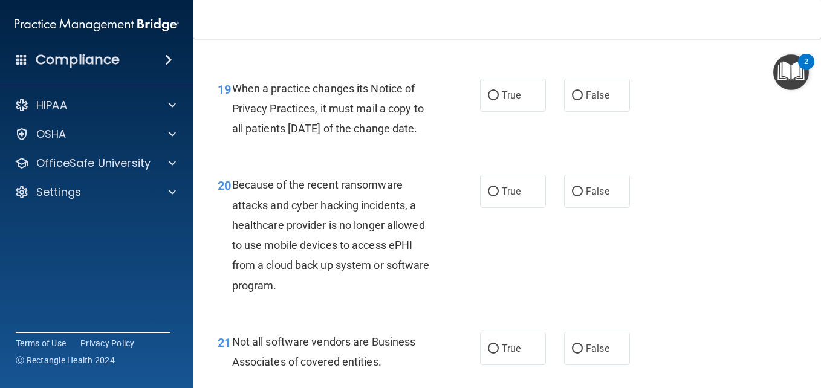
scroll to position [2201, 0]
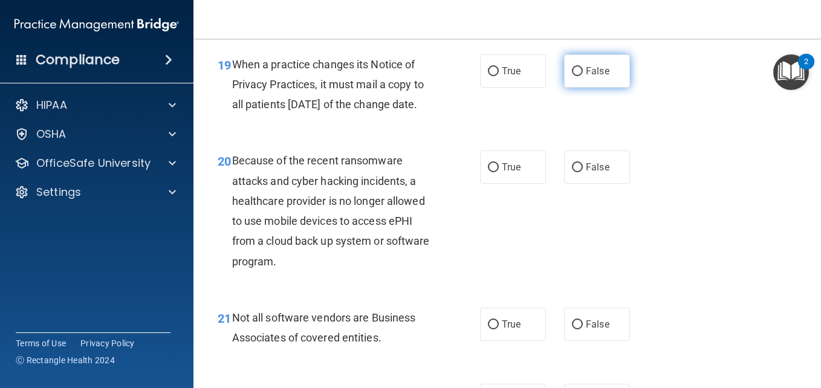
click at [574, 76] on input "False" at bounding box center [577, 71] width 11 height 9
radio input "true"
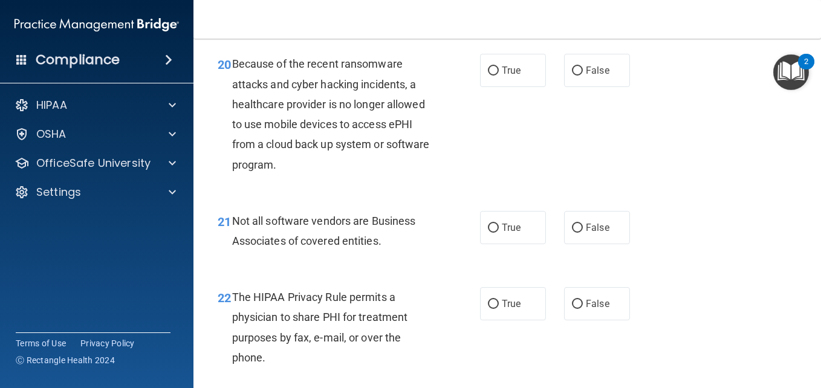
scroll to position [2321, 0]
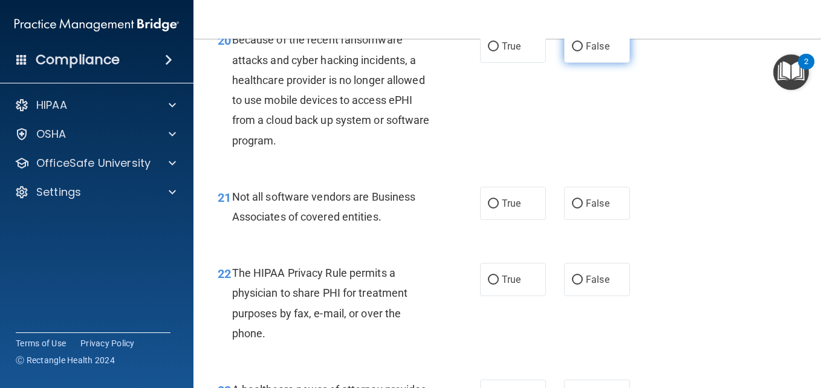
click at [572, 51] on input "False" at bounding box center [577, 46] width 11 height 9
radio input "true"
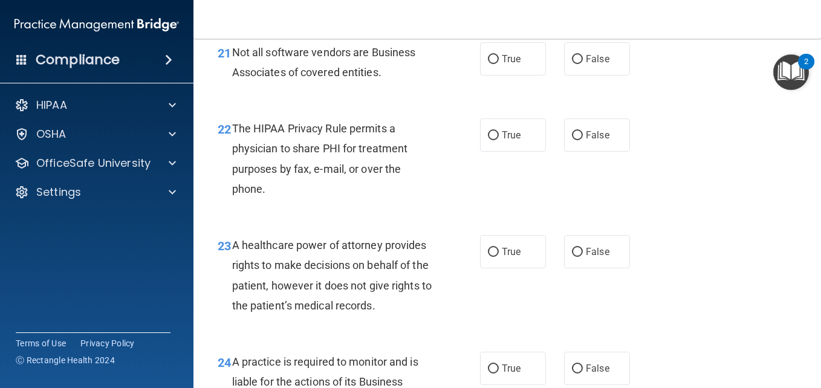
scroll to position [2466, 0]
click at [488, 63] on input "True" at bounding box center [493, 58] width 11 height 9
radio input "true"
click at [490, 140] on input "True" at bounding box center [493, 135] width 11 height 9
radio input "true"
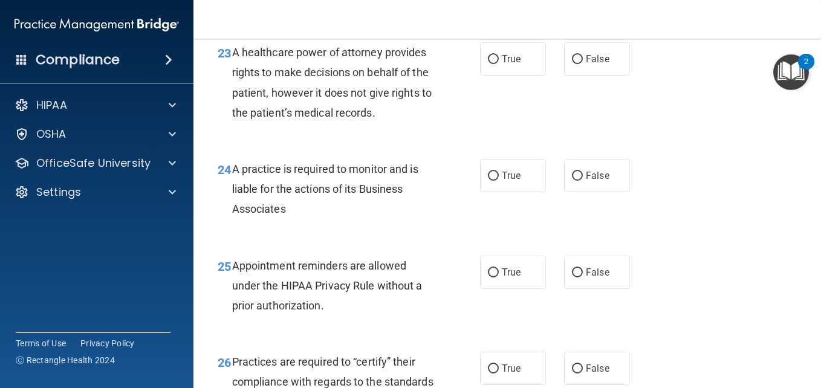
scroll to position [2660, 0]
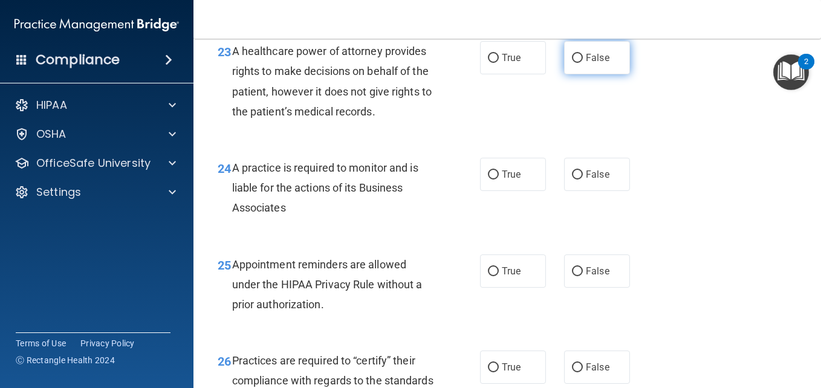
click at [575, 63] on input "False" at bounding box center [577, 58] width 11 height 9
radio input "true"
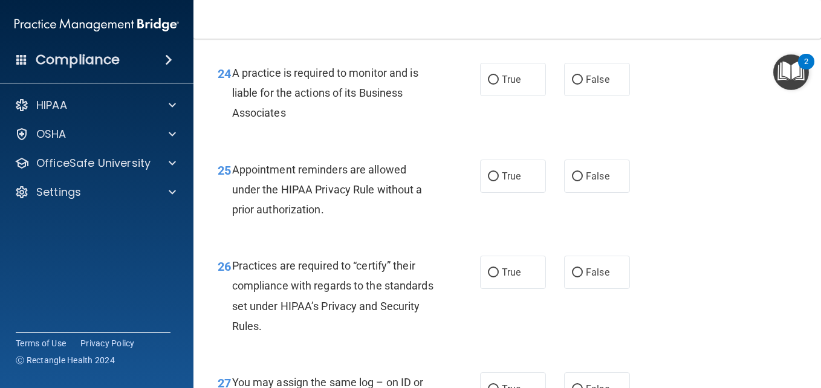
scroll to position [2757, 0]
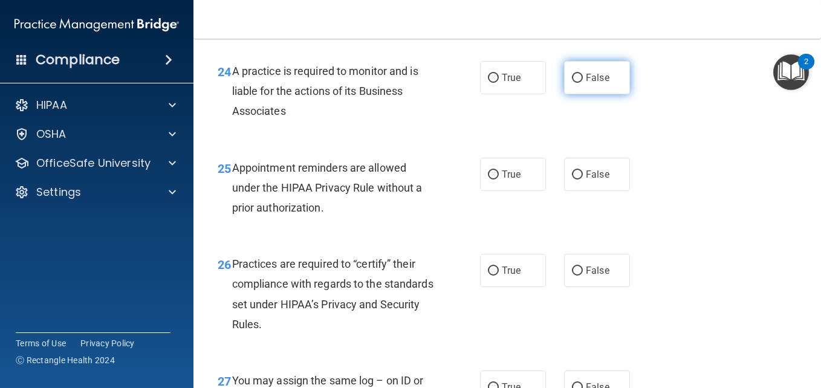
click at [572, 83] on input "False" at bounding box center [577, 78] width 11 height 9
radio input "true"
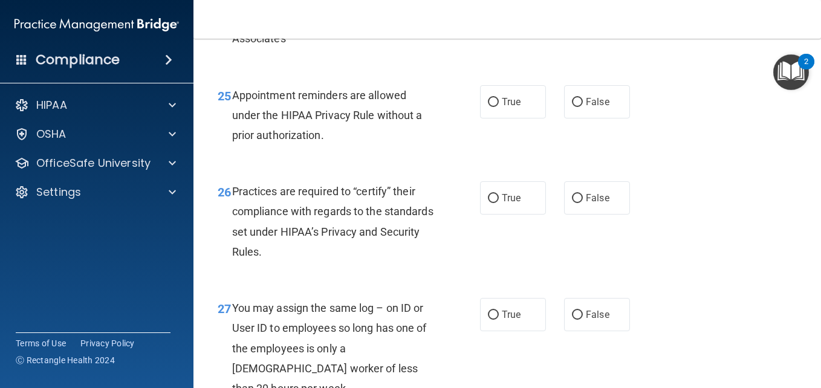
scroll to position [2853, 0]
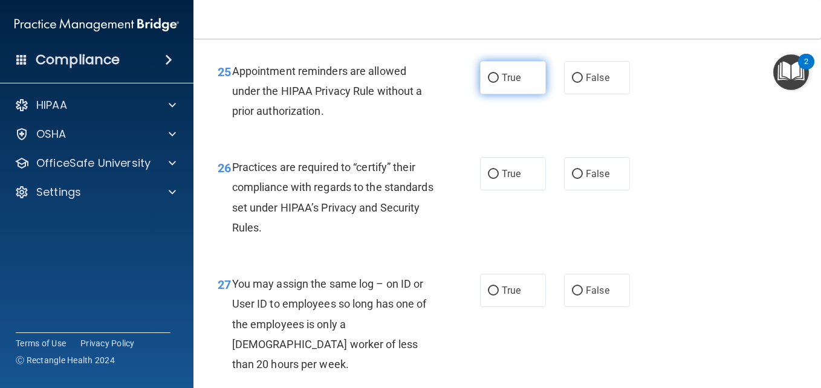
click at [488, 83] on input "True" at bounding box center [493, 78] width 11 height 9
radio input "true"
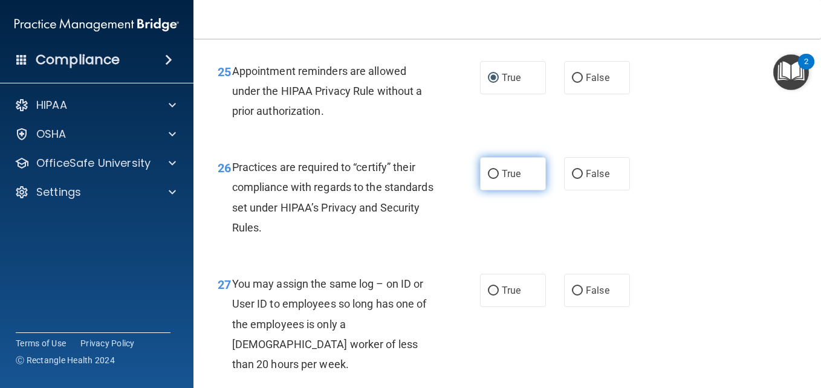
click at [497, 190] on label "True" at bounding box center [513, 173] width 66 height 33
click at [497, 179] on input "True" at bounding box center [493, 174] width 11 height 9
radio input "true"
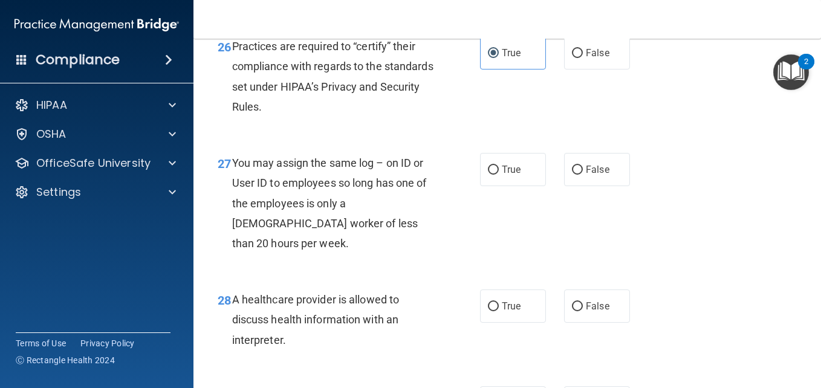
scroll to position [2998, 0]
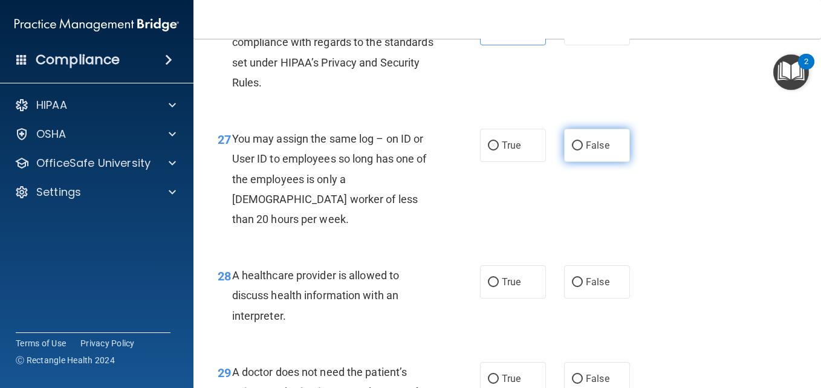
click at [572, 151] on input "False" at bounding box center [577, 145] width 11 height 9
radio input "true"
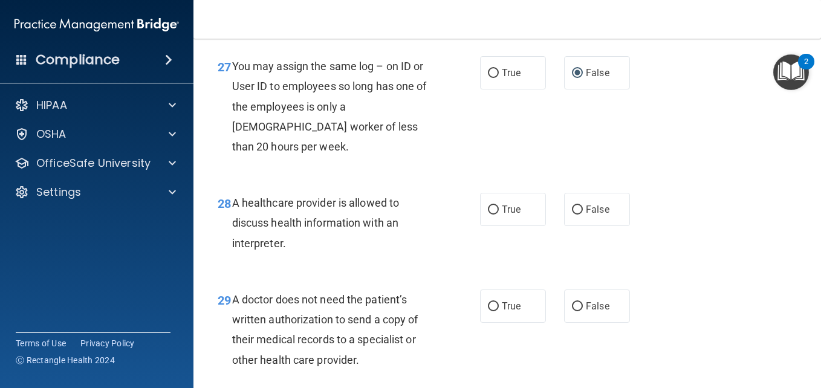
scroll to position [3095, 0]
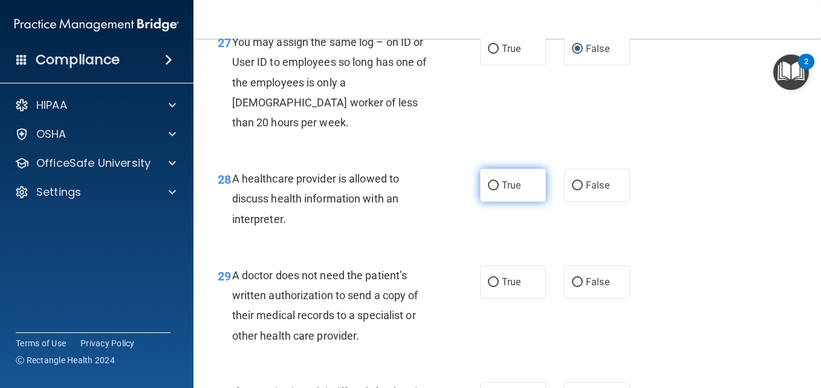
click at [488, 190] on input "True" at bounding box center [493, 185] width 11 height 9
radio input "true"
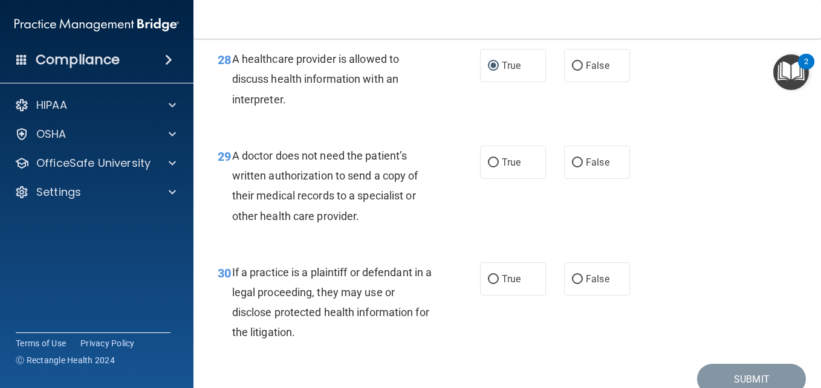
scroll to position [3216, 0]
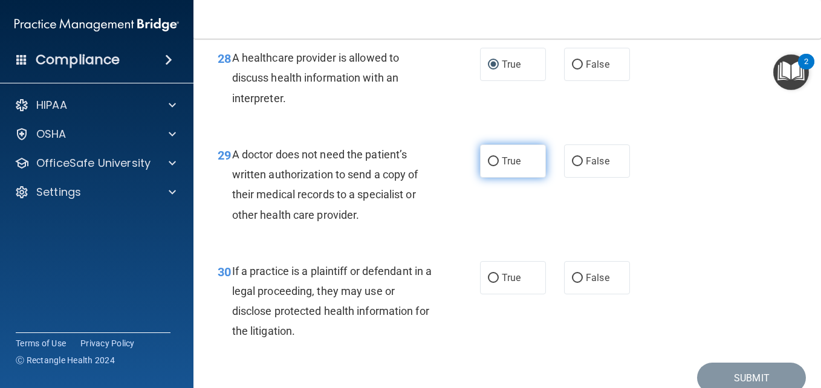
click at [488, 166] on input "True" at bounding box center [493, 161] width 11 height 9
radio input "true"
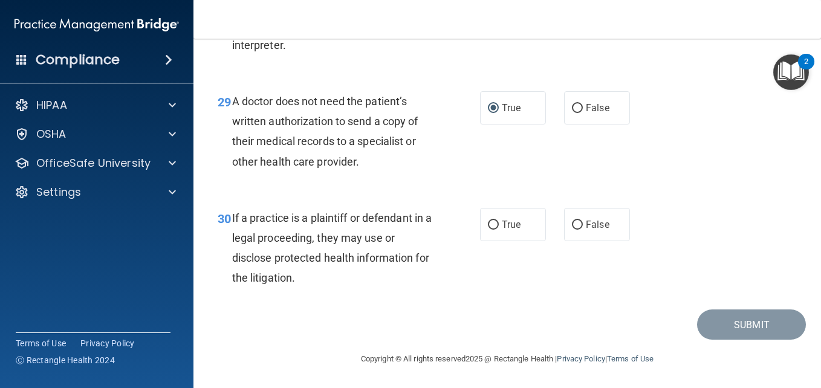
scroll to position [3330, 0]
drag, startPoint x: 572, startPoint y: 222, endPoint x: 588, endPoint y: 267, distance: 47.6
click at [588, 267] on div "30 If a practice is a plaintiff or defendant in a legal proceeding, they may us…" at bounding box center [507, 251] width 597 height 117
click at [572, 224] on input "False" at bounding box center [577, 225] width 11 height 9
radio input "true"
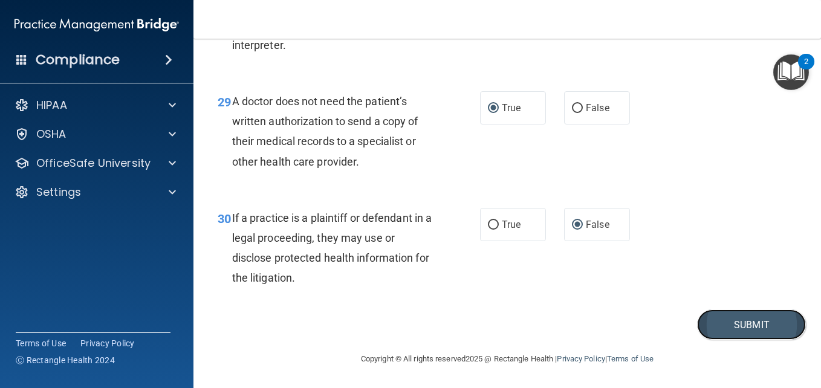
click at [721, 313] on button "Submit" at bounding box center [751, 325] width 109 height 31
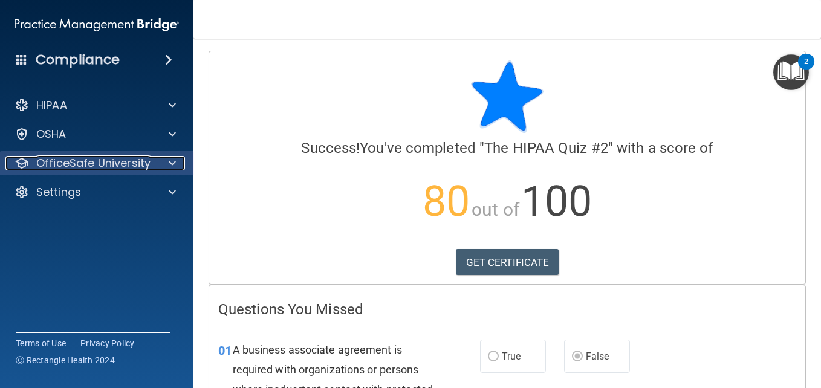
click at [105, 159] on p "OfficeSafe University" at bounding box center [93, 163] width 114 height 15
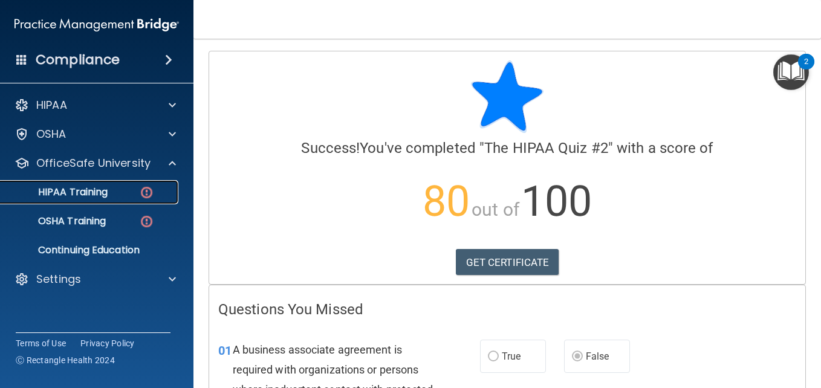
click at [105, 187] on p "HIPAA Training" at bounding box center [58, 192] width 100 height 12
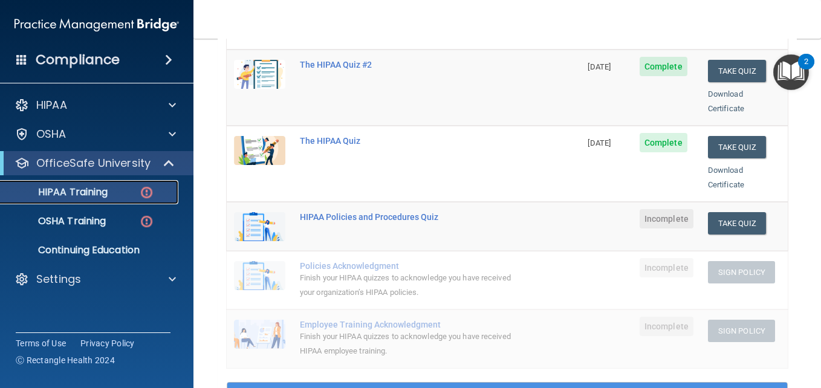
scroll to position [193, 0]
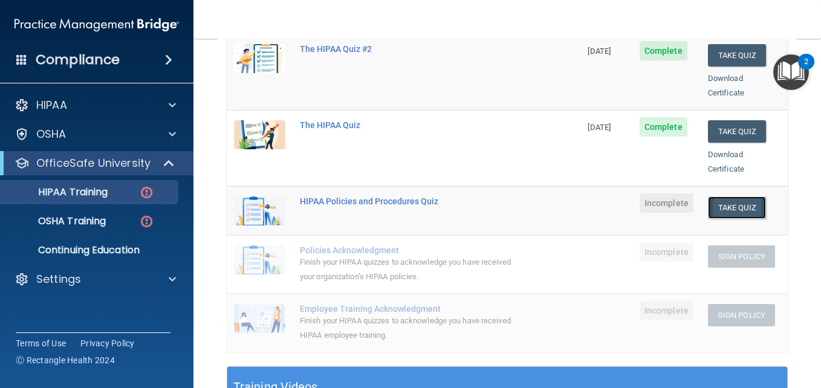
click at [727, 196] on button "Take Quiz" at bounding box center [737, 207] width 58 height 22
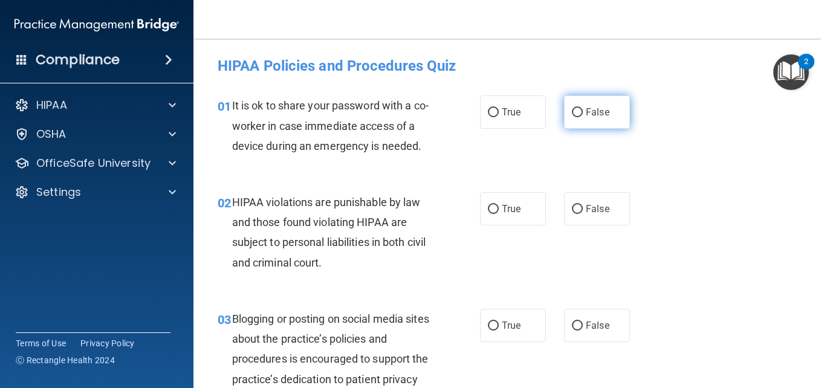
click at [575, 108] on input "False" at bounding box center [577, 112] width 11 height 9
radio input "true"
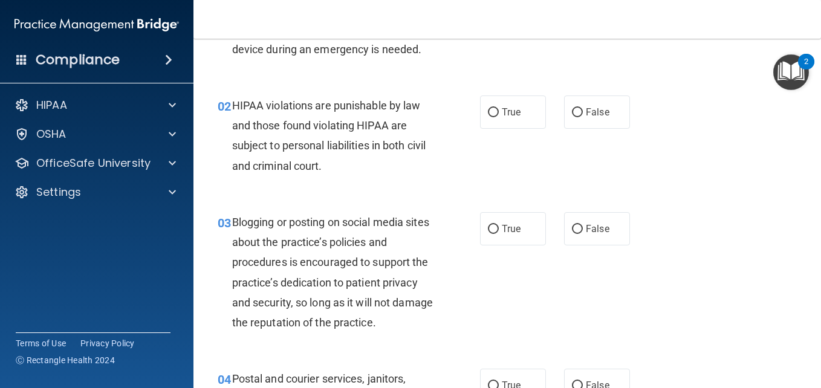
scroll to position [121, 0]
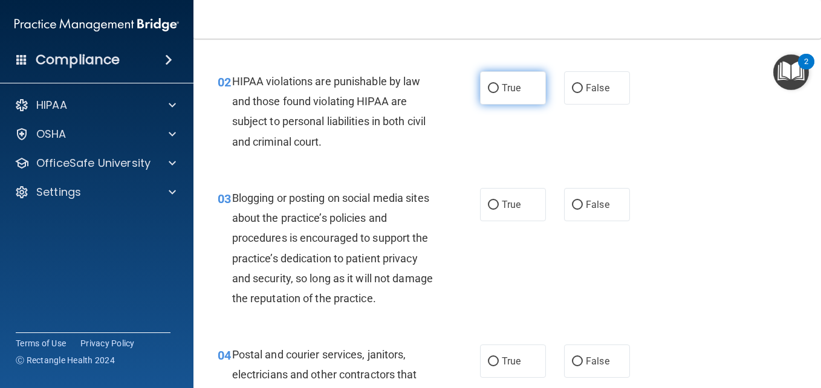
click at [490, 93] on input "True" at bounding box center [493, 88] width 11 height 9
radio input "true"
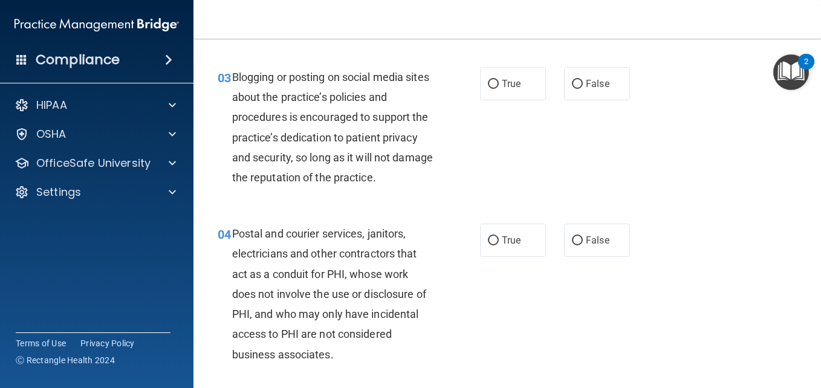
scroll to position [266, 0]
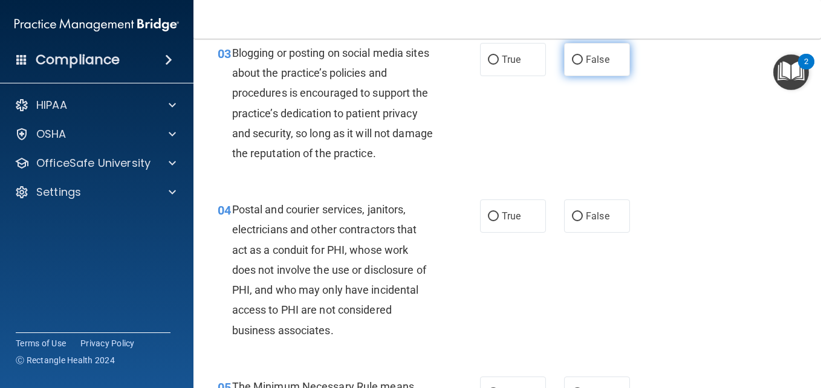
click at [576, 65] on input "False" at bounding box center [577, 60] width 11 height 9
radio input "true"
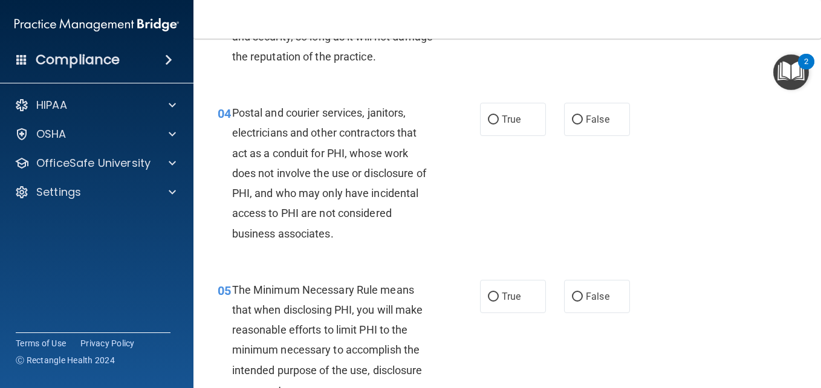
scroll to position [387, 0]
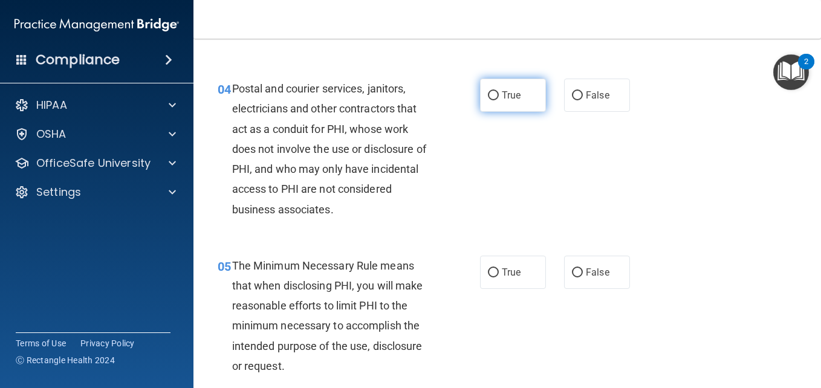
click at [491, 100] on input "True" at bounding box center [493, 95] width 11 height 9
radio input "true"
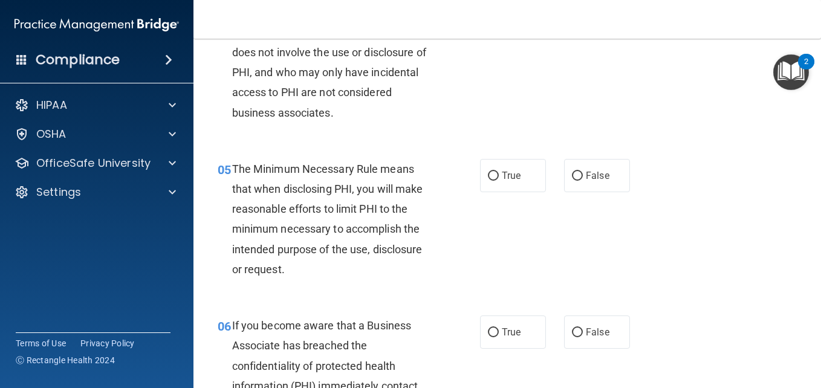
scroll to position [508, 0]
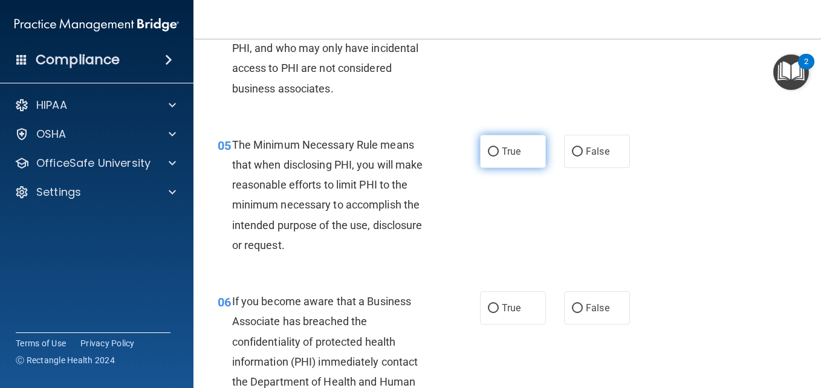
click at [488, 157] on input "True" at bounding box center [493, 152] width 11 height 9
radio input "true"
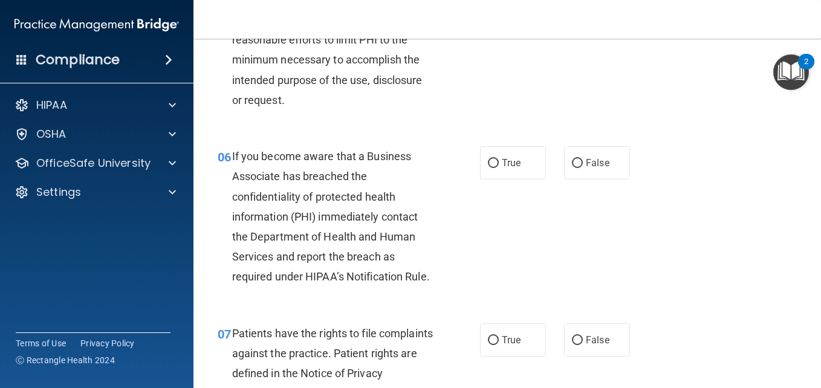
scroll to position [677, 0]
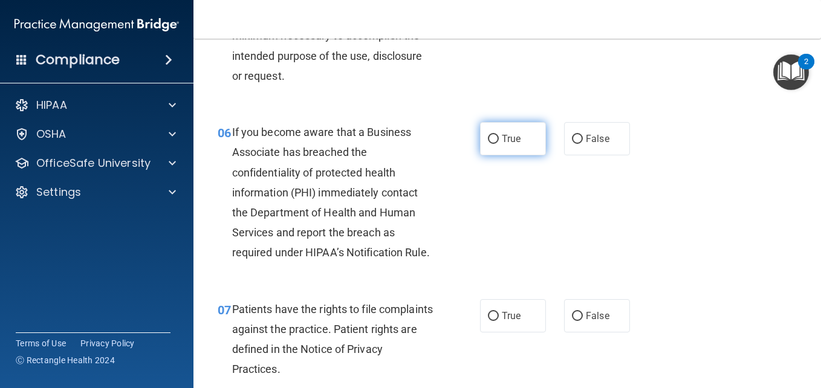
click at [488, 144] on input "True" at bounding box center [493, 139] width 11 height 9
radio input "true"
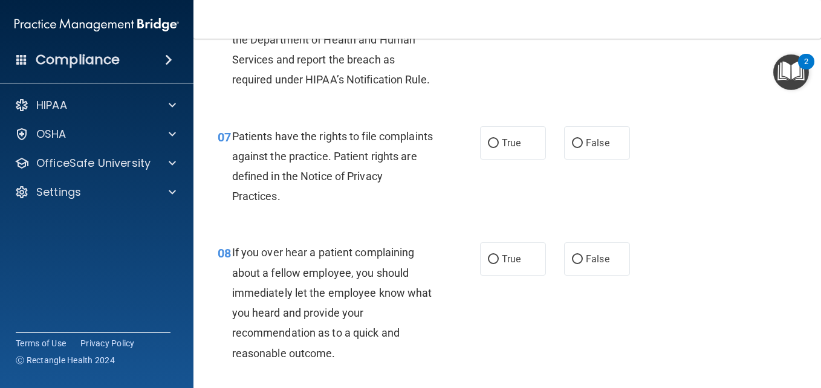
scroll to position [871, 0]
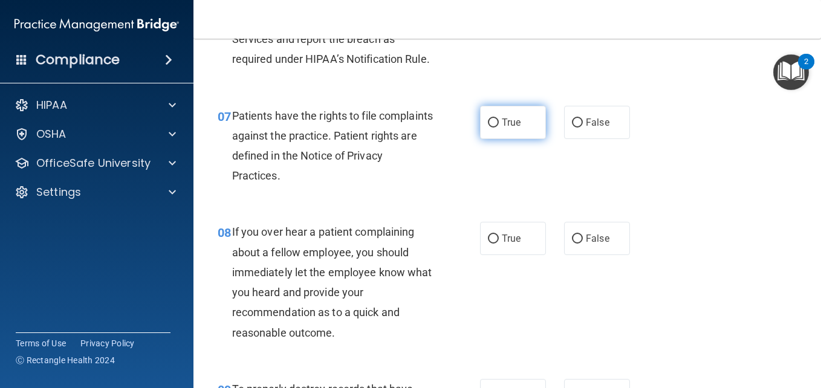
click at [490, 128] on input "True" at bounding box center [493, 122] width 11 height 9
radio input "true"
click at [490, 128] on input "True" at bounding box center [493, 122] width 11 height 9
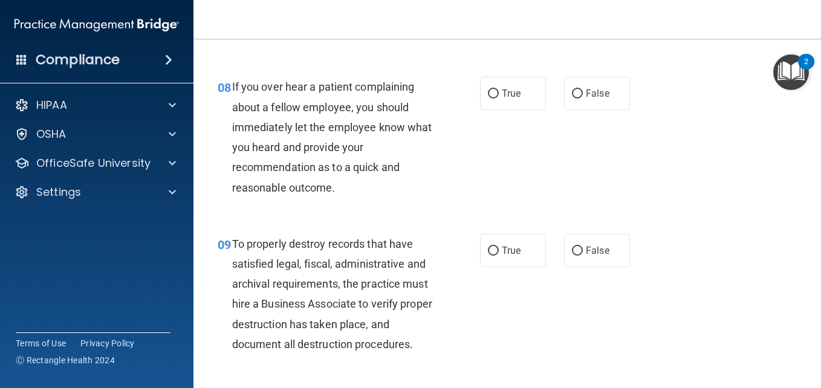
scroll to position [1040, 0]
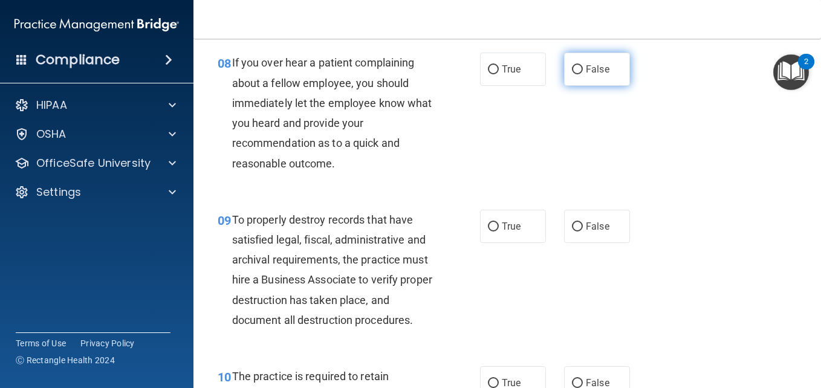
click at [573, 74] on input "False" at bounding box center [577, 69] width 11 height 9
radio input "true"
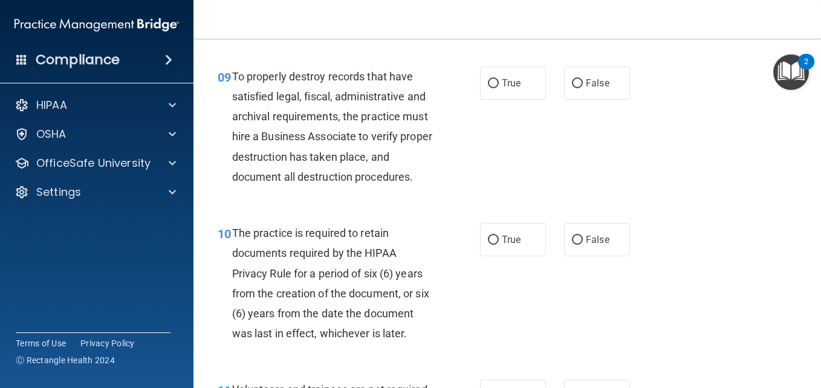
scroll to position [1185, 0]
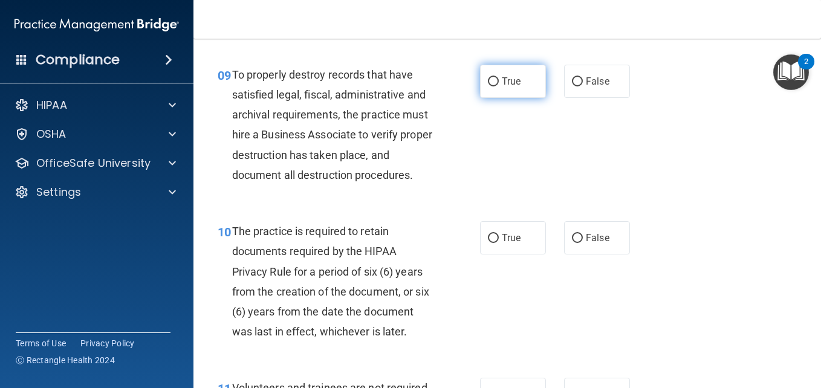
click at [491, 86] on input "True" at bounding box center [493, 81] width 11 height 9
radio input "true"
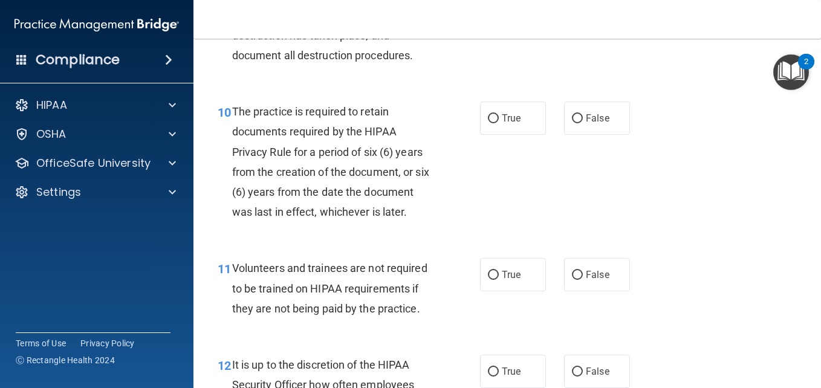
scroll to position [1306, 0]
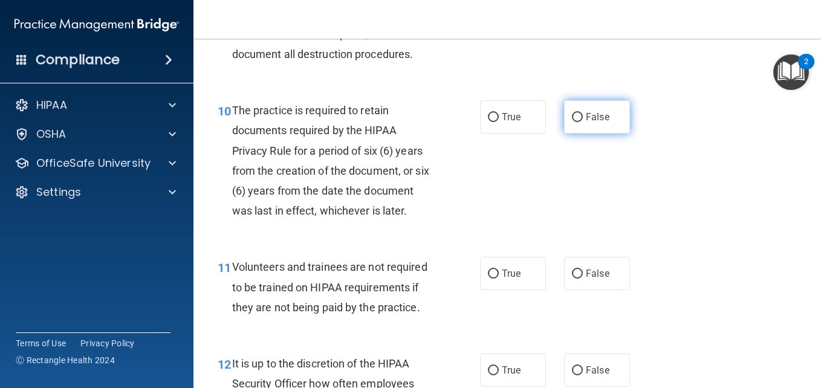
click at [572, 122] on input "False" at bounding box center [577, 117] width 11 height 9
radio input "true"
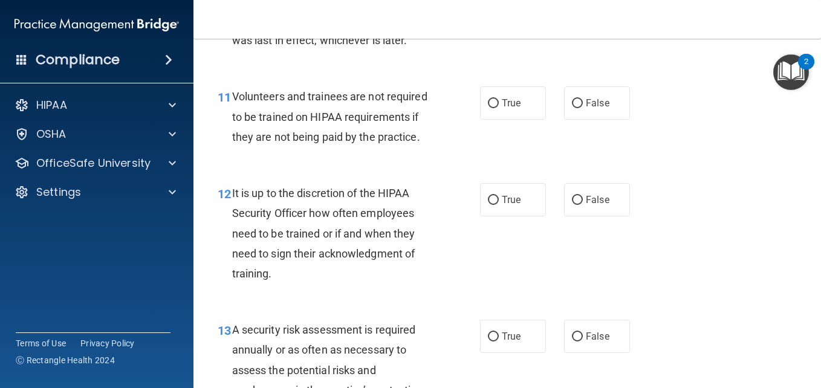
scroll to position [1499, 0]
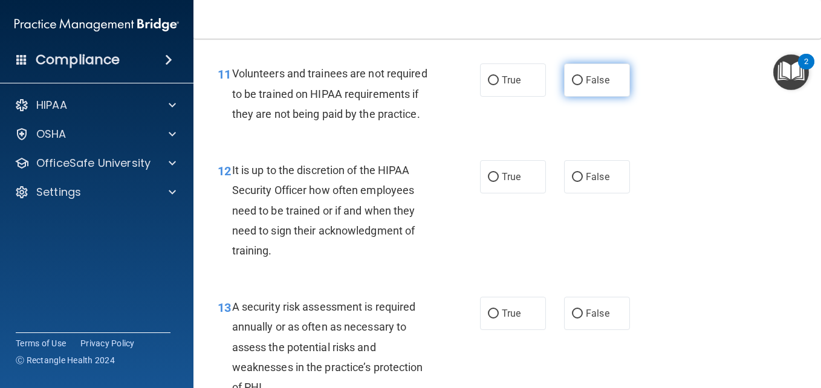
click at [576, 85] on input "False" at bounding box center [577, 80] width 11 height 9
radio input "true"
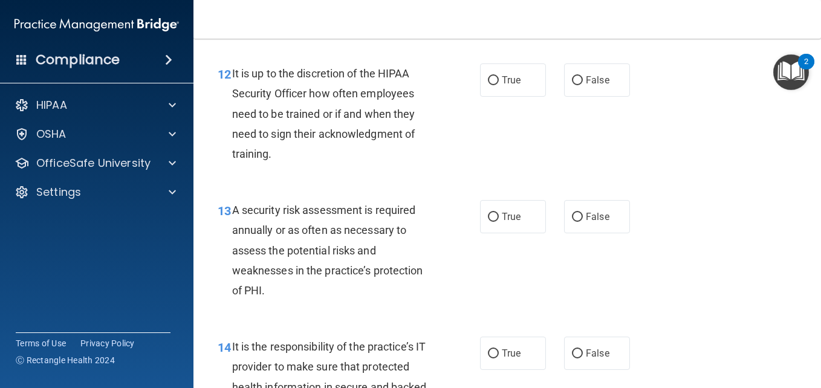
scroll to position [1620, 0]
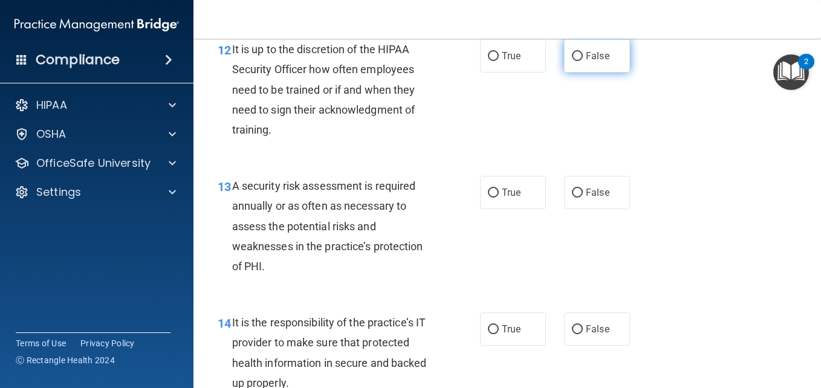
click at [574, 61] on input "False" at bounding box center [577, 56] width 11 height 9
radio input "true"
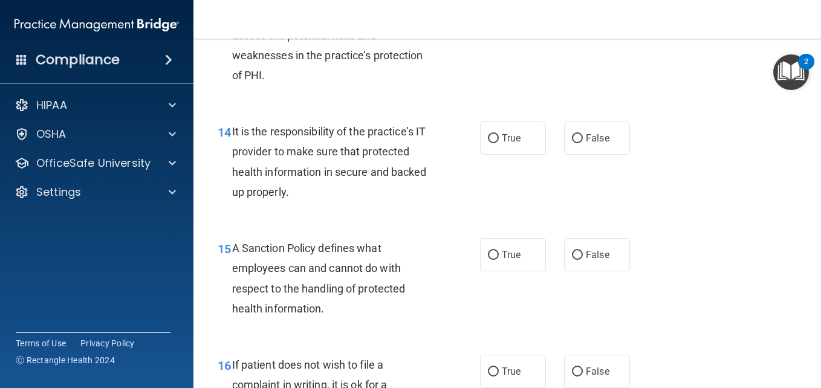
scroll to position [1814, 0]
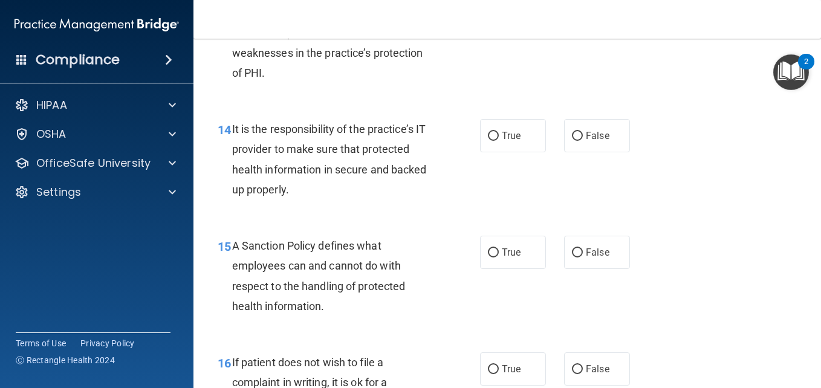
click at [490, 4] on input "True" at bounding box center [493, -1] width 11 height 9
radio input "true"
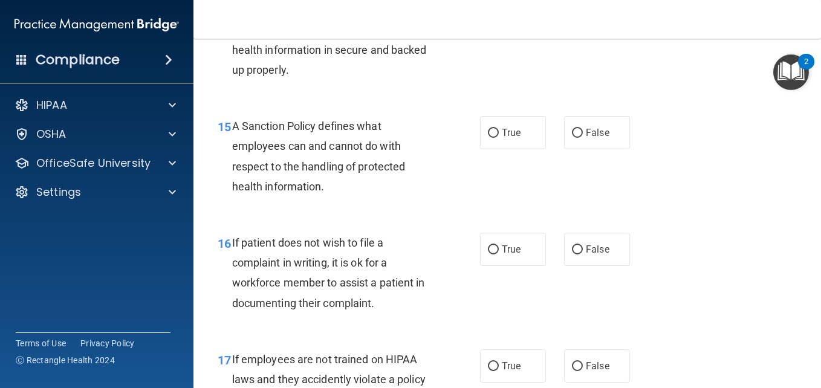
scroll to position [1935, 0]
click at [492, 20] on input "True" at bounding box center [493, 15] width 11 height 9
radio input "true"
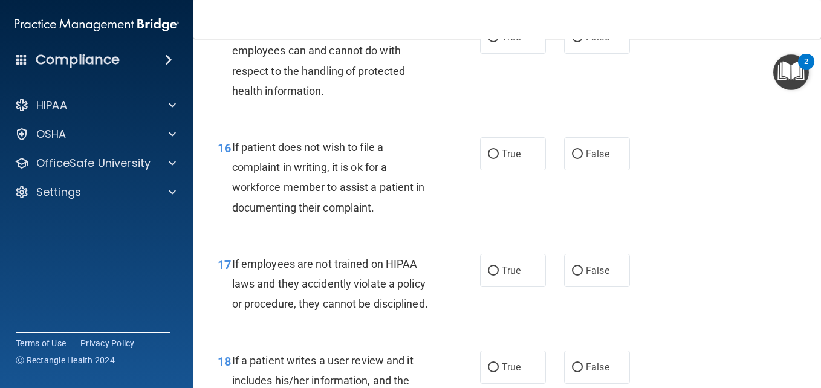
scroll to position [2031, 0]
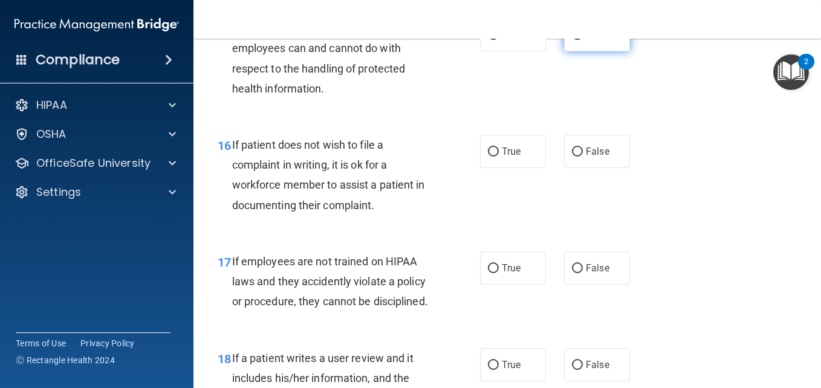
click at [574, 40] on input "False" at bounding box center [577, 35] width 11 height 9
radio input "true"
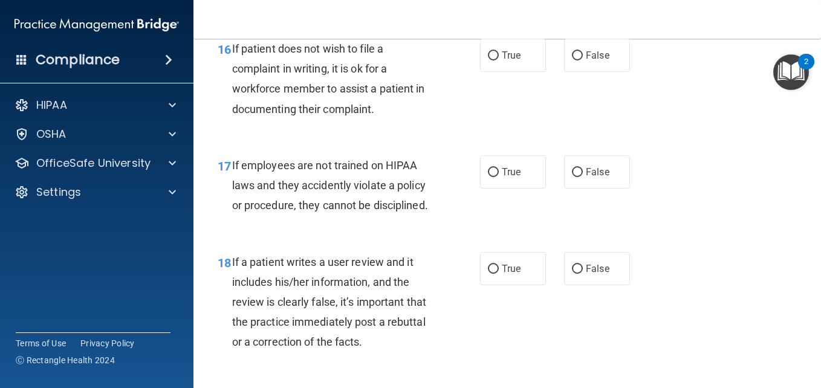
scroll to position [2128, 0]
click at [488, 60] on input "True" at bounding box center [493, 55] width 11 height 9
radio input "true"
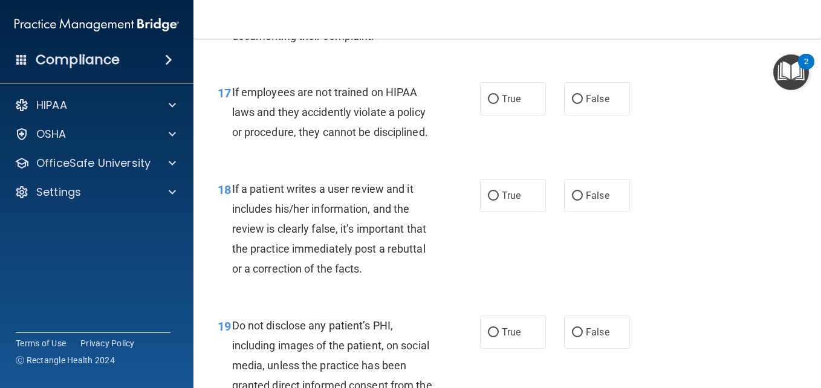
scroll to position [2225, 0]
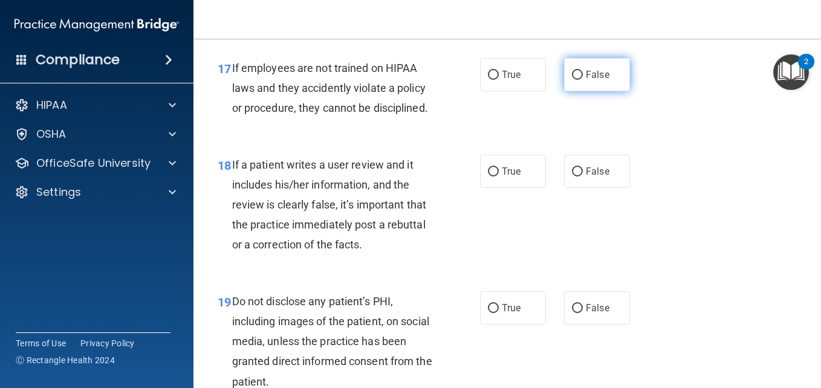
click at [572, 80] on input "False" at bounding box center [577, 75] width 11 height 9
radio input "true"
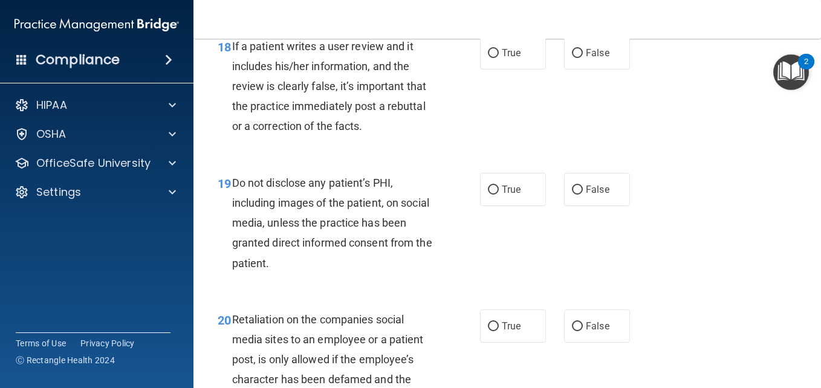
scroll to position [2346, 0]
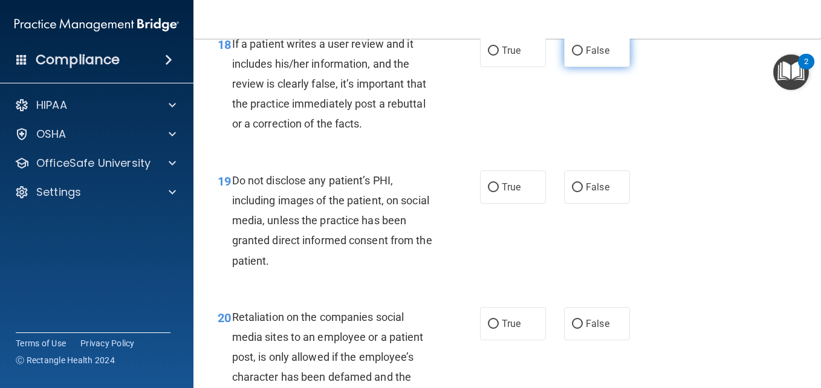
click at [575, 56] on input "False" at bounding box center [577, 51] width 11 height 9
radio input "true"
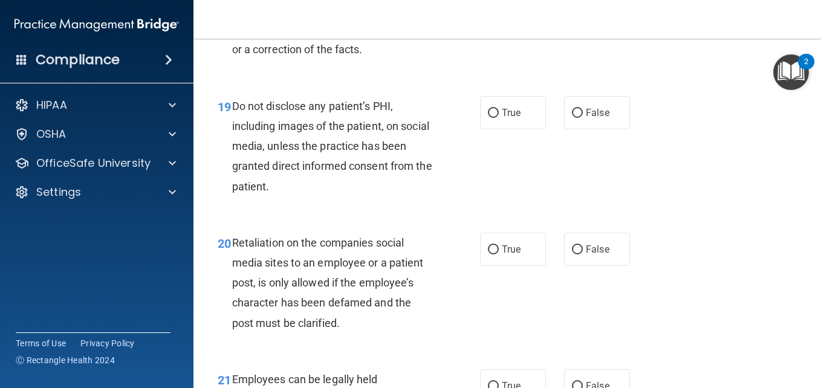
scroll to position [2442, 0]
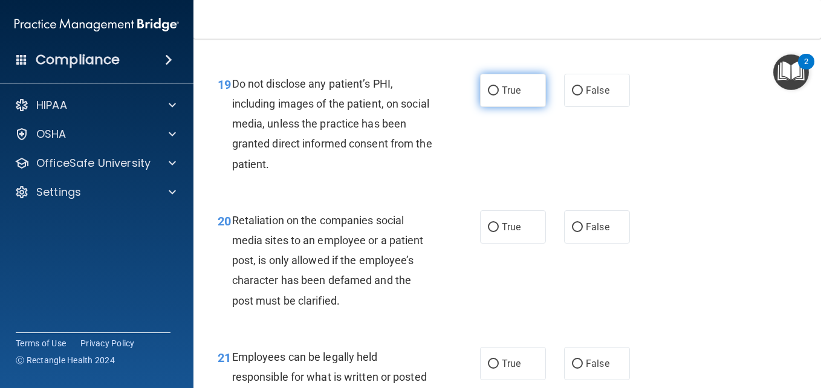
click at [491, 96] on input "True" at bounding box center [493, 90] width 11 height 9
radio input "true"
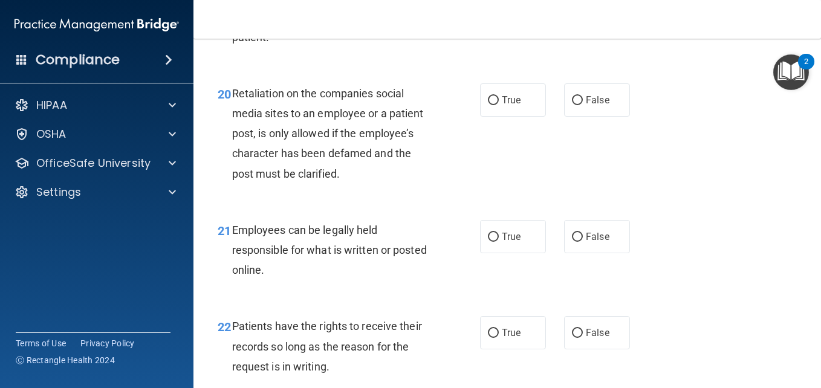
scroll to position [2587, 0]
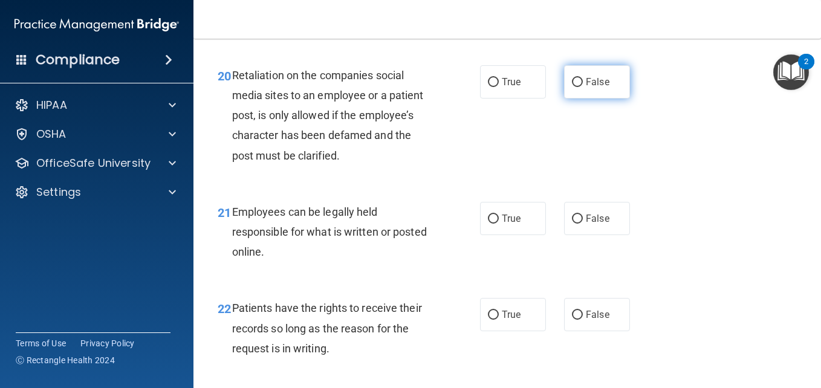
click at [572, 87] on input "False" at bounding box center [577, 82] width 11 height 9
radio input "true"
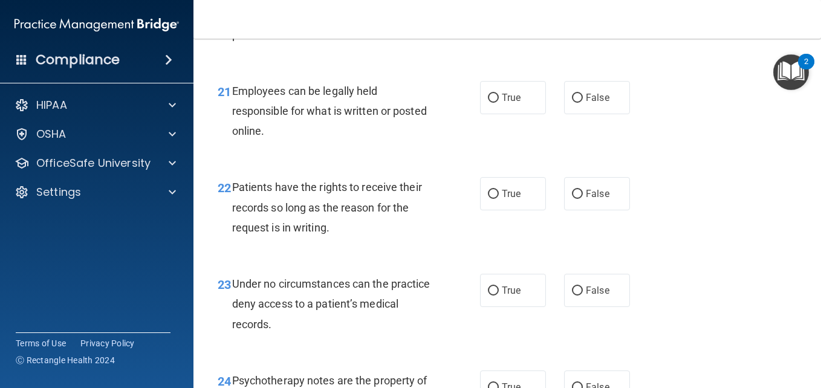
scroll to position [2732, 0]
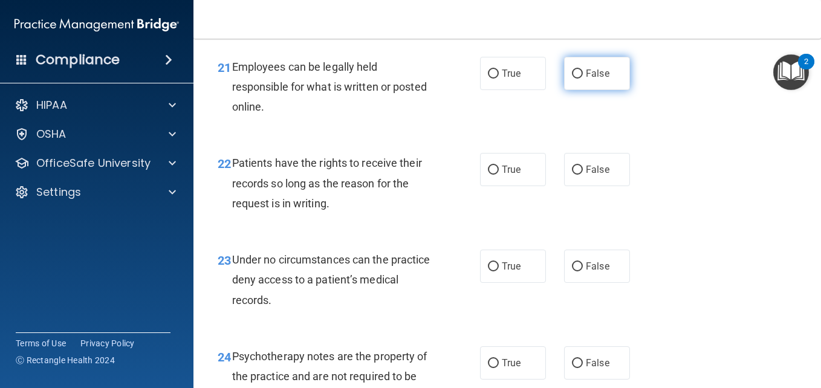
click at [572, 79] on input "False" at bounding box center [577, 74] width 11 height 9
radio input "true"
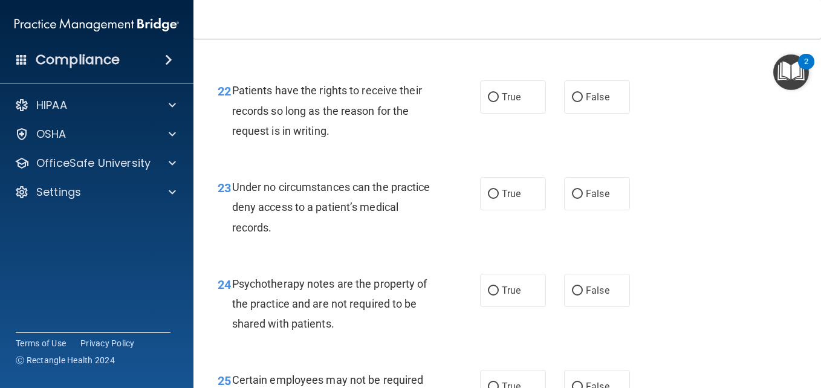
scroll to position [2829, 0]
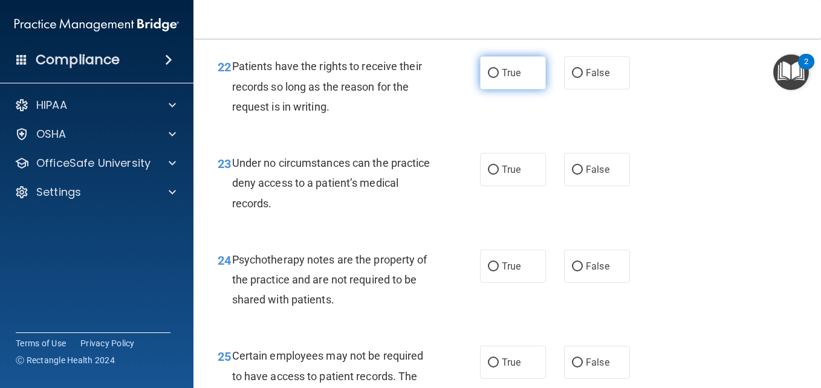
click at [493, 78] on input "True" at bounding box center [493, 73] width 11 height 9
radio input "true"
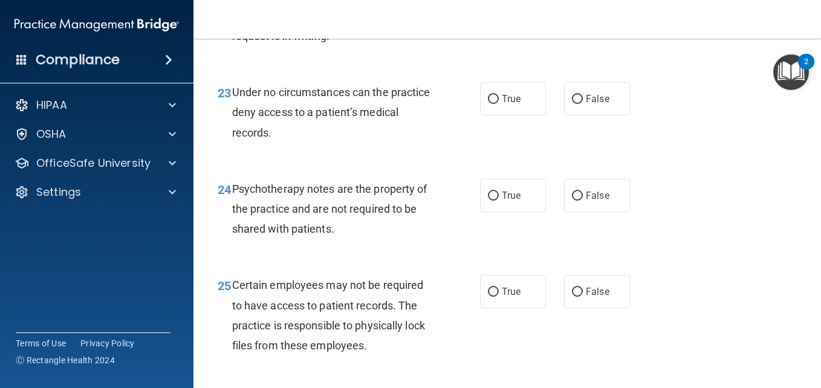
scroll to position [2902, 0]
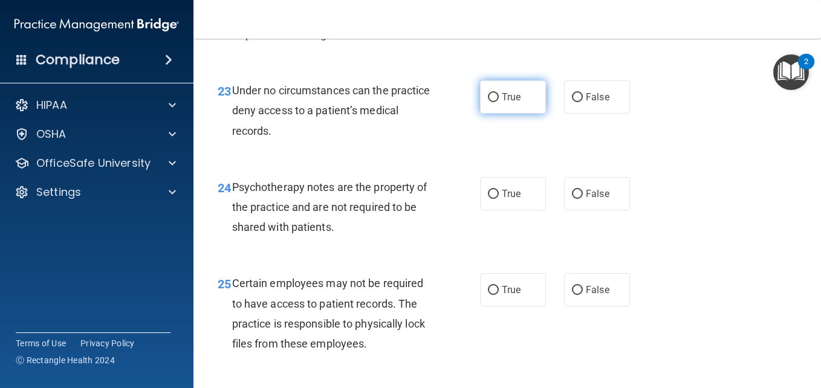
click at [491, 102] on input "True" at bounding box center [493, 97] width 11 height 9
radio input "true"
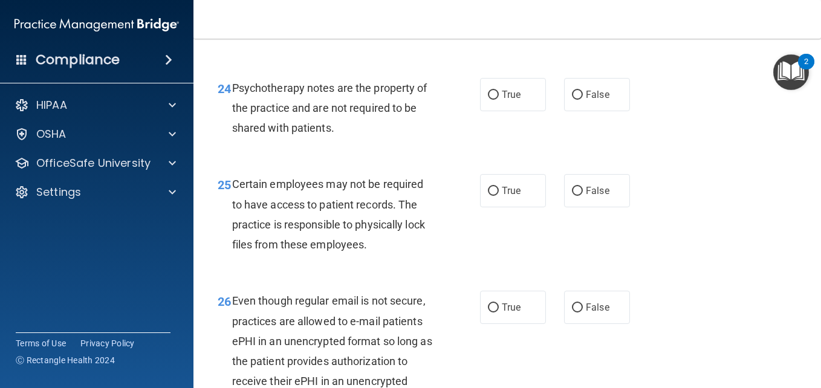
scroll to position [3023, 0]
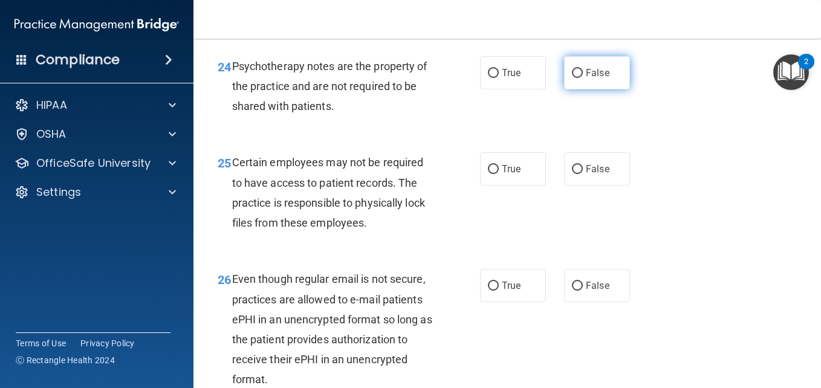
drag, startPoint x: 569, startPoint y: 152, endPoint x: 575, endPoint y: 155, distance: 6.8
click at [575, 78] on input "False" at bounding box center [577, 73] width 11 height 9
radio input "true"
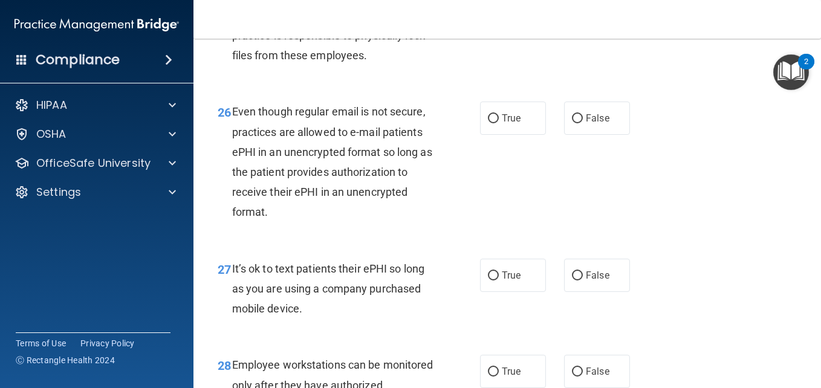
scroll to position [3192, 0]
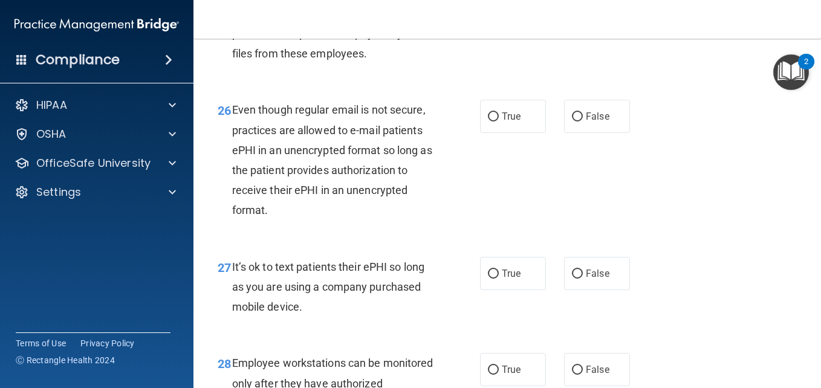
click at [488, 5] on input "True" at bounding box center [493, 0] width 11 height 9
radio input "true"
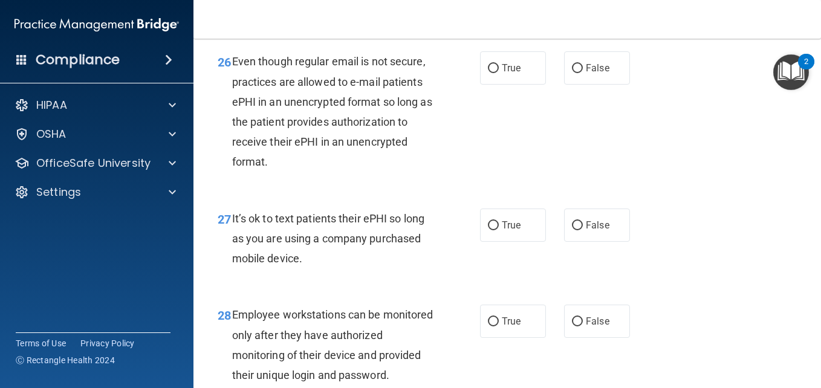
scroll to position [3264, 0]
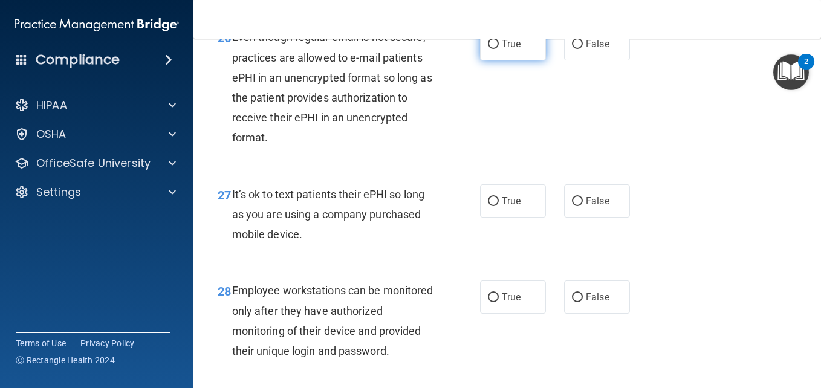
click at [488, 49] on input "True" at bounding box center [493, 44] width 11 height 9
radio input "true"
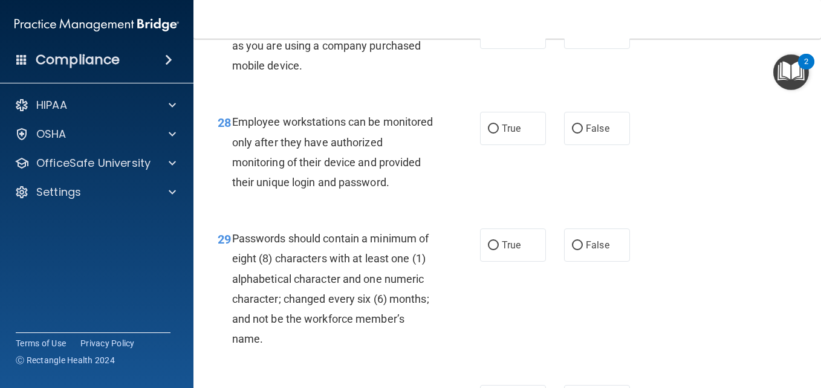
scroll to position [3434, 0]
click at [573, 37] on input "False" at bounding box center [577, 32] width 11 height 9
radio input "true"
click at [573, 37] on input "False" at bounding box center [577, 32] width 11 height 9
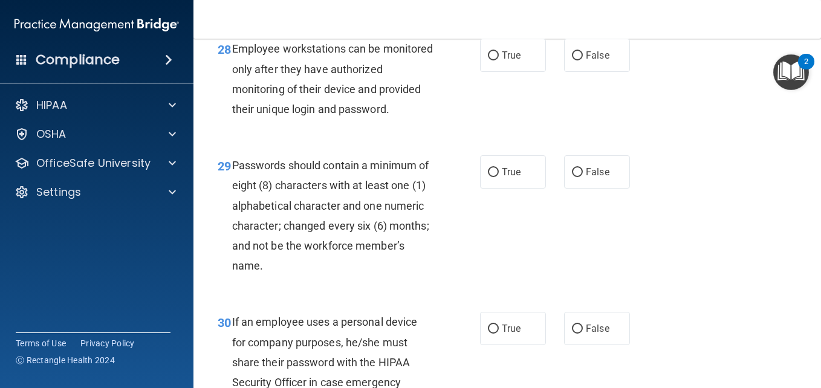
scroll to position [3530, 0]
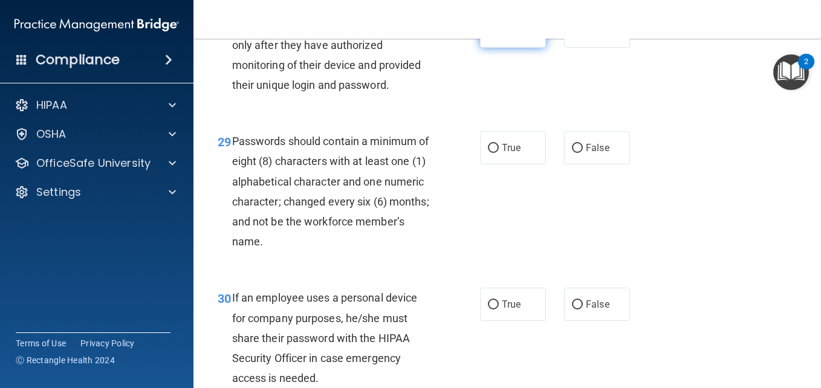
click at [489, 36] on input "True" at bounding box center [493, 31] width 11 height 9
radio input "true"
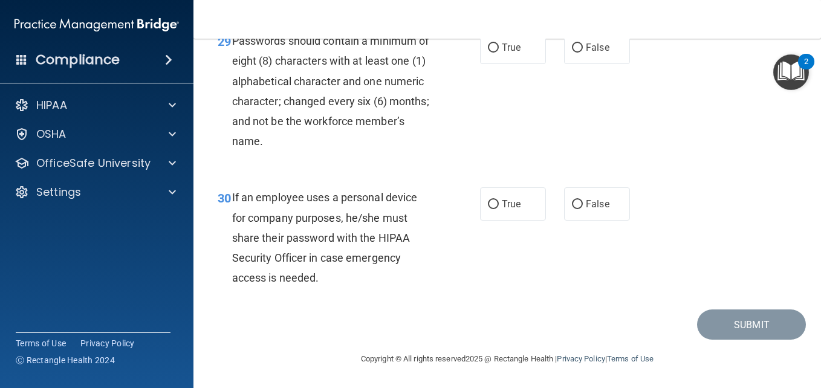
scroll to position [3676, 0]
click at [491, 53] on input "True" at bounding box center [493, 48] width 11 height 9
radio input "true"
click at [572, 206] on input "False" at bounding box center [577, 204] width 11 height 9
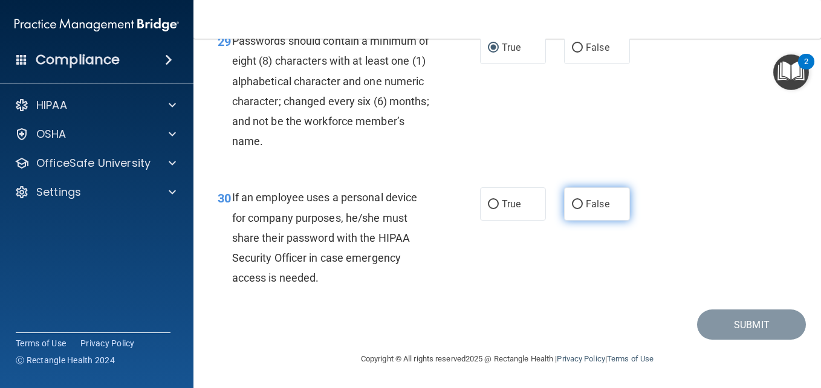
radio input "true"
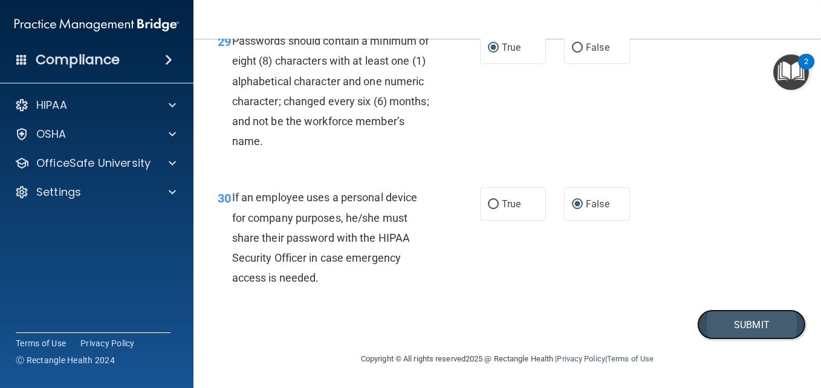
click at [736, 316] on button "Submit" at bounding box center [751, 325] width 109 height 31
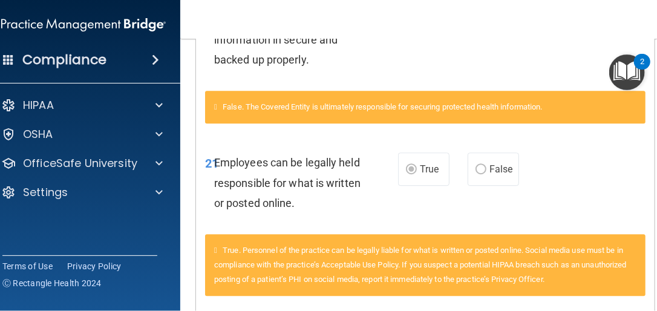
scroll to position [1407, 0]
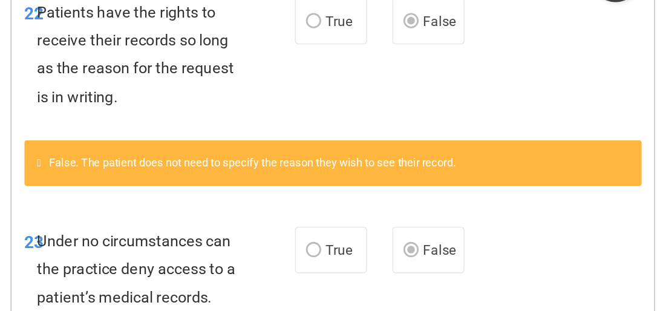
click at [657, 272] on html "Compliance HIPAA Documents and Policies Report an Incident Business Associates …" at bounding box center [328, 155] width 657 height 311
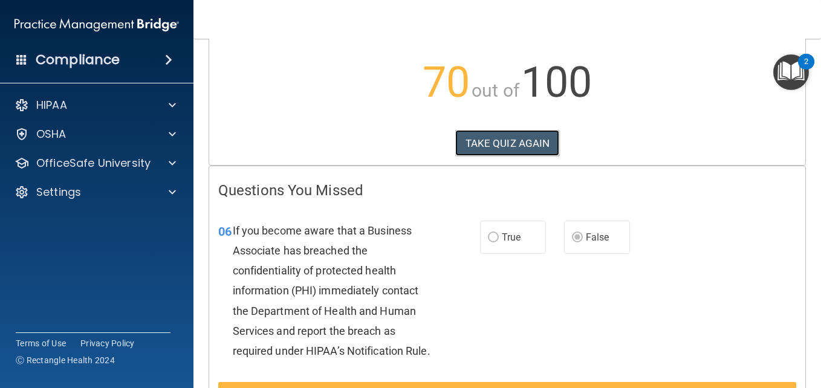
scroll to position [119, 0]
drag, startPoint x: 620, startPoint y: 0, endPoint x: 384, endPoint y: 118, distance: 263.9
click at [384, 118] on p "70 out of 100" at bounding box center [507, 83] width 578 height 78
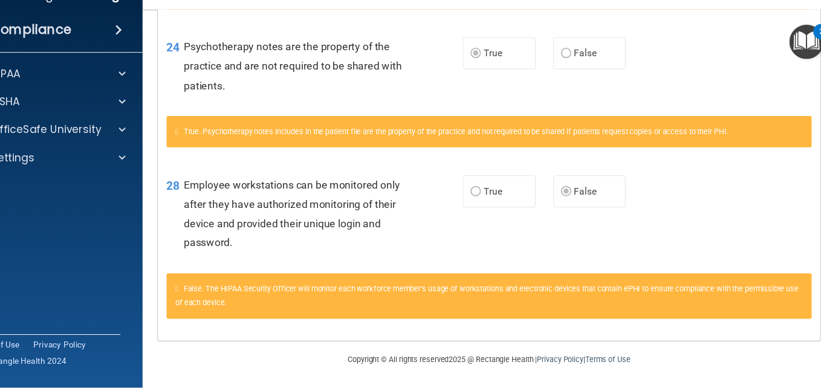
scroll to position [1438, 0]
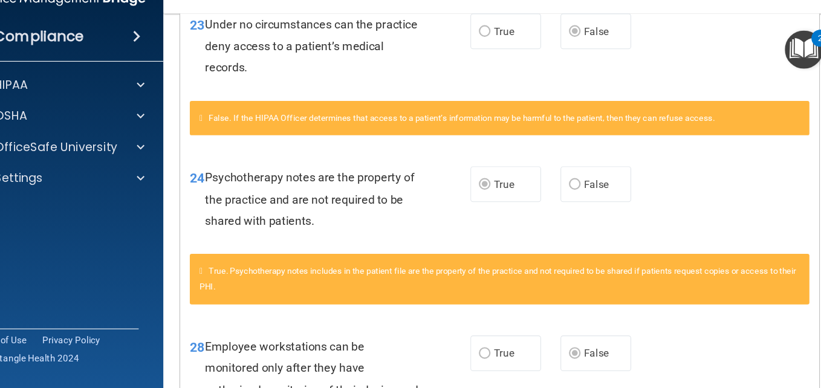
drag, startPoint x: 734, startPoint y: 25, endPoint x: 497, endPoint y: 156, distance: 270.6
click at [497, 120] on div "23 Under no circumstances can the practice deny access to a patient’s medical r…" at bounding box center [507, 72] width 596 height 97
click at [806, 386] on main "Calculating your score.... You did not pass the " HIPAA Policies and Procedures…" at bounding box center [507, 213] width 628 height 349
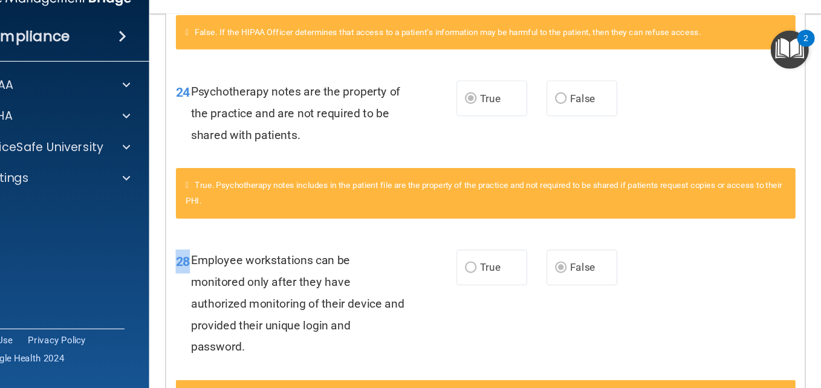
click at [819, 386] on main "Calculating your score.... You did not pass the " HIPAA Policies and Procedures…" at bounding box center [507, 213] width 628 height 349
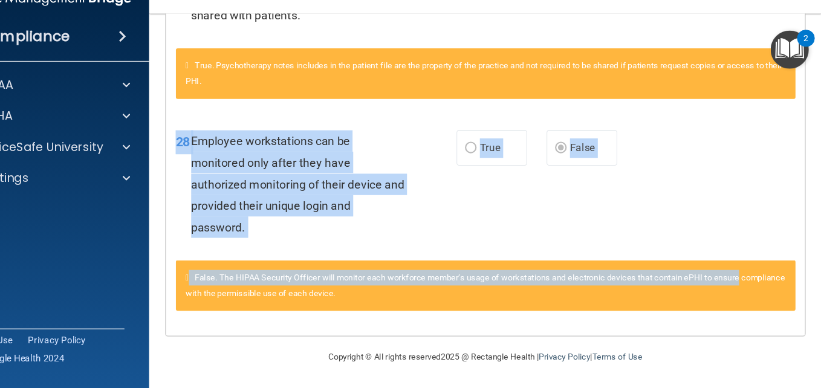
scroll to position [1670, 0]
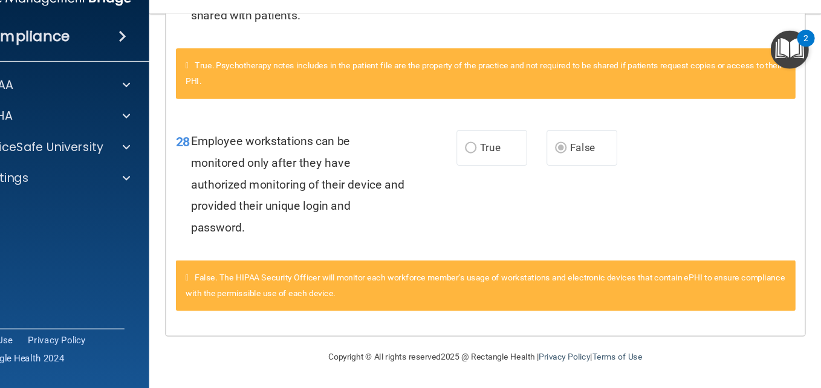
click at [739, 193] on div "28 Employee workstations can be monitored only after they have authorized monit…" at bounding box center [507, 200] width 596 height 137
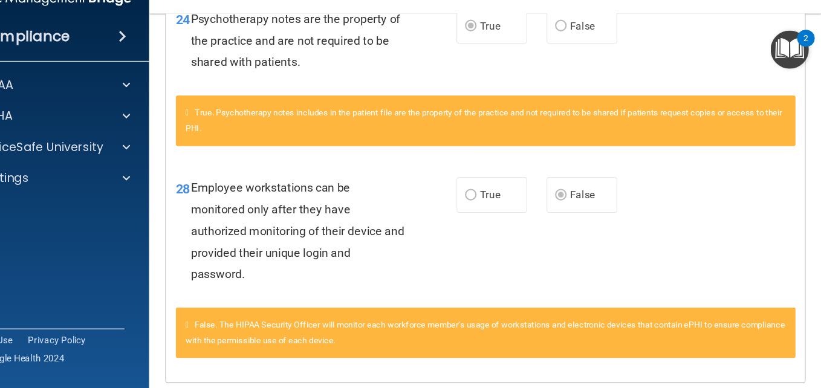
scroll to position [1580, 0]
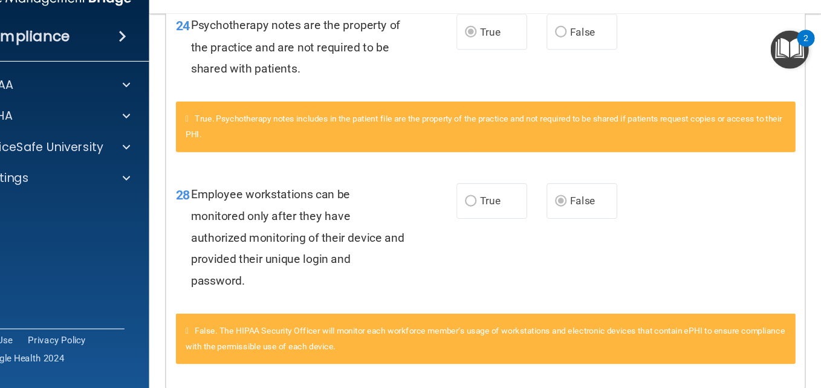
drag, startPoint x: 541, startPoint y: 87, endPoint x: 526, endPoint y: 116, distance: 32.7
drag, startPoint x: 526, startPoint y: 116, endPoint x: 462, endPoint y: 220, distance: 121.8
click at [462, 182] on div "True. Psychotherapy notes includes in the patient file are the property of the …" at bounding box center [507, 151] width 596 height 61
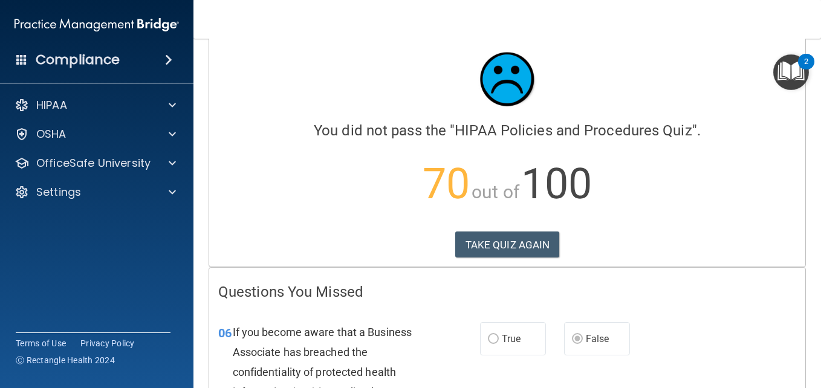
scroll to position [10, 0]
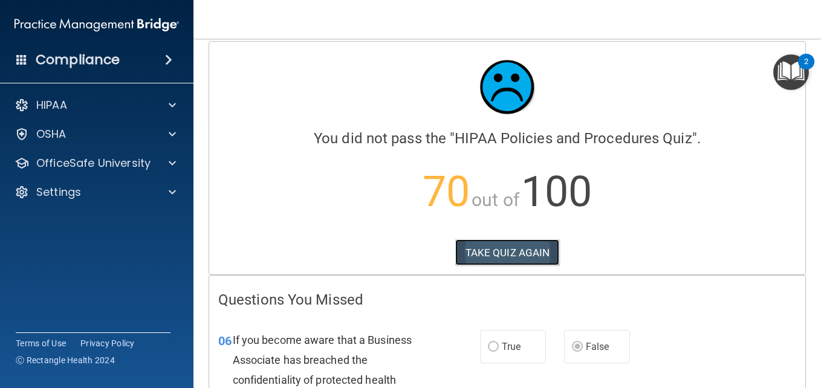
click at [490, 253] on button "TAKE QUIZ AGAIN" at bounding box center [507, 252] width 105 height 27
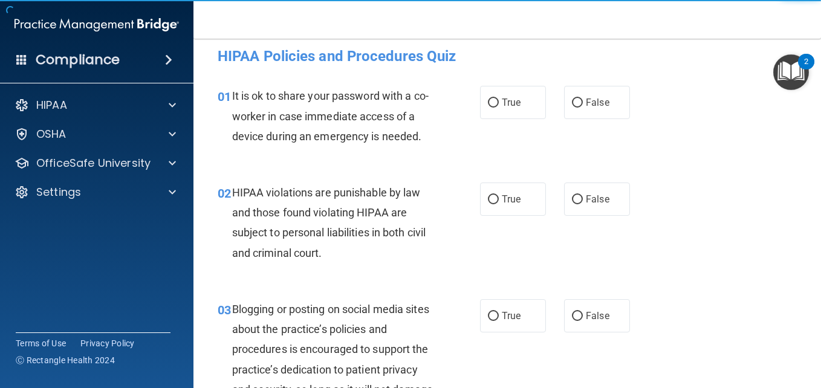
click at [490, 253] on div "02 HIPAA violations are punishable by law and those found violating HIPAA are s…" at bounding box center [348, 226] width 299 height 86
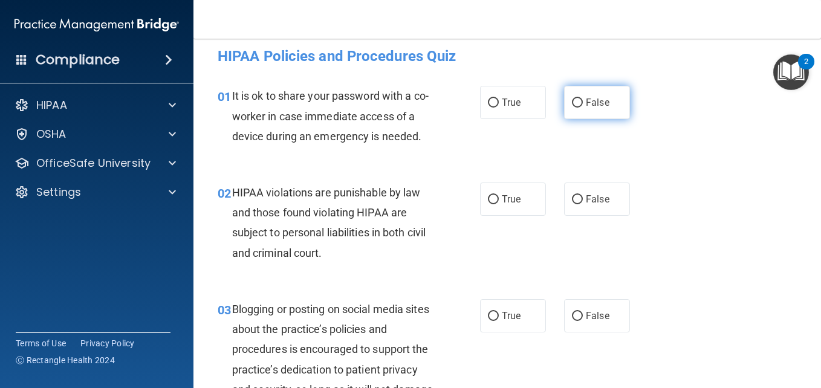
click at [572, 103] on input "False" at bounding box center [577, 103] width 11 height 9
radio input "true"
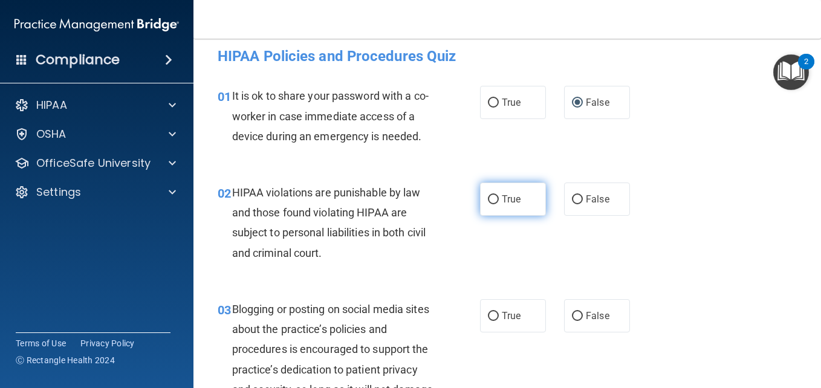
click at [495, 216] on label "True" at bounding box center [513, 199] width 66 height 33
click at [495, 204] on input "True" at bounding box center [493, 199] width 11 height 9
radio input "true"
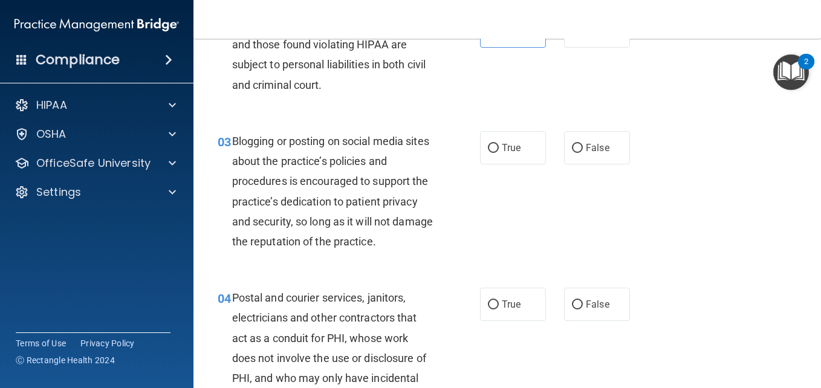
scroll to position [179, 0]
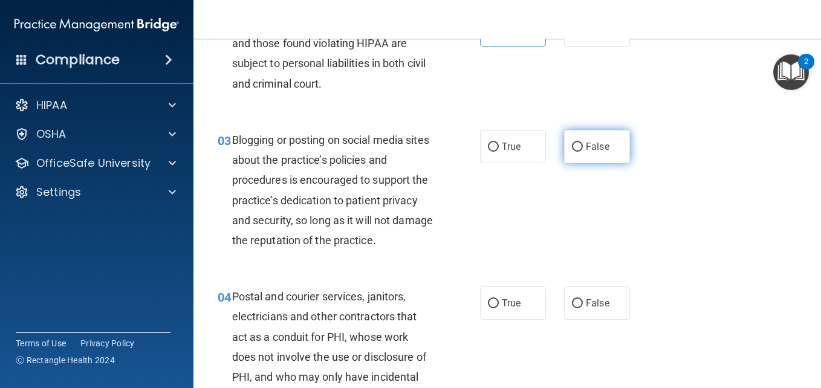
click at [573, 152] on input "False" at bounding box center [577, 147] width 11 height 9
radio input "true"
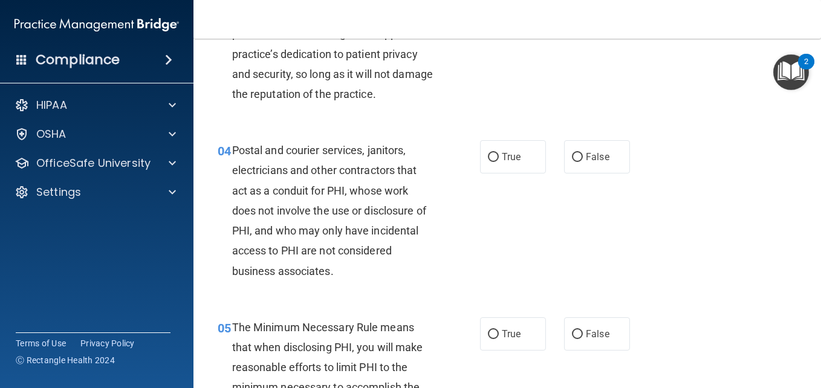
scroll to position [348, 0]
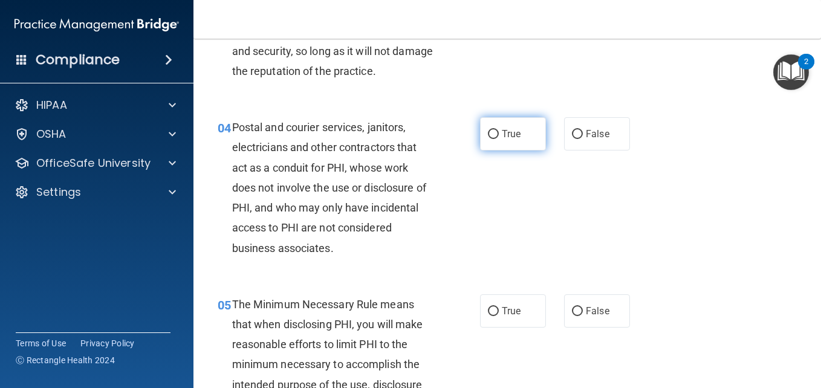
click at [490, 139] on input "True" at bounding box center [493, 134] width 11 height 9
radio input "true"
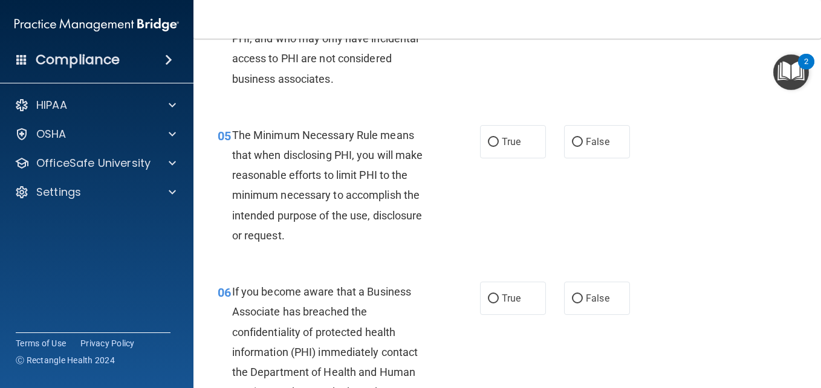
scroll to position [542, 0]
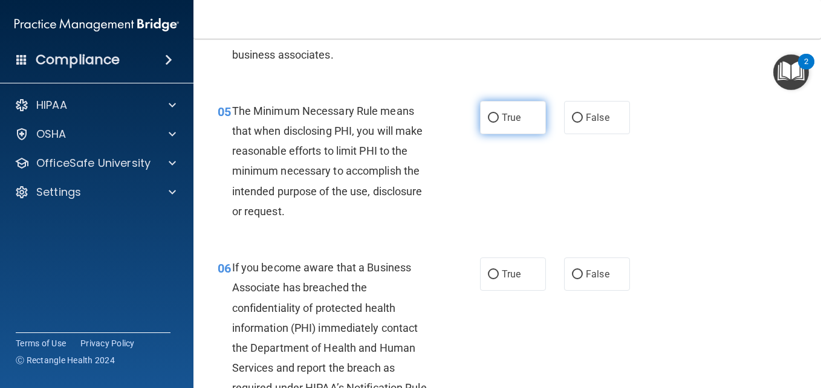
click at [488, 123] on input "True" at bounding box center [493, 118] width 11 height 9
radio input "true"
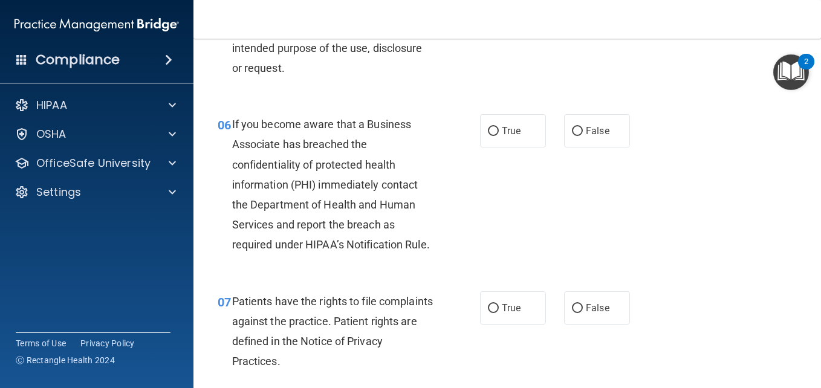
scroll to position [687, 0]
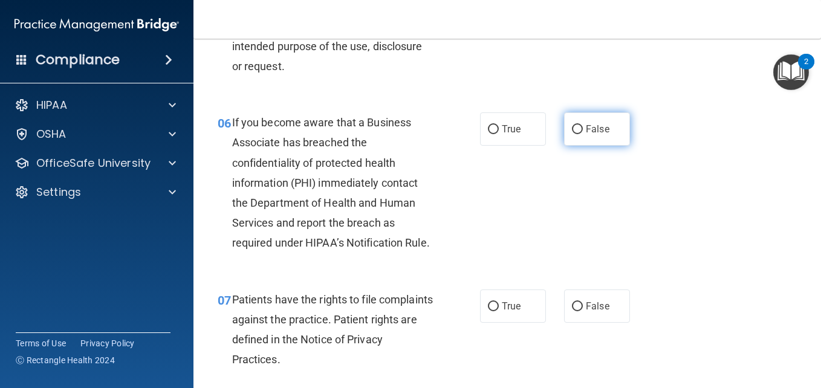
click at [572, 134] on input "False" at bounding box center [577, 129] width 11 height 9
radio input "true"
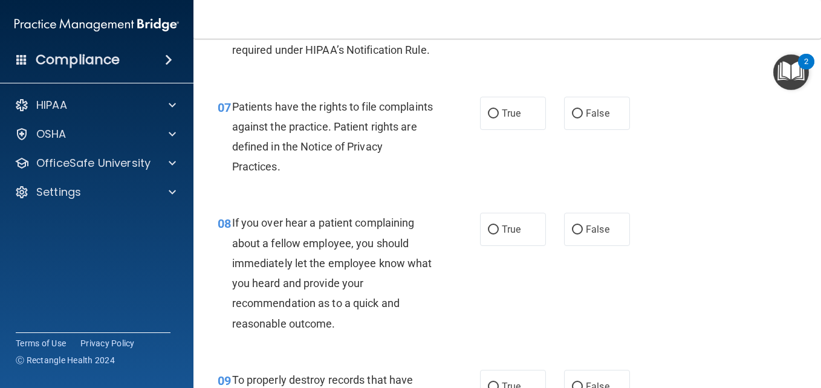
scroll to position [880, 0]
click at [488, 118] on input "True" at bounding box center [493, 113] width 11 height 9
radio input "true"
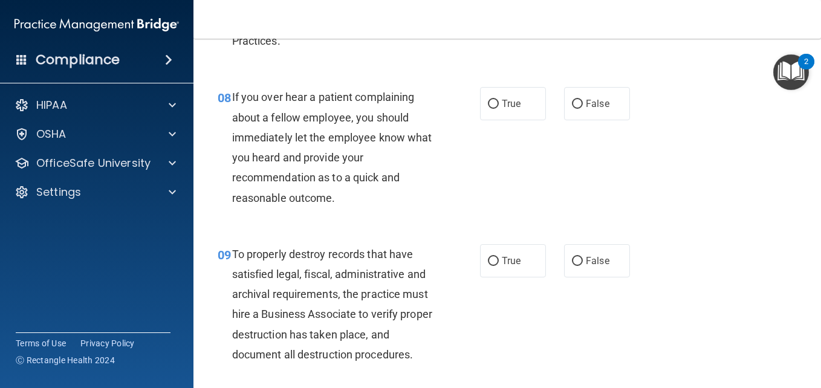
scroll to position [1025, 0]
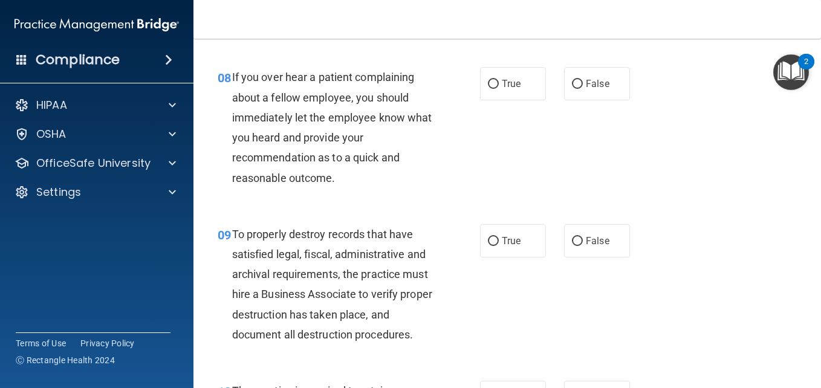
drag, startPoint x: 569, startPoint y: 143, endPoint x: 521, endPoint y: 219, distance: 91.1
click at [521, 209] on div "08 If you over hear a patient complaining about a fellow employee, you should i…" at bounding box center [507, 130] width 597 height 157
click at [572, 89] on input "False" at bounding box center [577, 84] width 11 height 9
radio input "true"
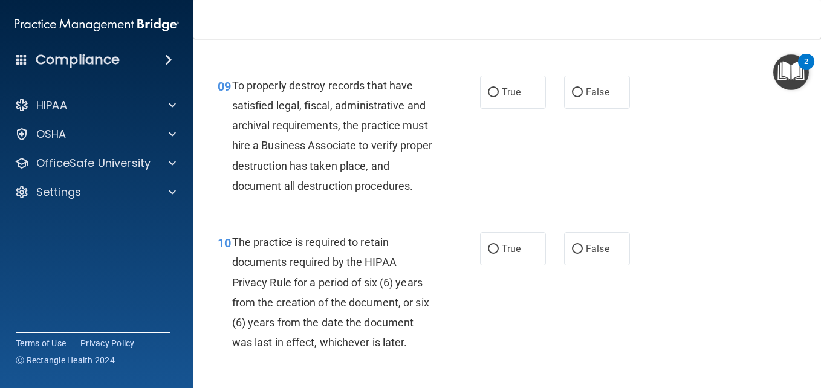
scroll to position [1195, 0]
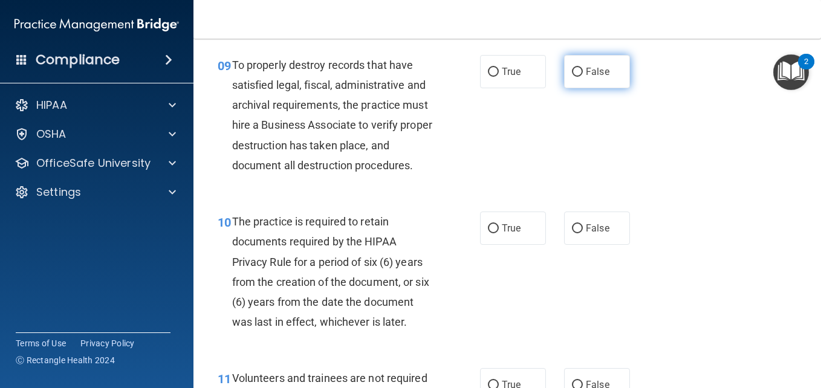
click at [574, 77] on input "False" at bounding box center [577, 72] width 11 height 9
radio input "true"
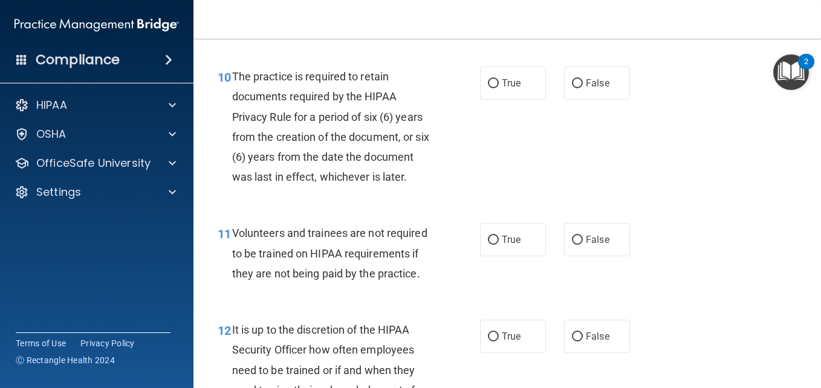
scroll to position [1364, 0]
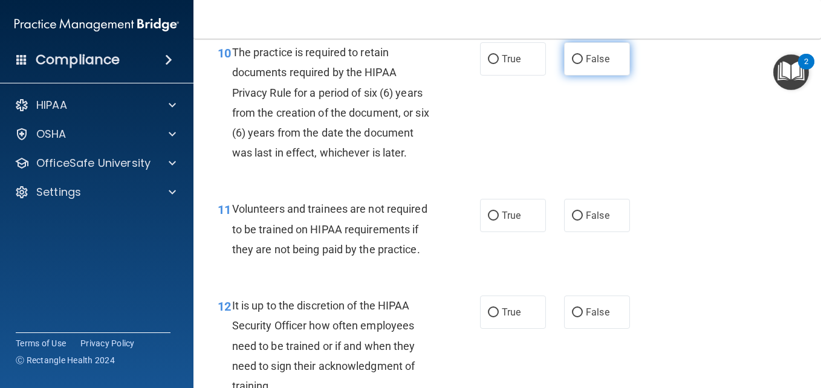
click at [573, 64] on input "False" at bounding box center [577, 59] width 11 height 9
radio input "true"
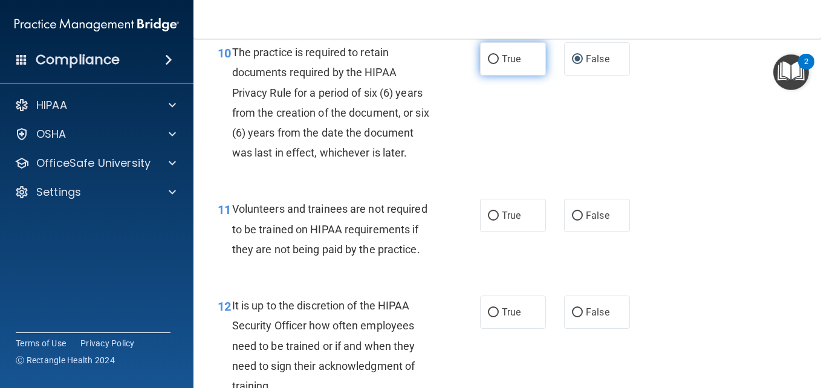
click at [491, 64] on input "True" at bounding box center [493, 59] width 11 height 9
radio input "true"
radio input "false"
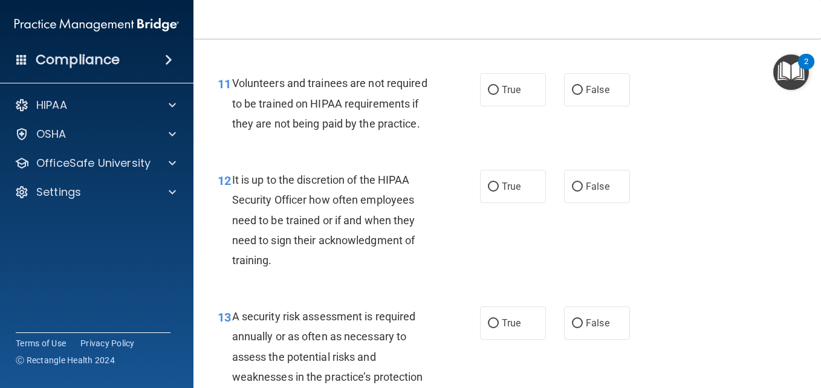
scroll to position [1509, 0]
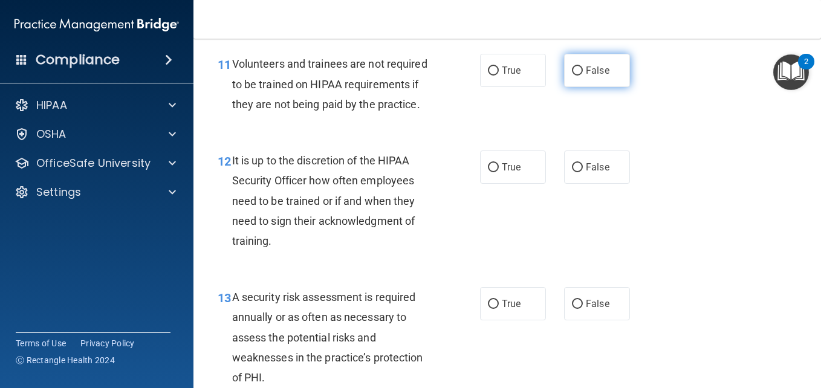
click at [573, 76] on input "False" at bounding box center [577, 70] width 11 height 9
radio input "true"
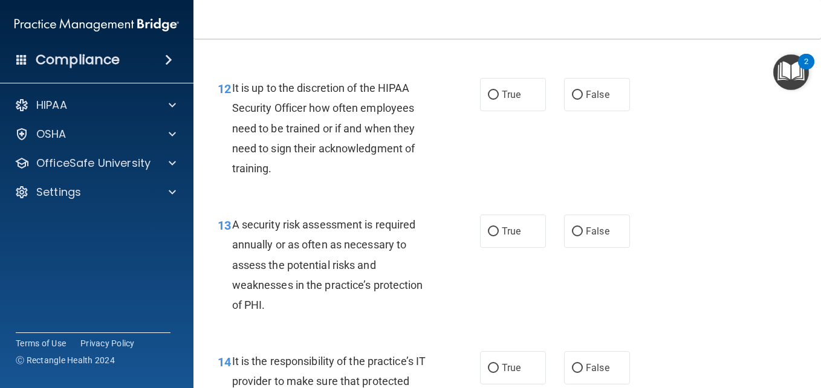
scroll to position [1606, 0]
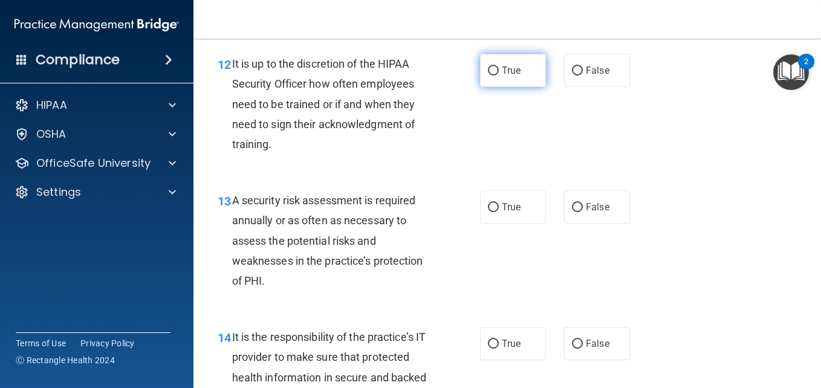
click at [488, 76] on input "True" at bounding box center [493, 70] width 11 height 9
radio input "true"
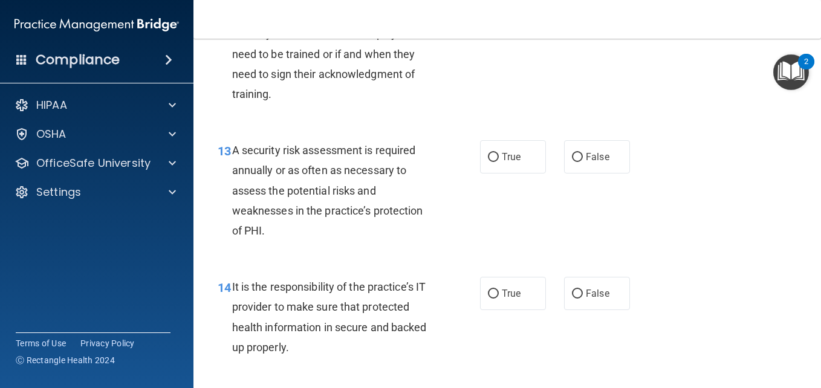
scroll to position [1654, 0]
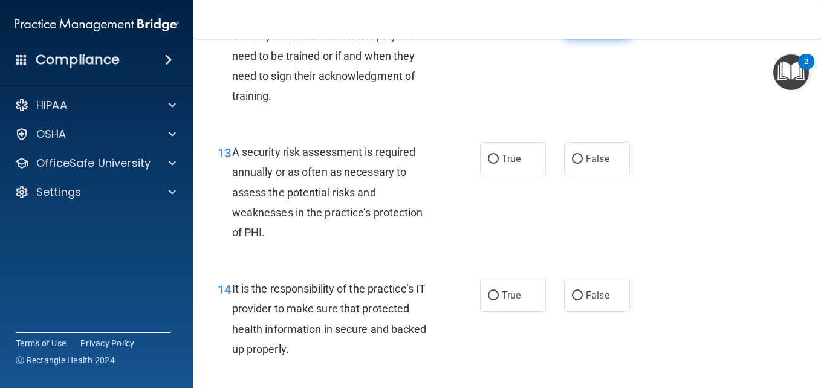
click at [572, 27] on input "False" at bounding box center [577, 22] width 11 height 9
radio input "true"
radio input "false"
drag, startPoint x: 571, startPoint y: 102, endPoint x: 494, endPoint y: 165, distance: 100.1
click at [494, 127] on div "12 It is up to the discretion of the HIPAA Security Officer how often employees…" at bounding box center [507, 58] width 597 height 137
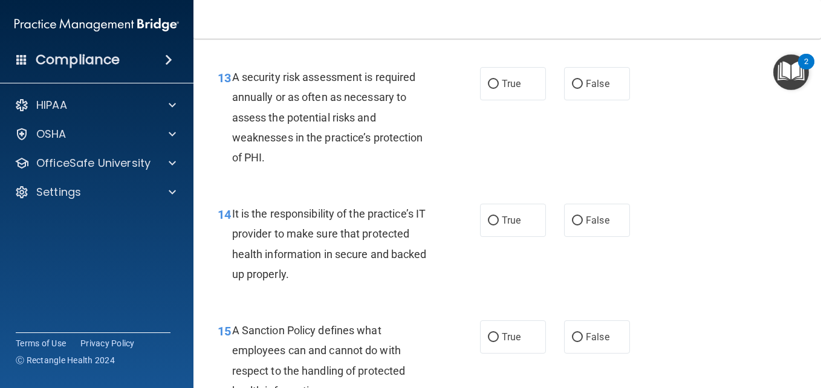
scroll to position [1751, 0]
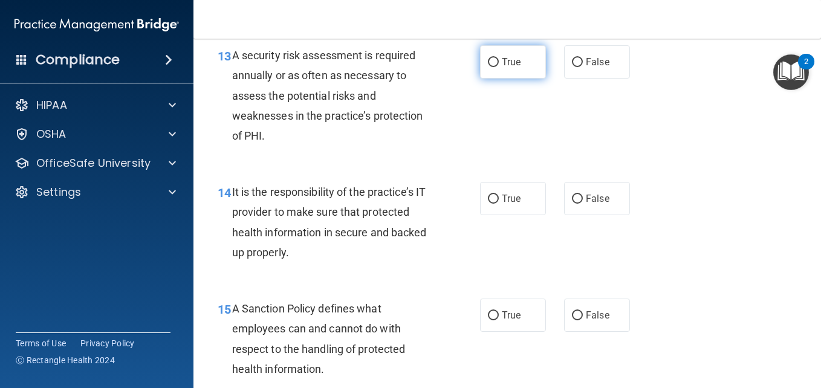
click at [488, 67] on input "True" at bounding box center [493, 62] width 11 height 9
radio input "true"
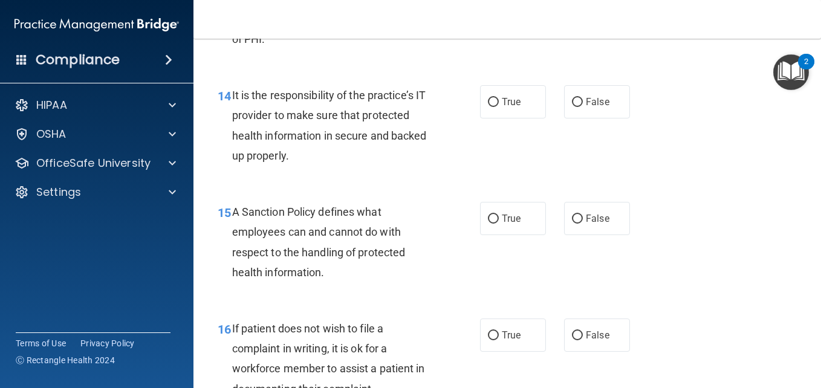
scroll to position [1872, 0]
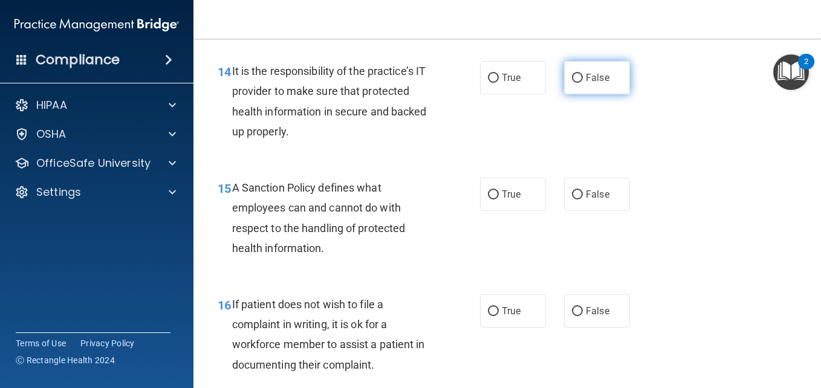
click at [572, 83] on input "False" at bounding box center [577, 78] width 11 height 9
radio input "true"
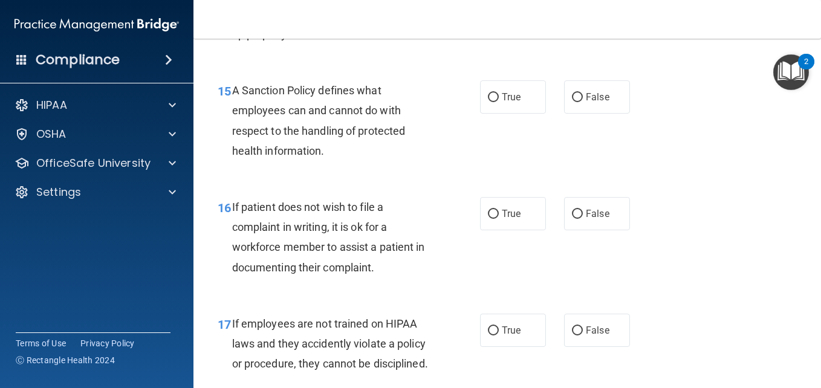
scroll to position [1993, 0]
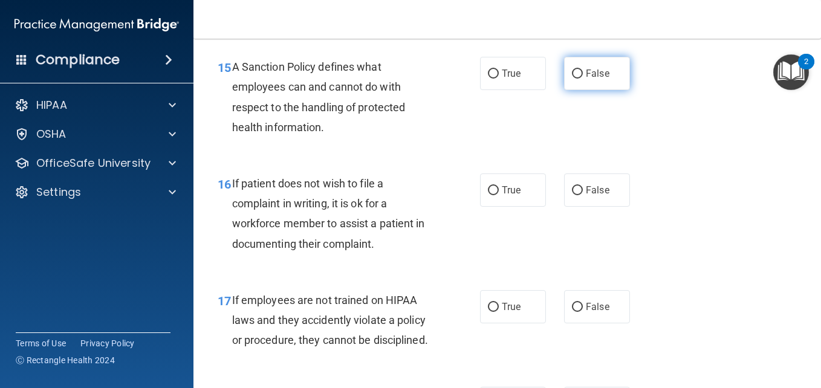
click at [576, 90] on label "False" at bounding box center [597, 73] width 66 height 33
click at [576, 79] on input "False" at bounding box center [577, 74] width 11 height 9
radio input "true"
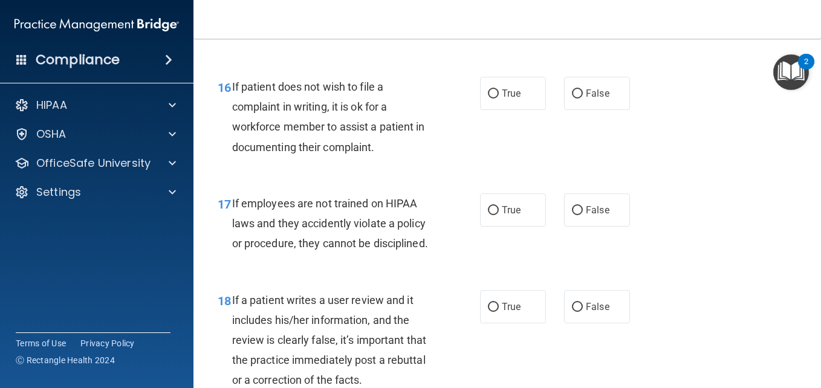
scroll to position [2113, 0]
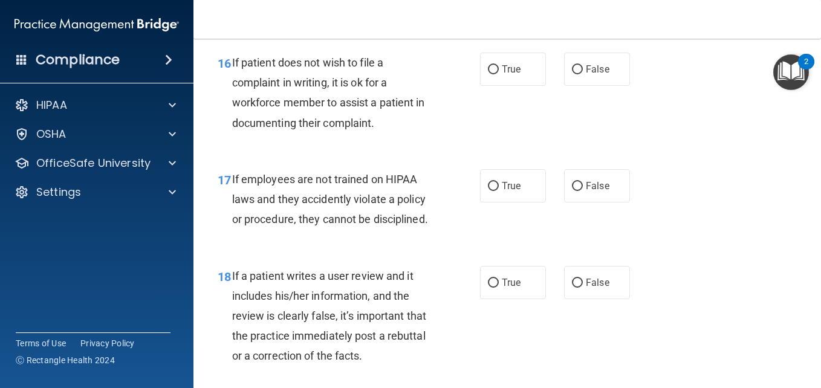
drag, startPoint x: 490, startPoint y: 151, endPoint x: 450, endPoint y: 215, distance: 76.0
click at [638, 53] on ng-form "16 If patient does not wish to file a complaint in writing, it is ok for a work…" at bounding box center [638, 53] width 0 height 0
click at [491, 74] on input "True" at bounding box center [493, 69] width 11 height 9
radio input "true"
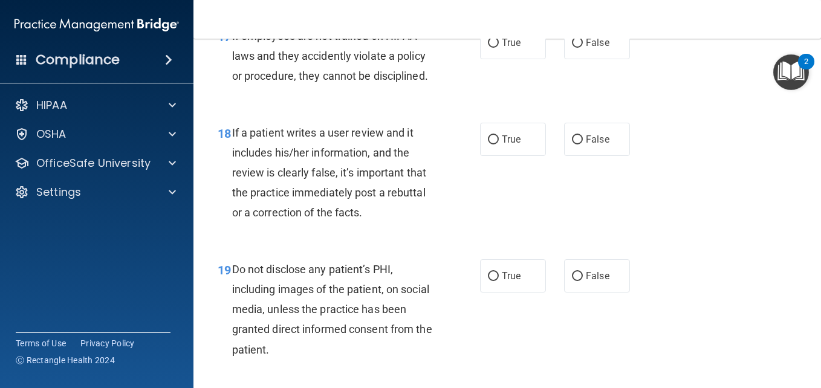
scroll to position [2259, 0]
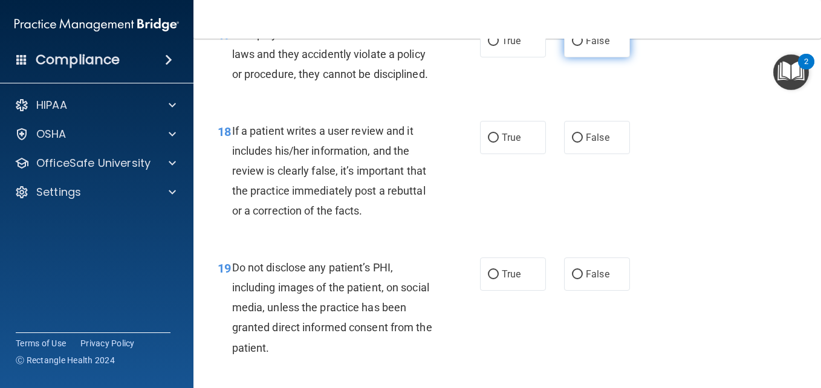
click at [572, 46] on input "False" at bounding box center [577, 41] width 11 height 9
radio input "true"
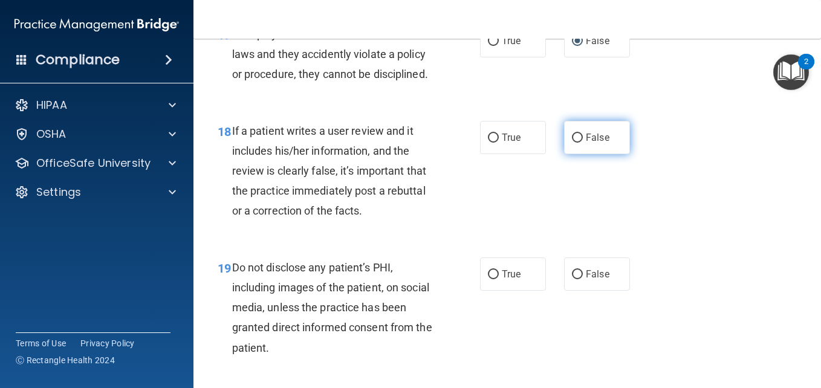
click at [574, 143] on input "False" at bounding box center [577, 138] width 11 height 9
radio input "true"
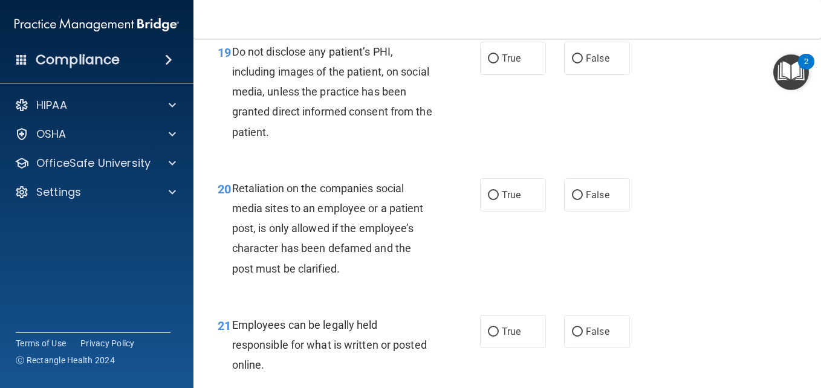
scroll to position [2476, 0]
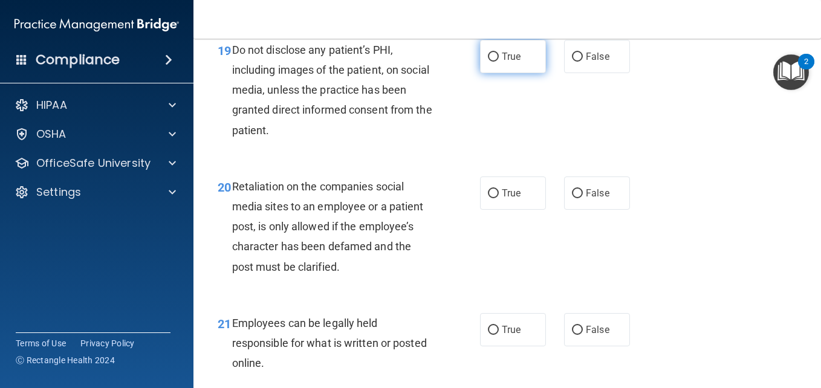
click at [488, 62] on input "True" at bounding box center [493, 57] width 11 height 9
radio input "true"
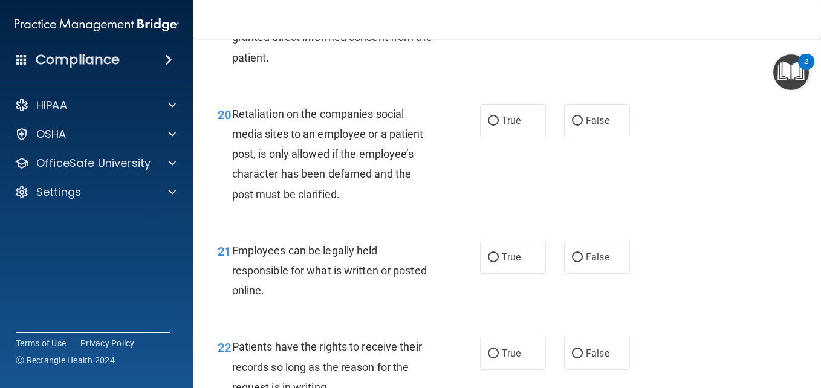
scroll to position [2573, 0]
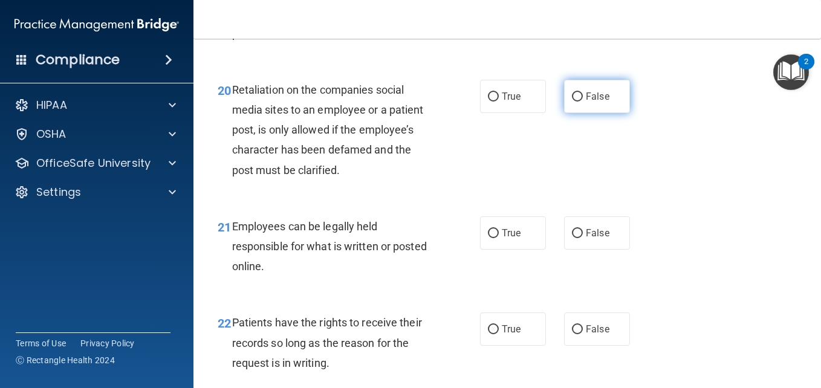
click at [574, 102] on input "False" at bounding box center [577, 96] width 11 height 9
radio input "true"
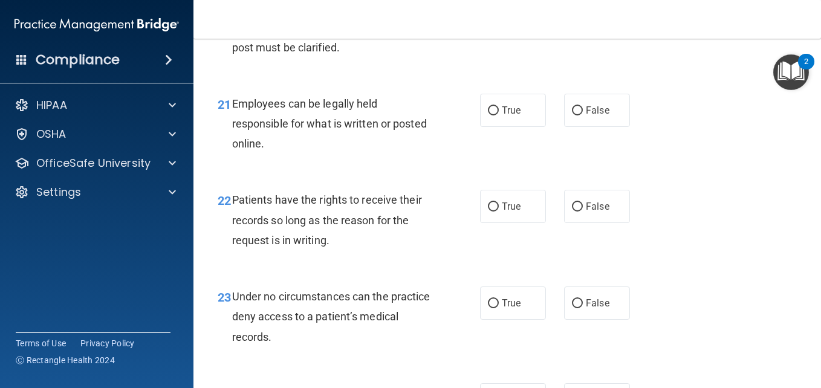
scroll to position [2718, 0]
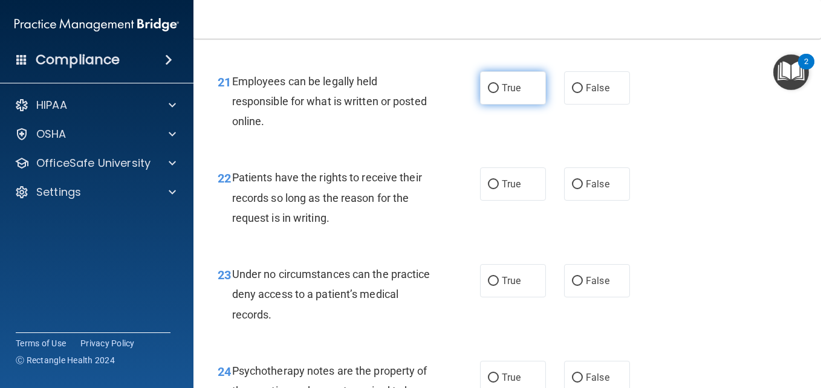
click at [491, 93] on input "True" at bounding box center [493, 88] width 11 height 9
radio input "true"
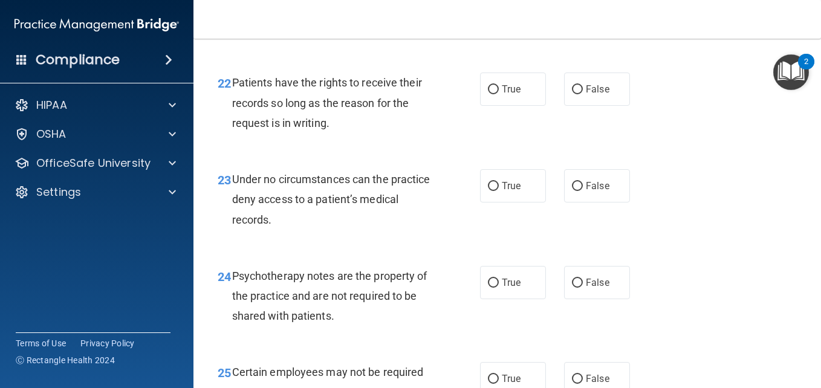
scroll to position [2815, 0]
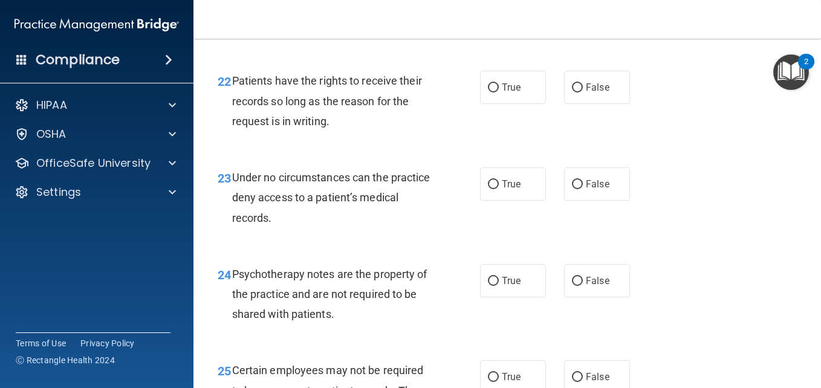
drag, startPoint x: 576, startPoint y: 166, endPoint x: 478, endPoint y: 237, distance: 120.3
click at [572, 92] on input "False" at bounding box center [577, 87] width 11 height 9
radio input "true"
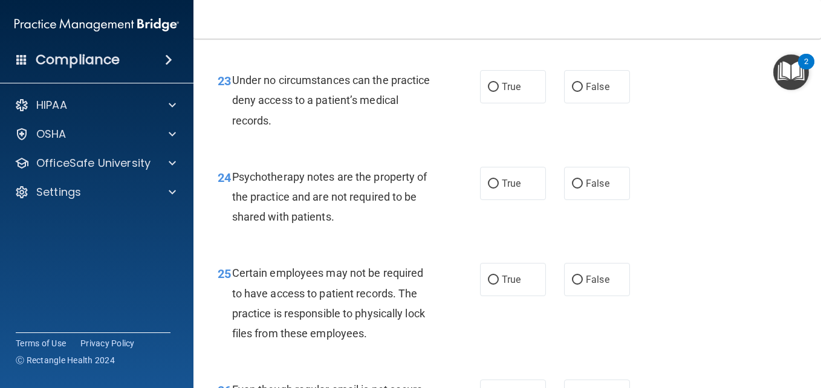
scroll to position [2936, 0]
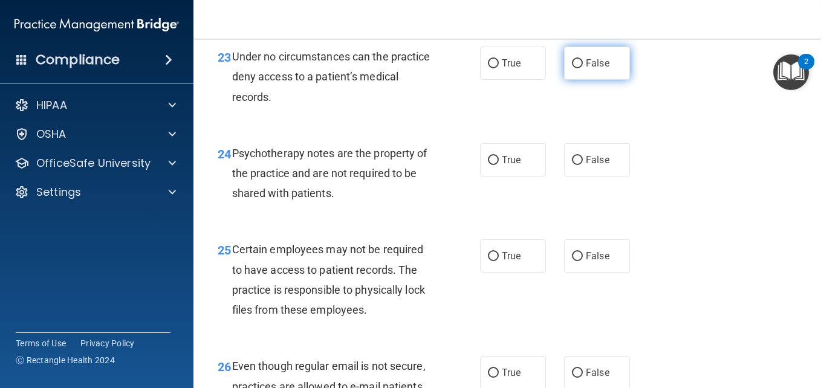
click at [574, 68] on input "False" at bounding box center [577, 63] width 11 height 9
radio input "true"
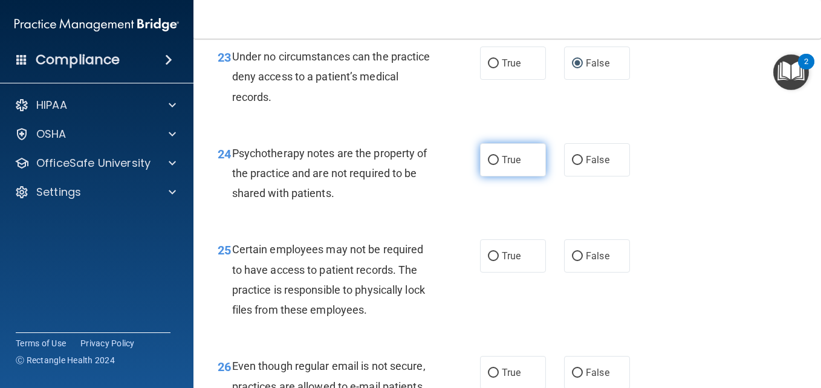
click at [488, 165] on input "True" at bounding box center [493, 160] width 11 height 9
radio input "true"
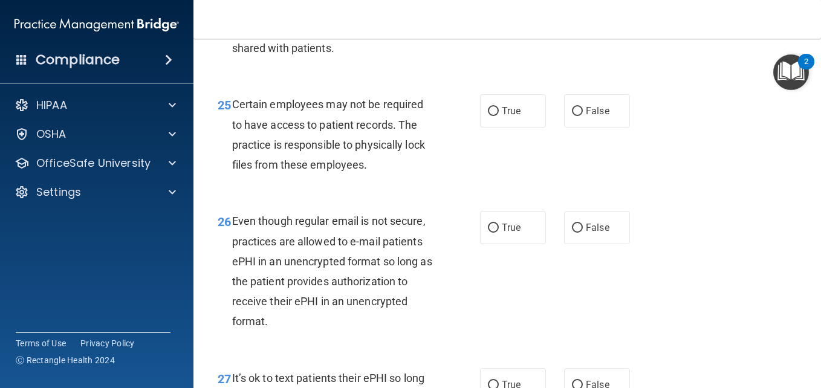
scroll to position [3105, 0]
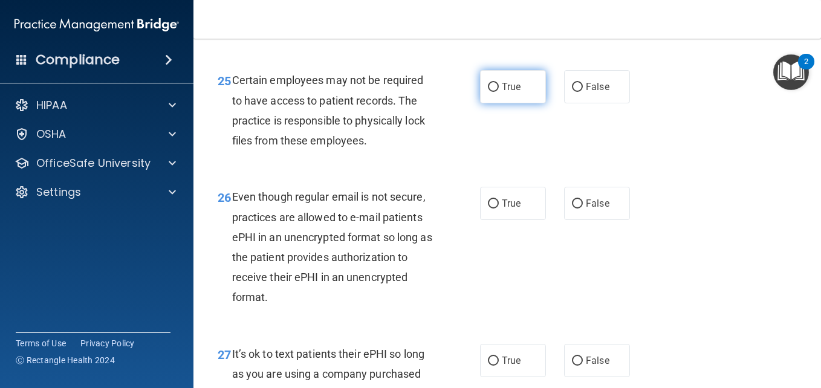
click at [491, 92] on input "True" at bounding box center [493, 87] width 11 height 9
radio input "true"
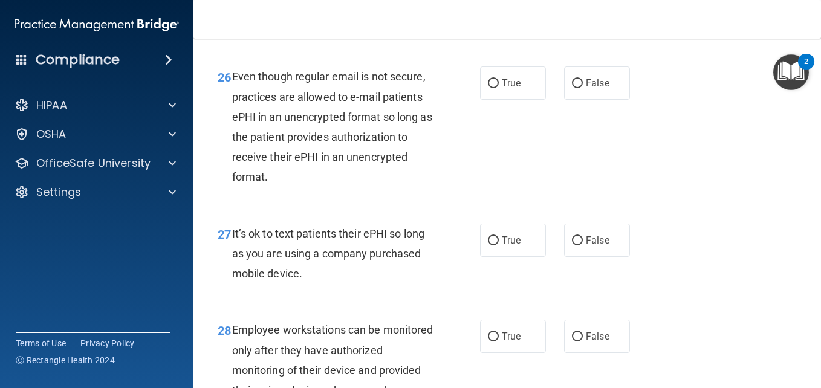
scroll to position [3226, 0]
click at [490, 88] on input "True" at bounding box center [493, 83] width 11 height 9
radio input "true"
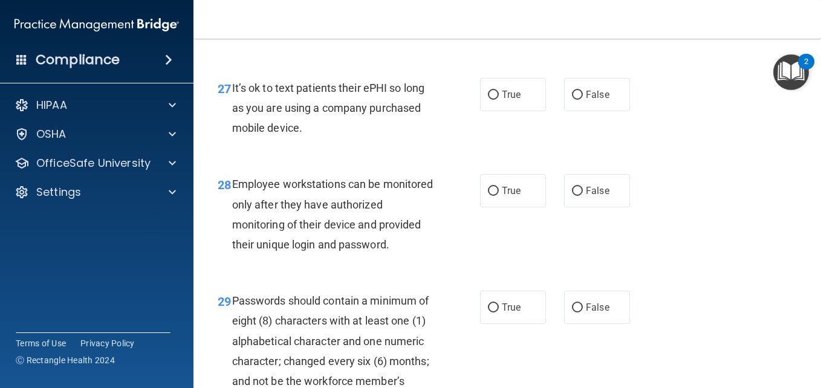
scroll to position [3395, 0]
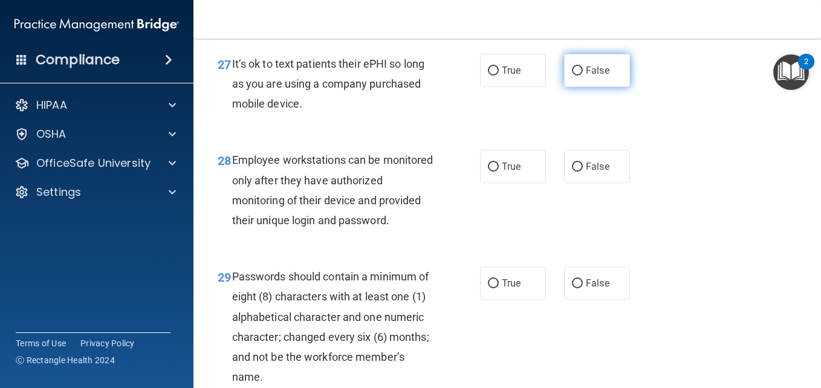
click at [574, 76] on input "False" at bounding box center [577, 70] width 11 height 9
radio input "true"
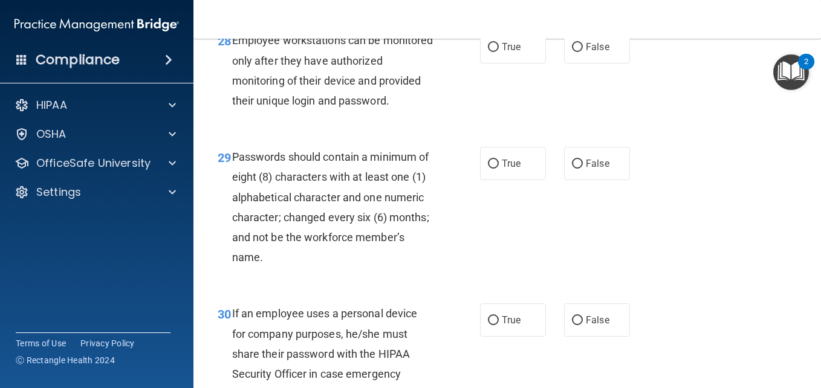
scroll to position [3516, 0]
click at [572, 51] on input "False" at bounding box center [577, 46] width 11 height 9
radio input "true"
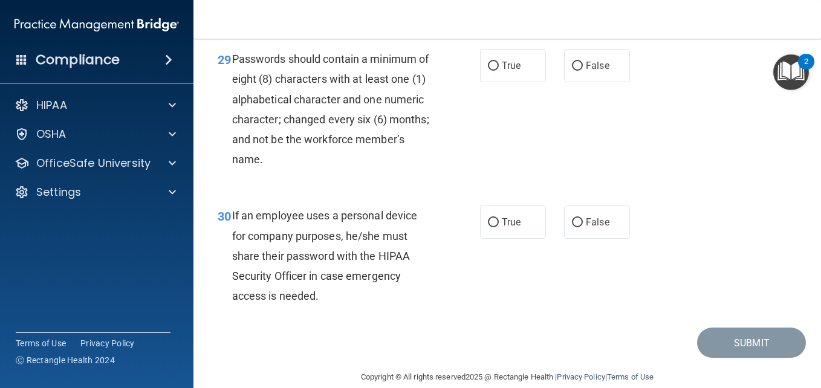
scroll to position [3637, 0]
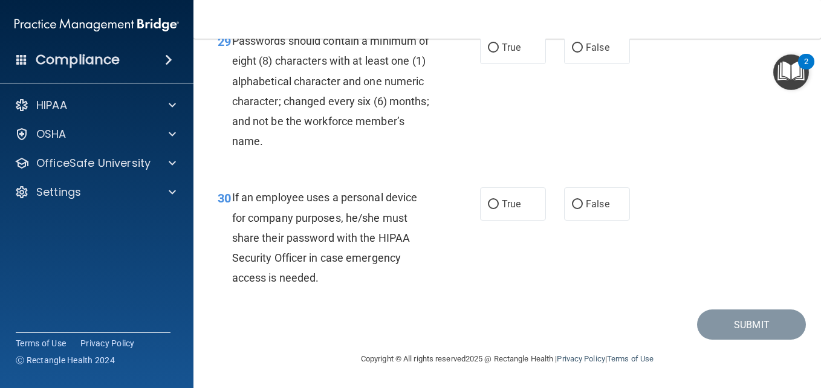
drag, startPoint x: 488, startPoint y: 140, endPoint x: 465, endPoint y: 220, distance: 83.6
click at [638, 31] on ng-form "29 Passwords should contain a minimum of eight (8) characters with at least one…" at bounding box center [638, 31] width 0 height 0
click at [488, 53] on input "True" at bounding box center [493, 48] width 11 height 9
radio input "true"
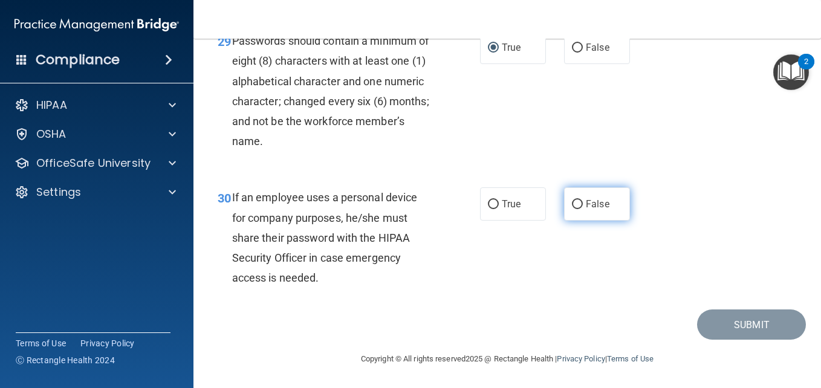
click at [577, 204] on input "False" at bounding box center [577, 204] width 11 height 9
radio input "true"
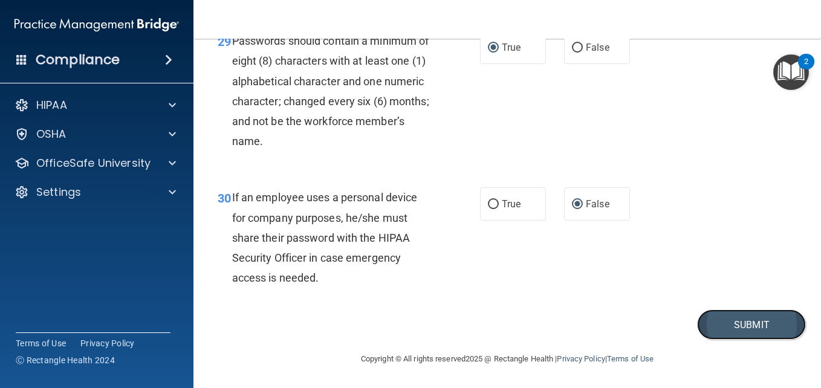
click at [719, 329] on button "Submit" at bounding box center [751, 325] width 109 height 31
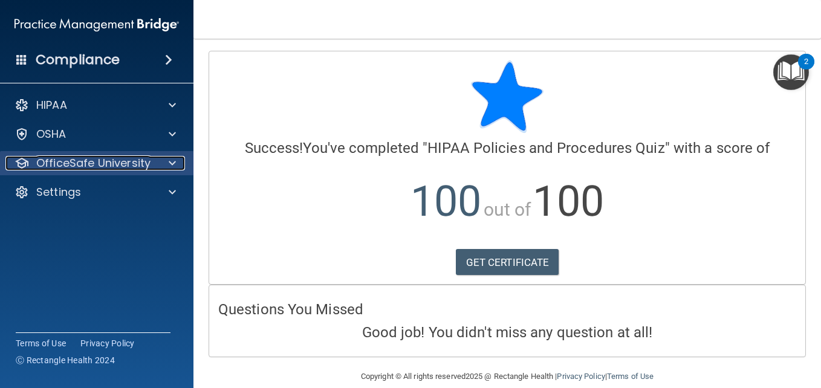
click at [154, 166] on div "OfficeSafe University" at bounding box center [80, 163] width 150 height 15
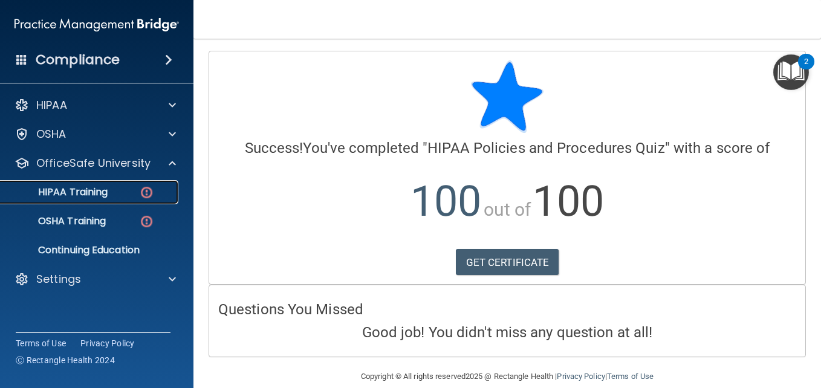
click at [91, 193] on p "HIPAA Training" at bounding box center [58, 192] width 100 height 12
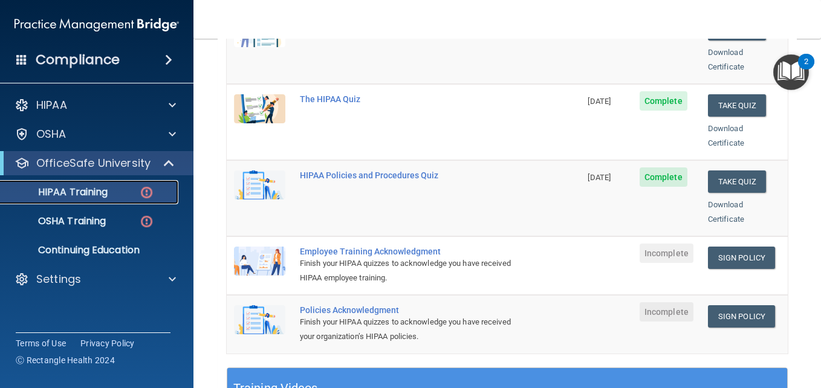
scroll to position [242, 0]
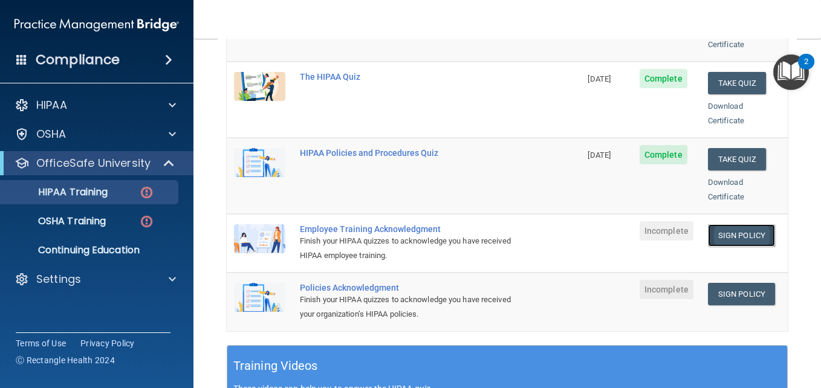
click at [713, 224] on link "Sign Policy" at bounding box center [741, 235] width 67 height 22
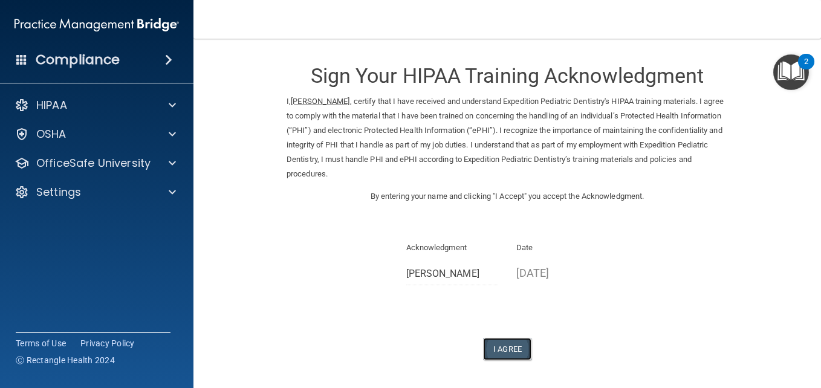
click at [505, 348] on button "I Agree" at bounding box center [507, 349] width 48 height 22
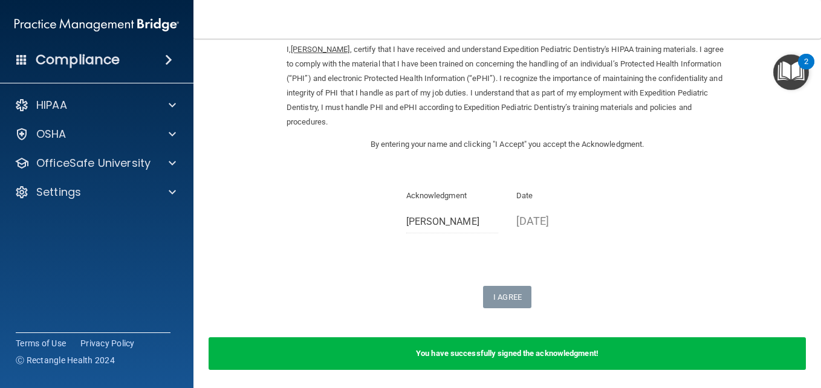
scroll to position [73, 0]
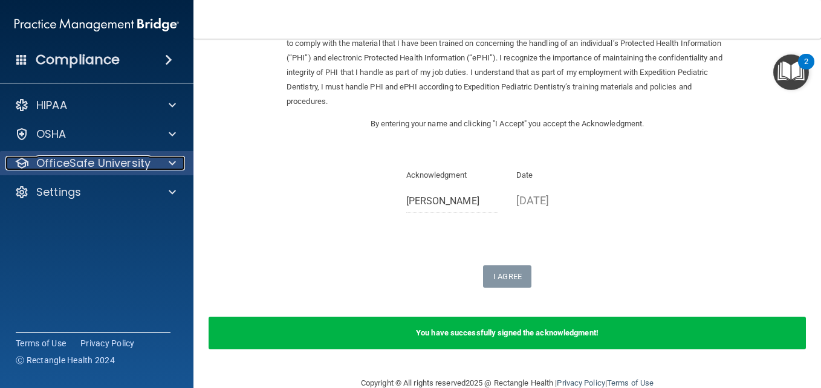
click at [142, 157] on p "OfficeSafe University" at bounding box center [93, 163] width 114 height 15
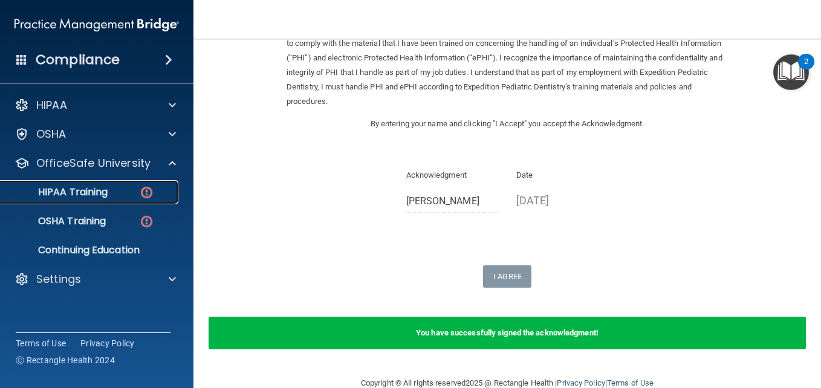
click at [102, 189] on p "HIPAA Training" at bounding box center [58, 192] width 100 height 12
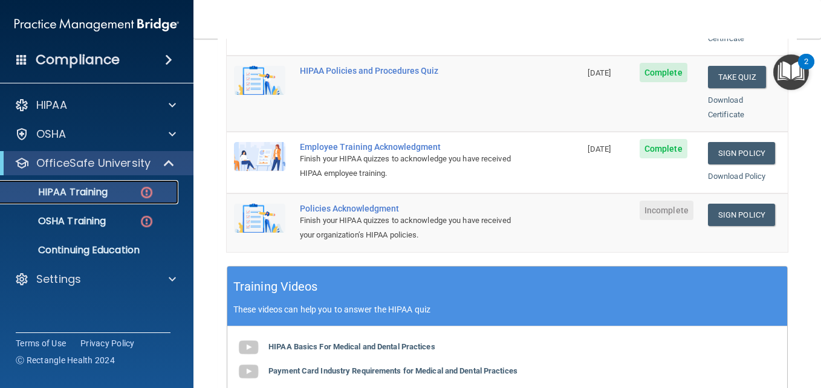
scroll to position [322, 0]
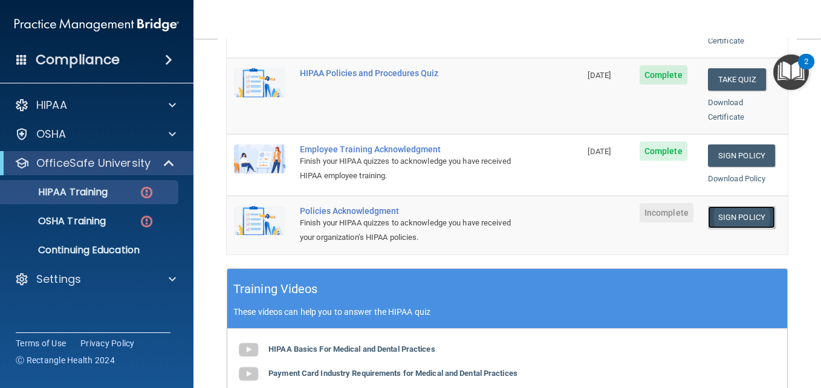
click at [720, 206] on link "Sign Policy" at bounding box center [741, 217] width 67 height 22
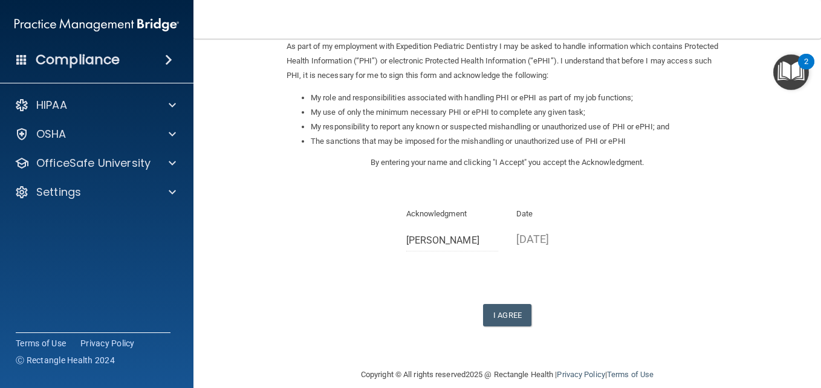
scroll to position [166, 0]
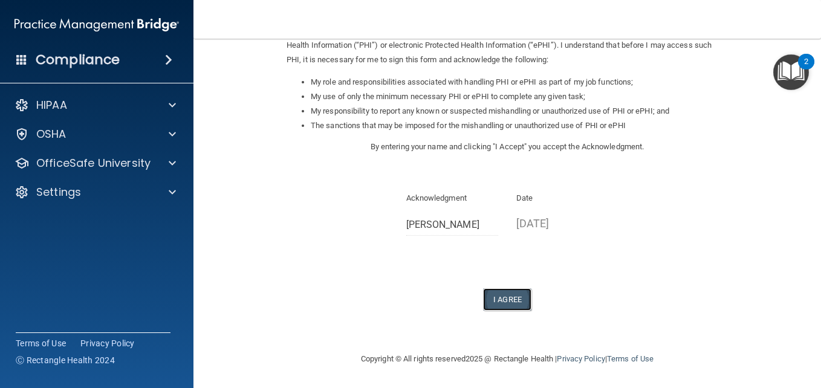
click at [501, 300] on button "I Agree" at bounding box center [507, 299] width 48 height 22
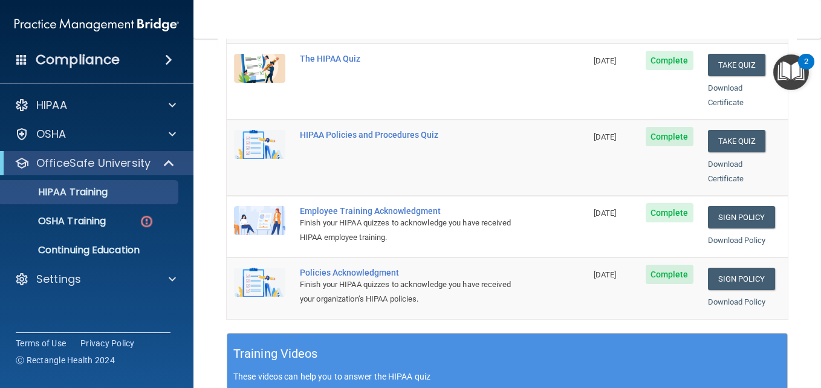
scroll to position [266, 0]
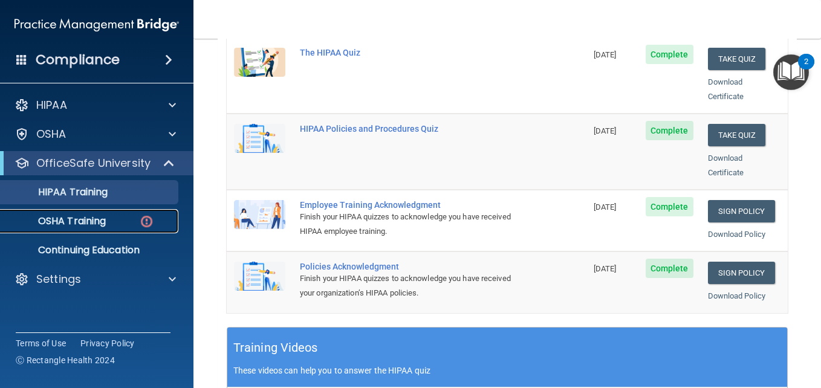
click at [59, 216] on p "OSHA Training" at bounding box center [57, 221] width 98 height 12
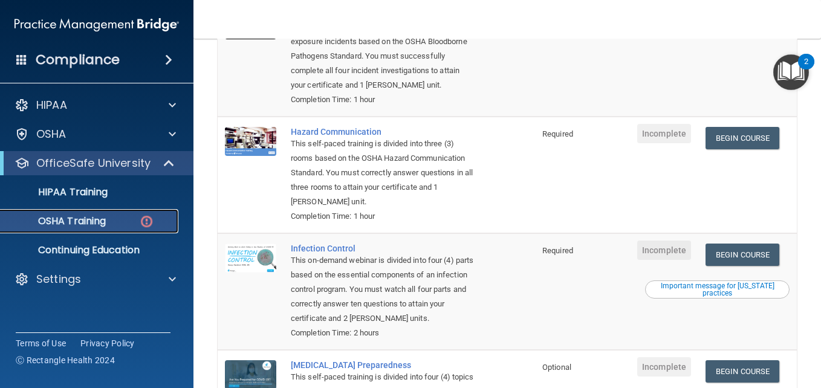
scroll to position [183, 0]
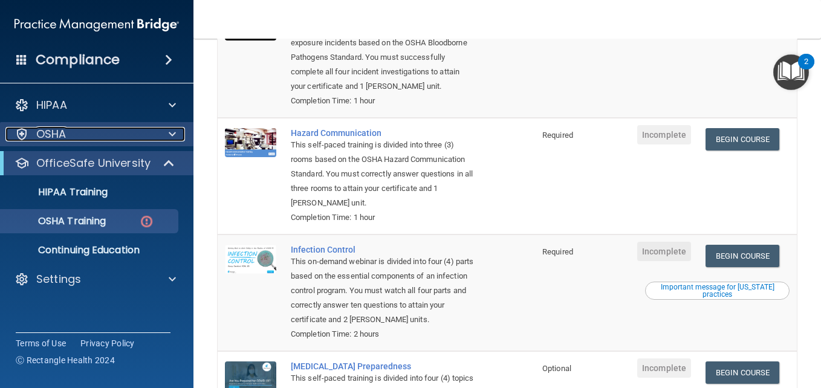
click at [172, 128] on span at bounding box center [172, 134] width 7 height 15
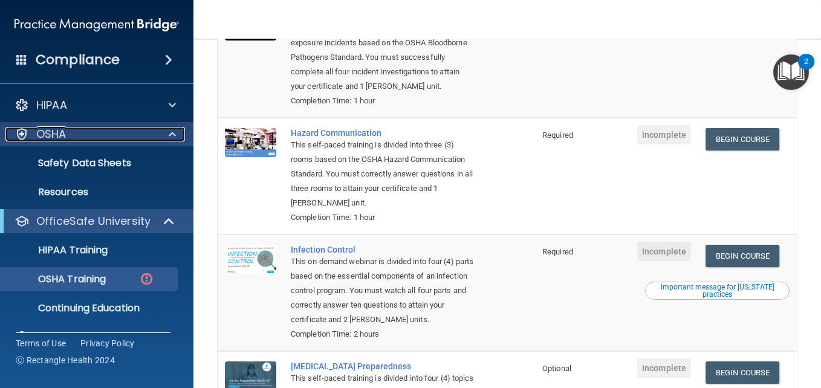
click at [172, 128] on span at bounding box center [172, 134] width 7 height 15
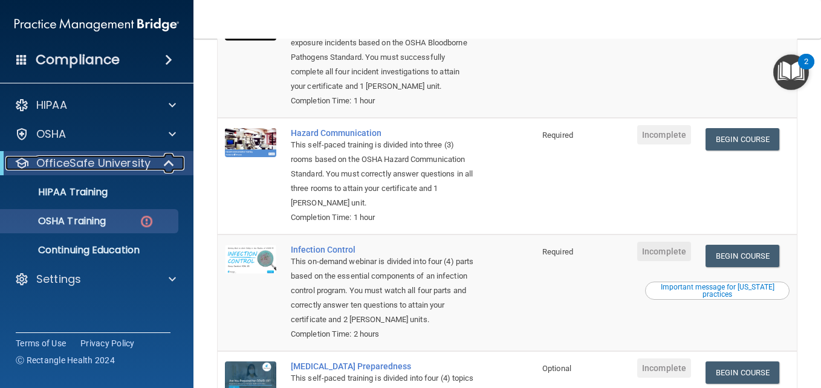
click at [134, 164] on p "OfficeSafe University" at bounding box center [93, 163] width 114 height 15
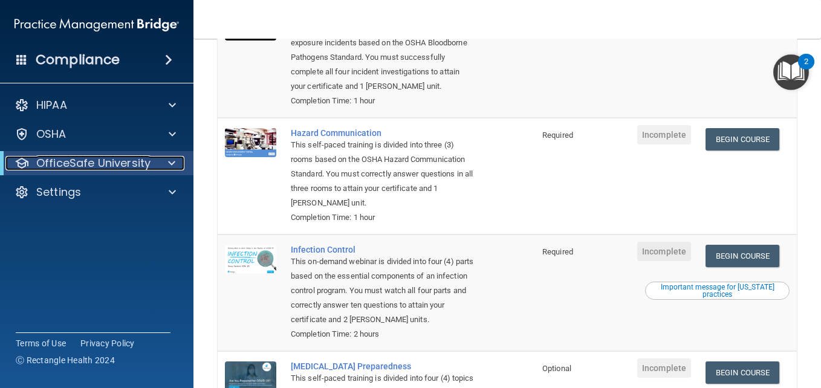
click at [134, 164] on p "OfficeSafe University" at bounding box center [93, 163] width 114 height 15
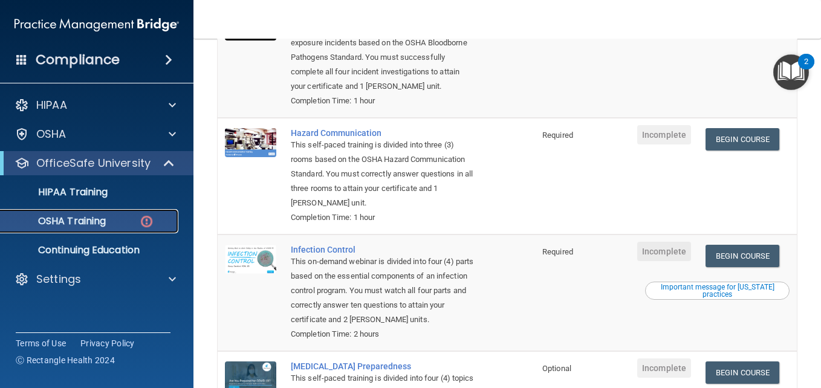
click at [94, 219] on p "OSHA Training" at bounding box center [57, 221] width 98 height 12
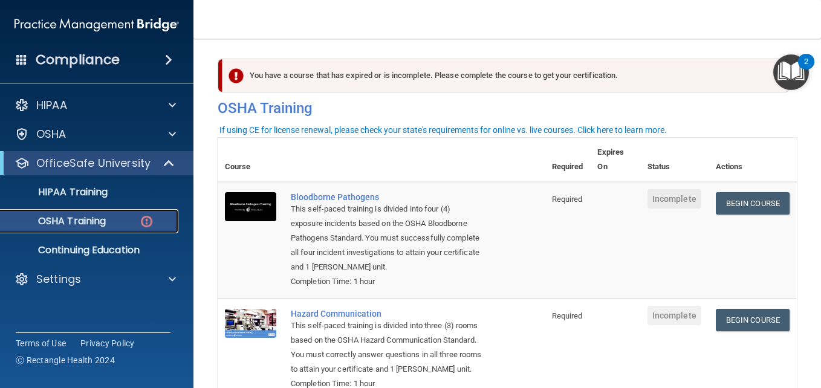
scroll to position [0, 0]
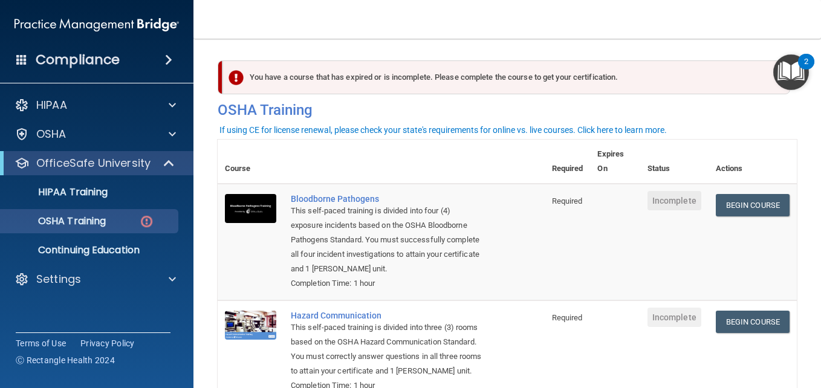
click at [794, 78] on img "Open Resource Center, 2 new notifications" at bounding box center [791, 72] width 36 height 36
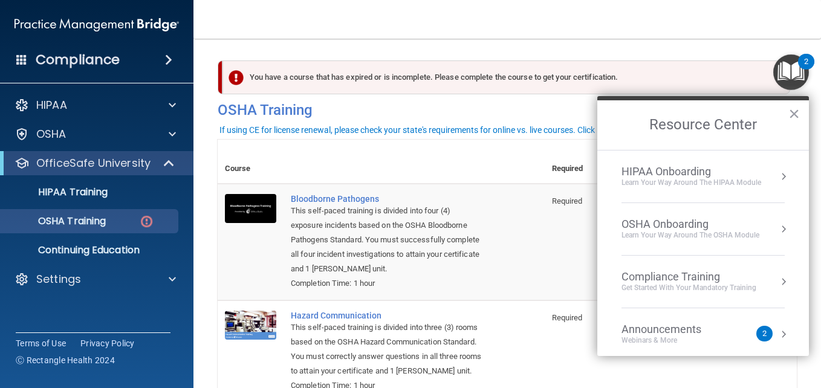
click at [684, 228] on div "OSHA Onboarding" at bounding box center [690, 224] width 138 height 13
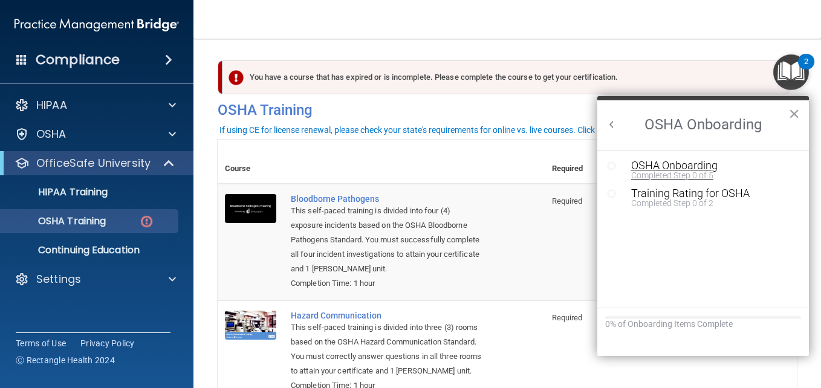
click at [665, 166] on div "OSHA Onboarding" at bounding box center [712, 165] width 162 height 11
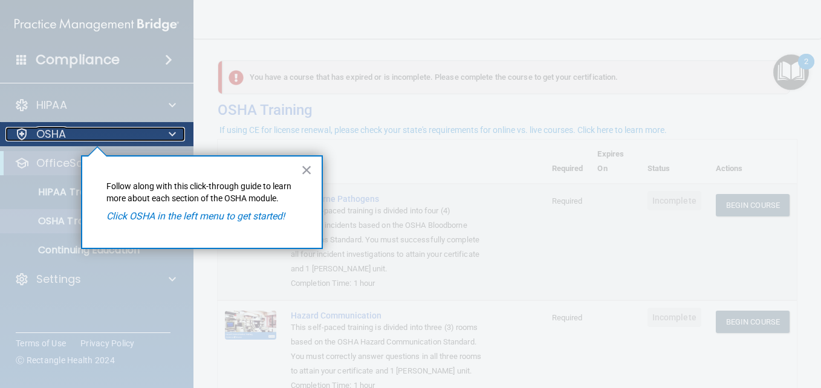
click at [70, 128] on div "OSHA" at bounding box center [80, 134] width 150 height 15
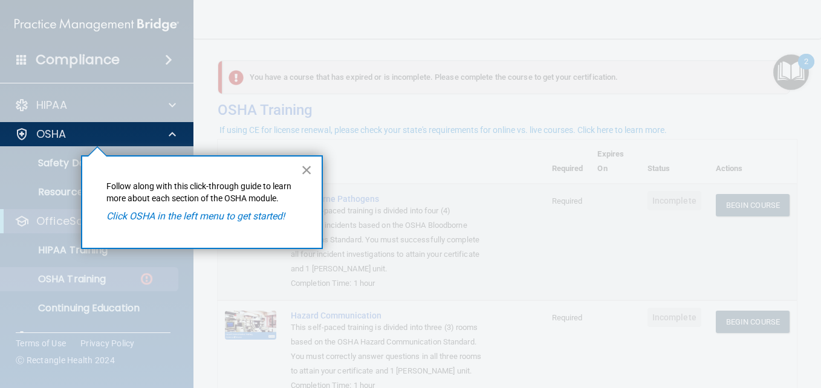
click at [304, 167] on button "×" at bounding box center [306, 169] width 11 height 19
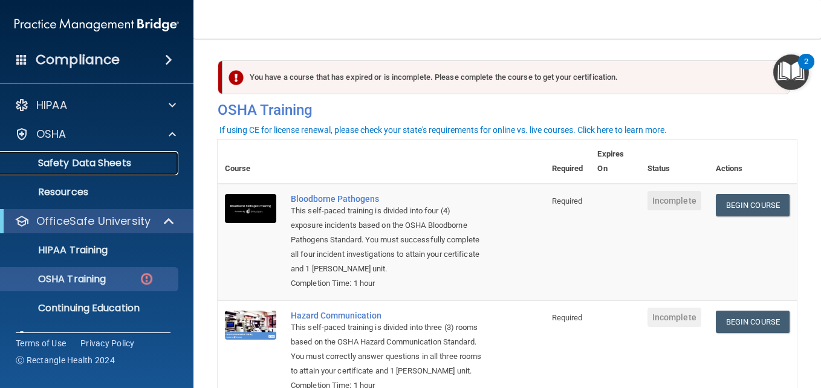
click at [81, 166] on p "Safety Data Sheets" at bounding box center [90, 163] width 165 height 12
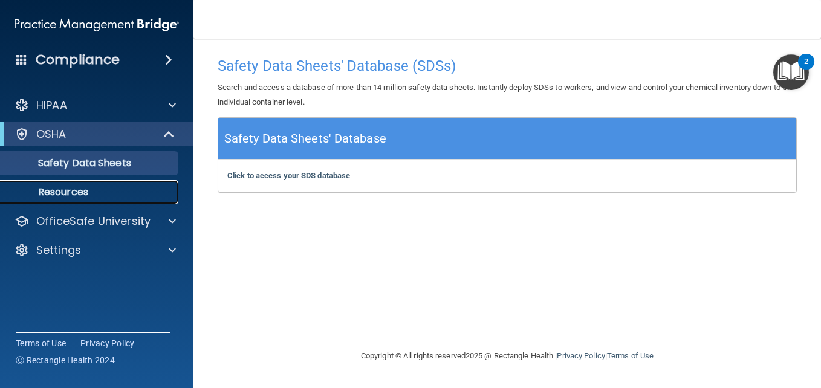
click at [74, 200] on link "Resources" at bounding box center [83, 192] width 190 height 24
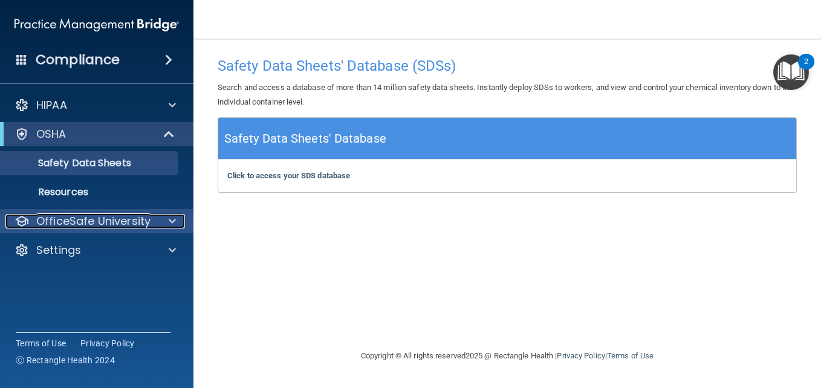
click at [106, 221] on p "OfficeSafe University" at bounding box center [93, 221] width 114 height 15
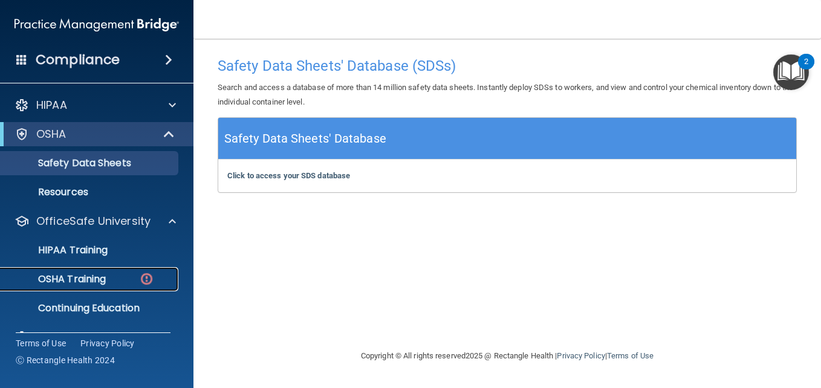
click at [105, 277] on p "OSHA Training" at bounding box center [57, 279] width 98 height 12
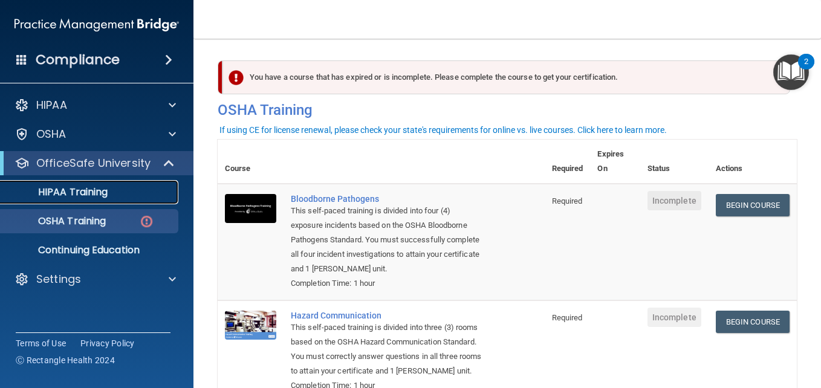
click at [72, 198] on p "HIPAA Training" at bounding box center [58, 192] width 100 height 12
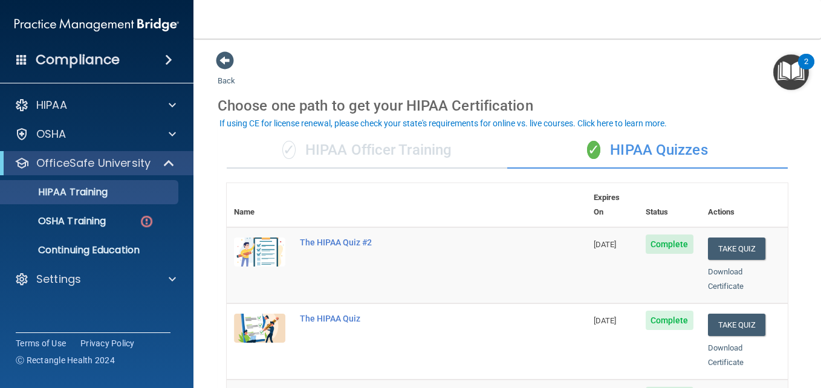
click at [117, 60] on h4 "Compliance" at bounding box center [78, 59] width 84 height 17
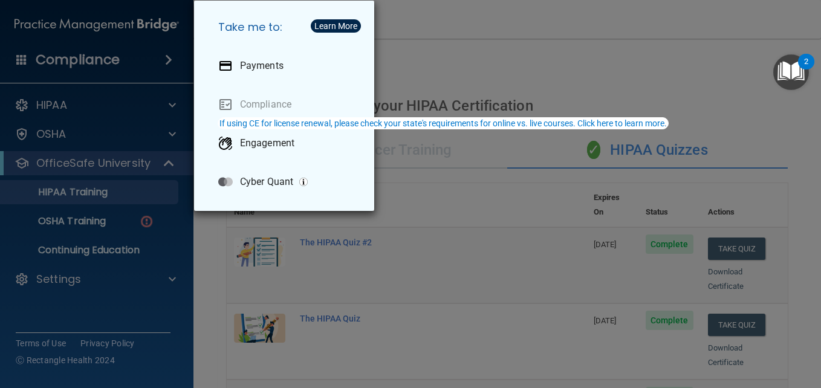
click at [154, 63] on div "Take me to: Payments Compliance Engagement Cyber Quant" at bounding box center [410, 194] width 821 height 388
